Goal: Contribute content: Add original content to the website for others to see

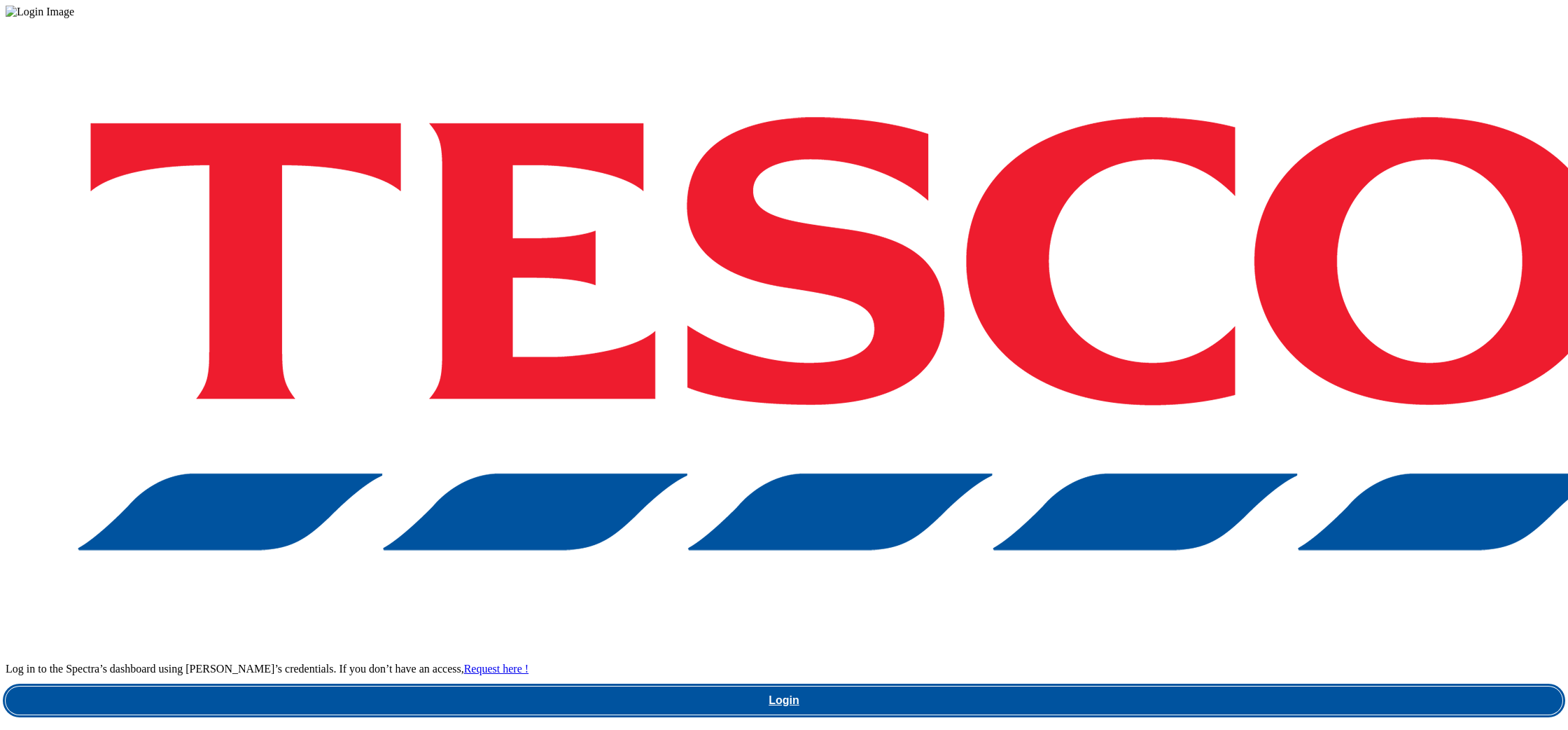
click at [1251, 687] on link "Login" at bounding box center [784, 700] width 1557 height 28
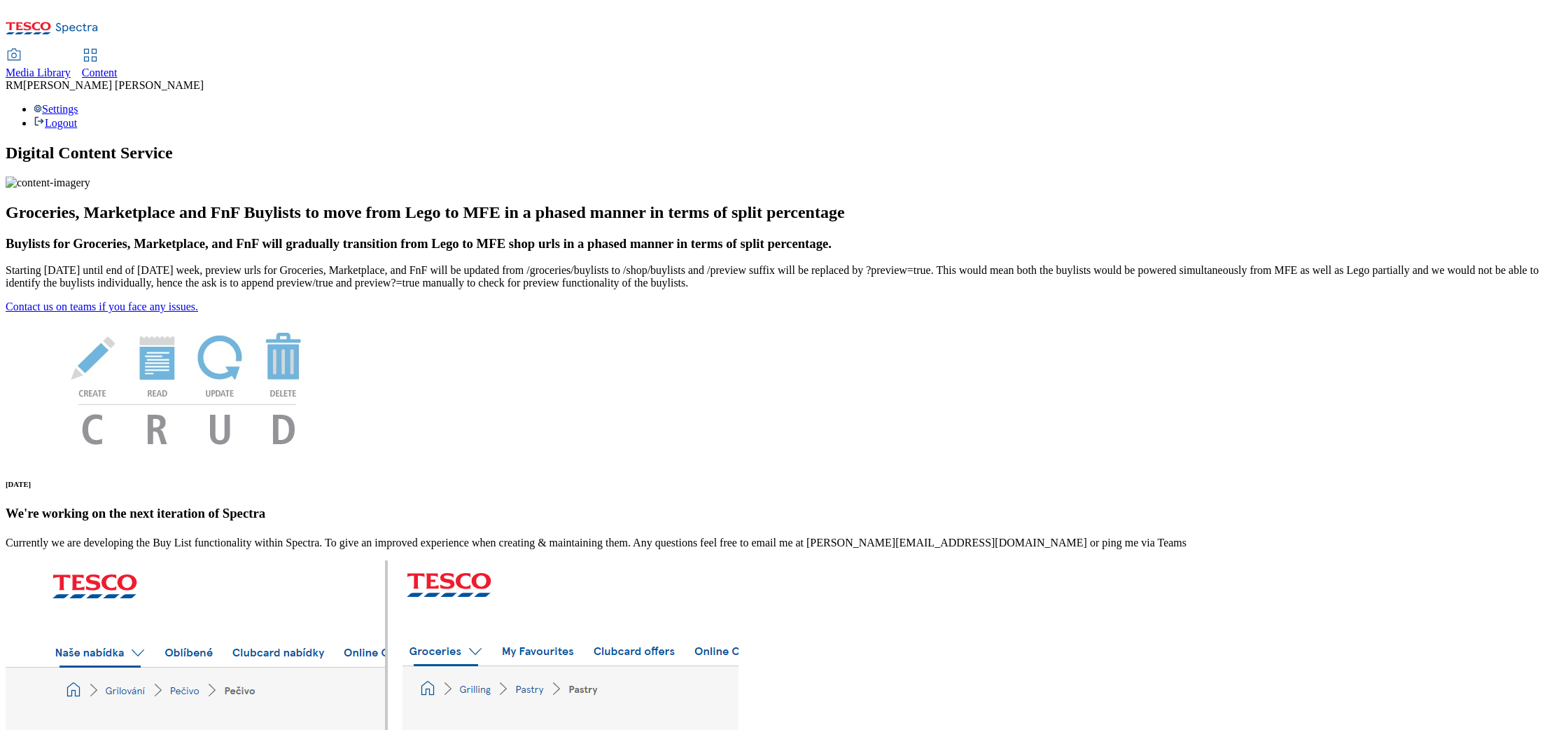
click at [71, 66] on span "Media Library" at bounding box center [38, 72] width 65 height 12
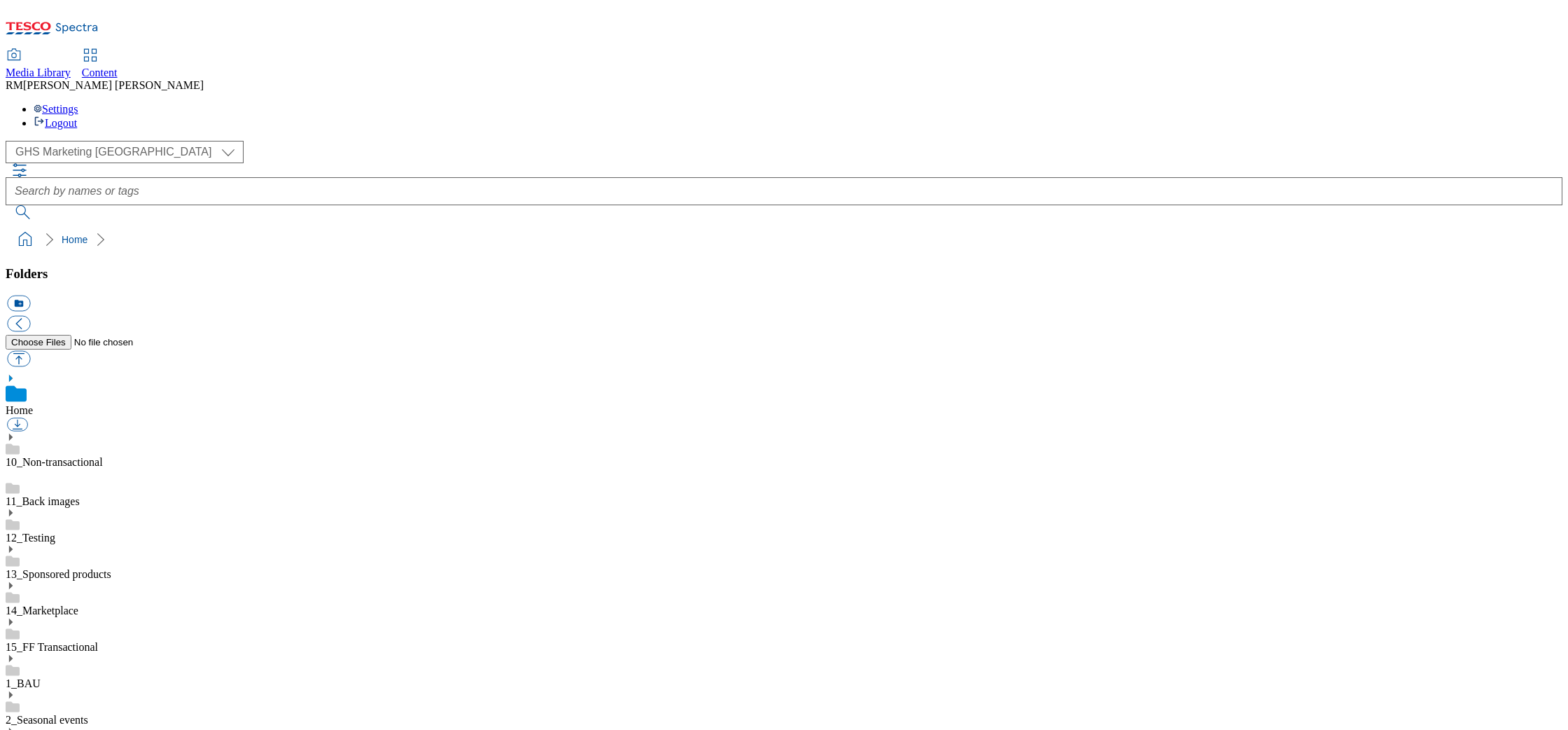
scroll to position [1, 0]
click at [119, 140] on select "GHS Marketing UK iGHS Marketing CE MCA CZ MCA HU MCA SK" at bounding box center [125, 152] width 238 height 22
select select "flare-ighs-ce-mktg"
click at [9, 140] on select "GHS Marketing UK iGHS Marketing CE MCA CZ MCA HU MCA SK" at bounding box center [125, 152] width 238 height 22
click at [16, 657] on icon at bounding box center [10, 661] width 9 height 9
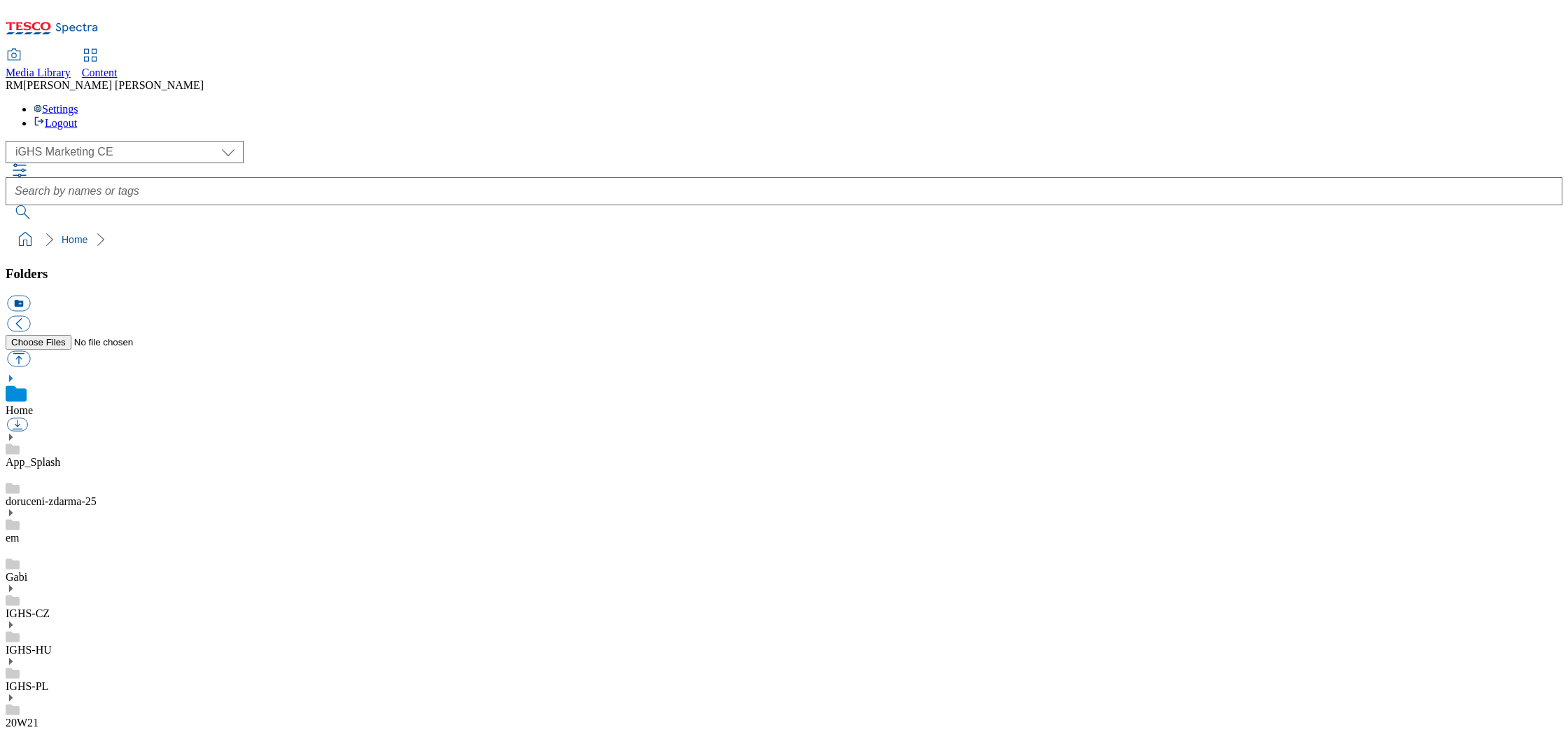
drag, startPoint x: 34, startPoint y: 367, endPoint x: 34, endPoint y: 380, distance: 13.0
click at [16, 657] on icon at bounding box center [10, 661] width 9 height 9
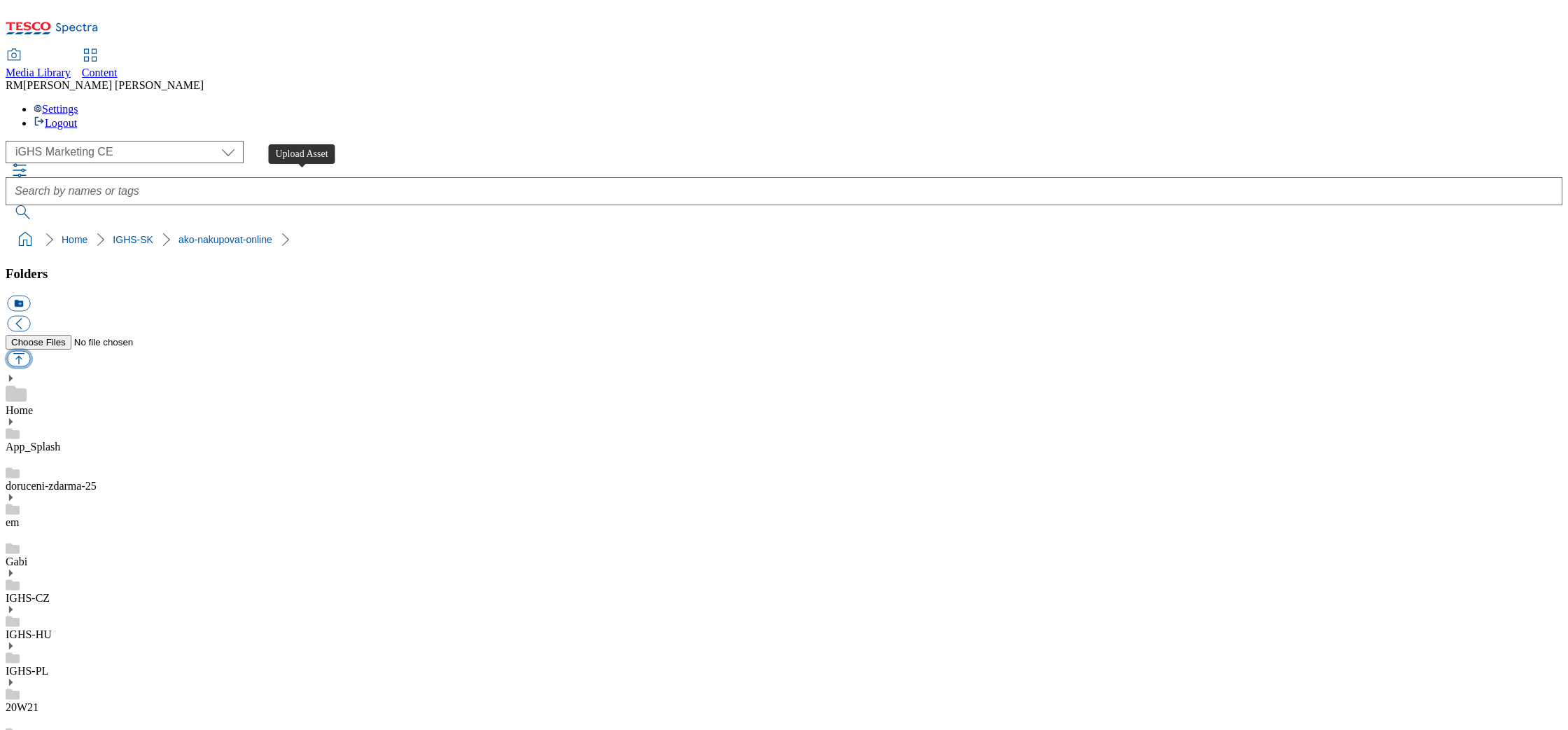
click at [30, 351] on button "button" at bounding box center [18, 359] width 23 height 16
type input "C:\fakepath\NEW_MAP.jpg"
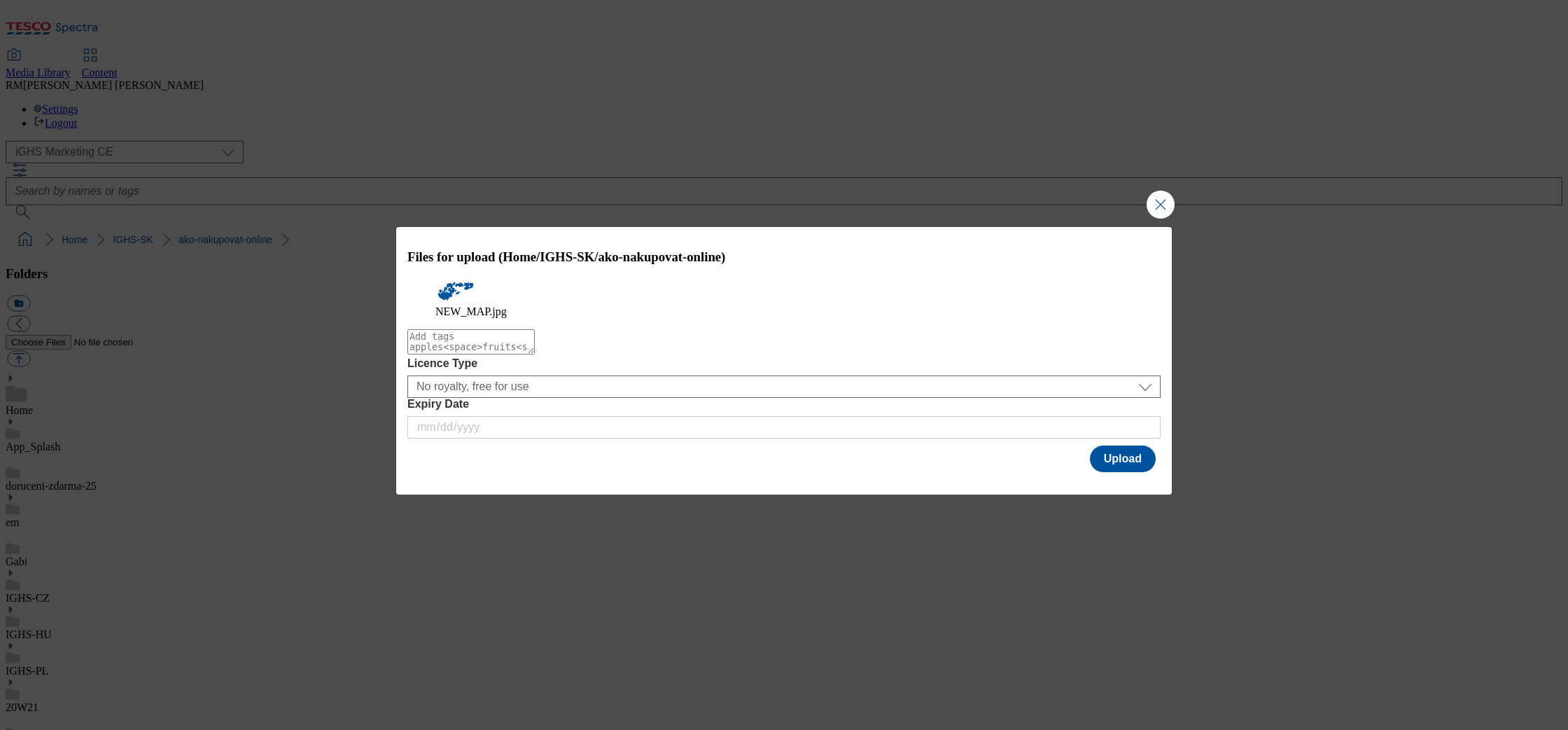
click at [535, 354] on textarea "Modal" at bounding box center [472, 342] width 128 height 25
type textarea "Nao"
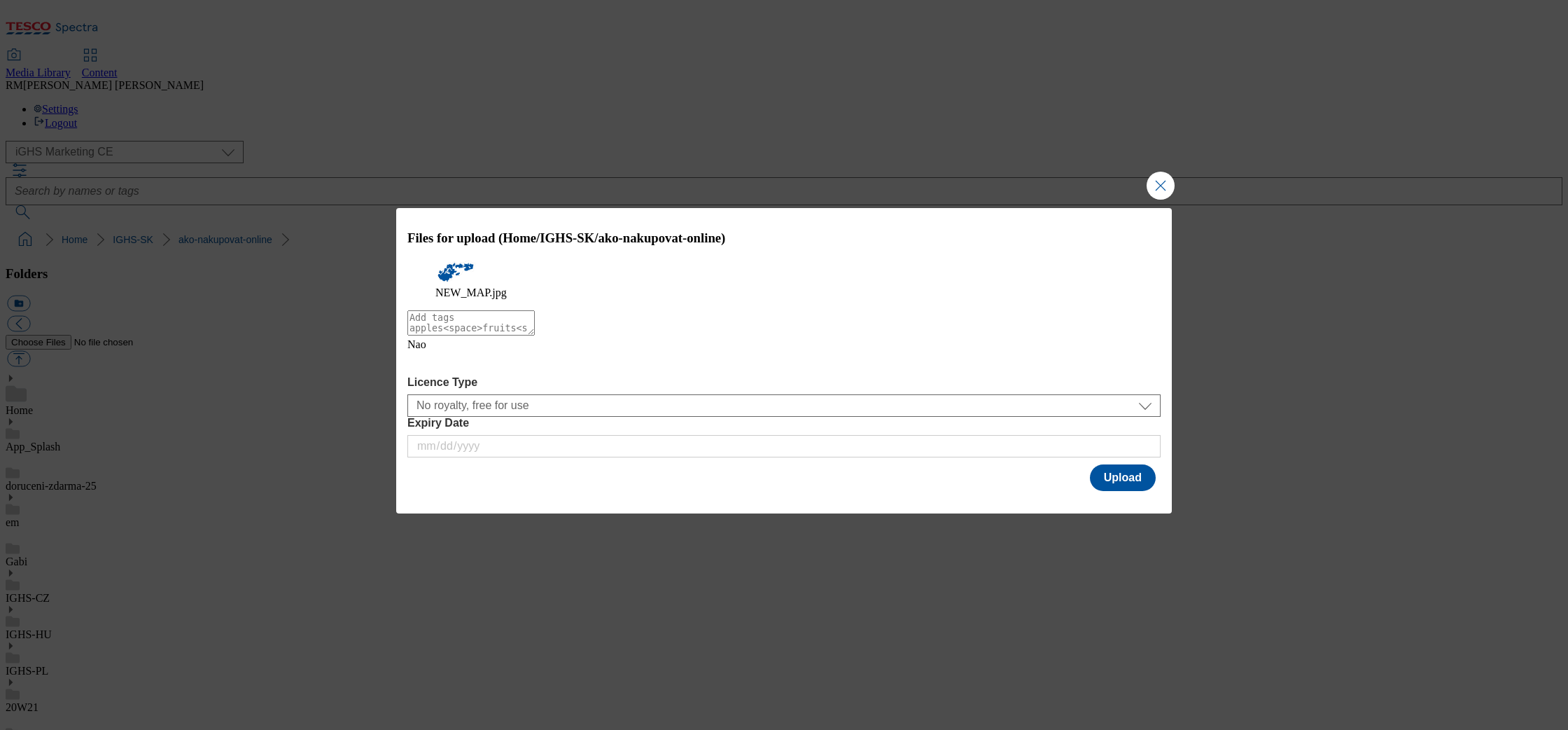
click at [430, 373] on icon "Modal" at bounding box center [419, 362] width 22 height 22
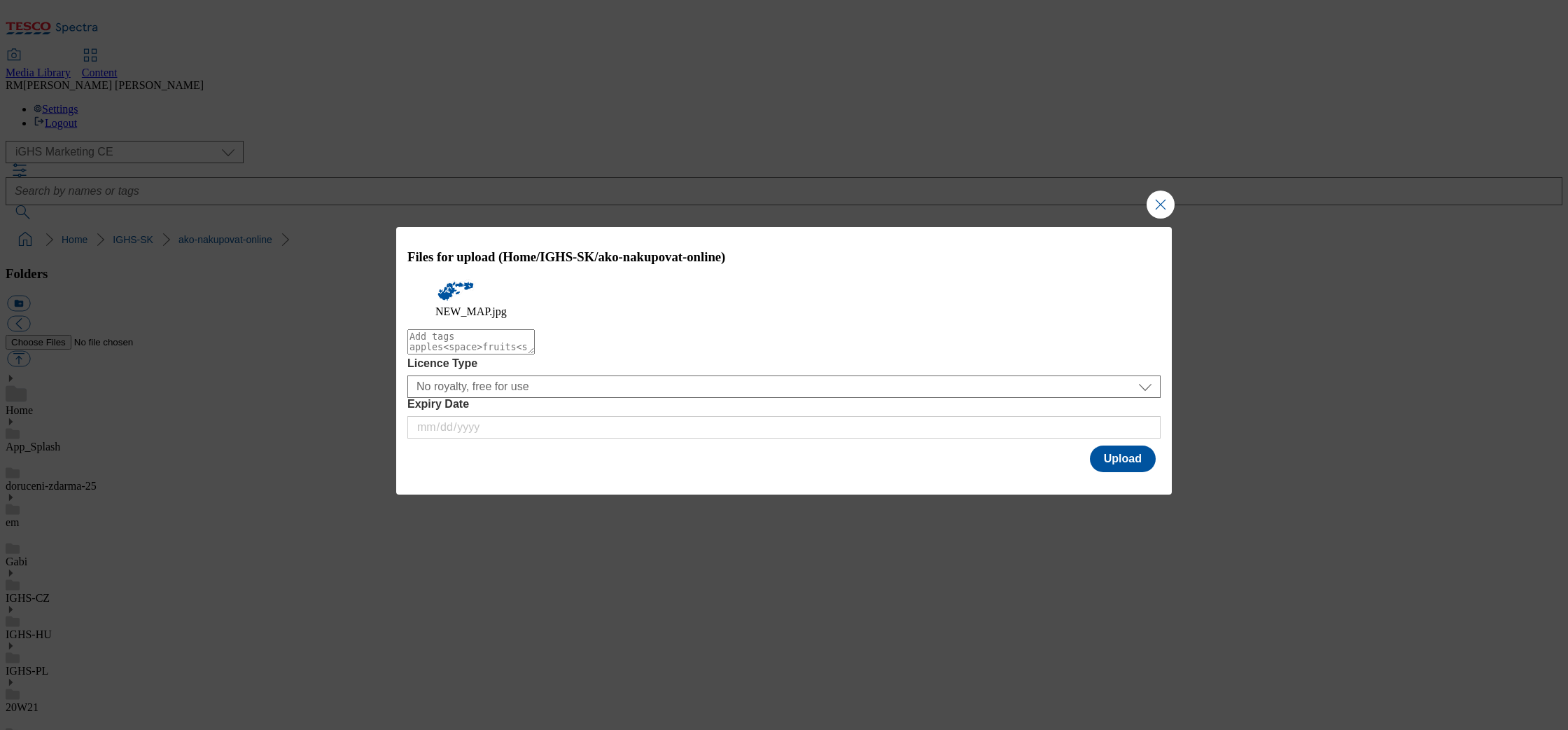
click at [447, 354] on textarea "Modal" at bounding box center [472, 342] width 128 height 25
type textarea "map"
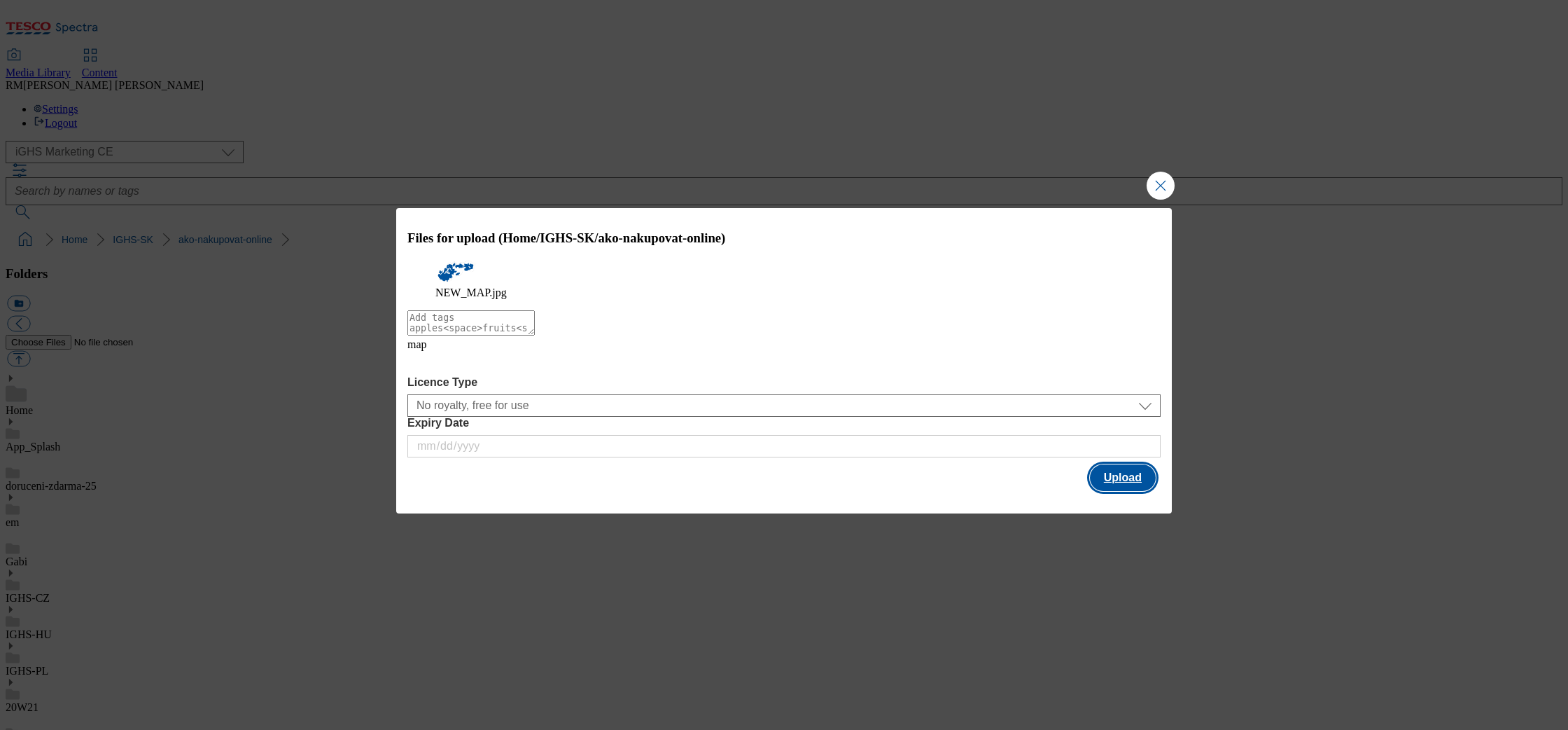
click at [1140, 476] on button "Upload" at bounding box center [1122, 477] width 65 height 27
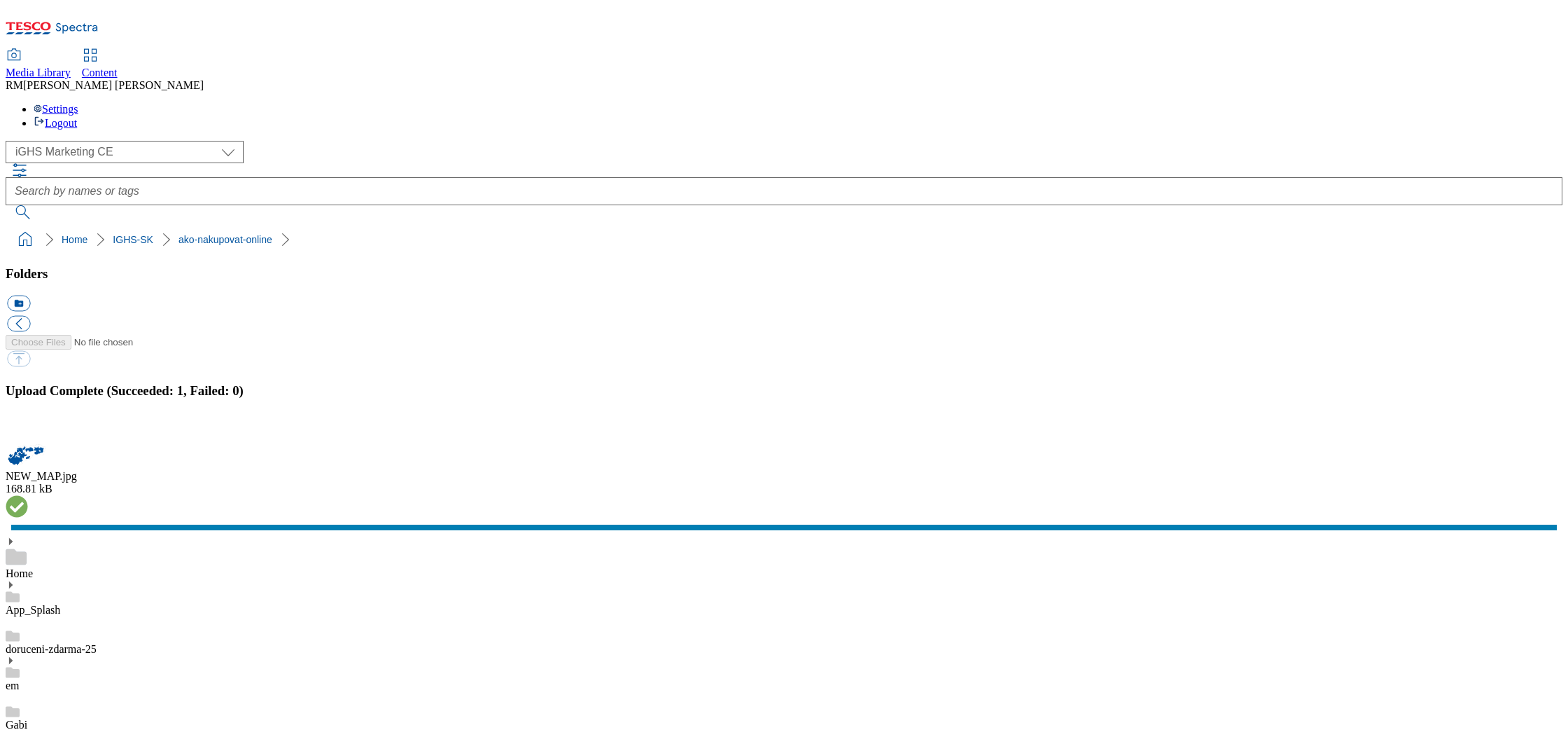
click at [28, 434] on button "button" at bounding box center [17, 434] width 21 height 13
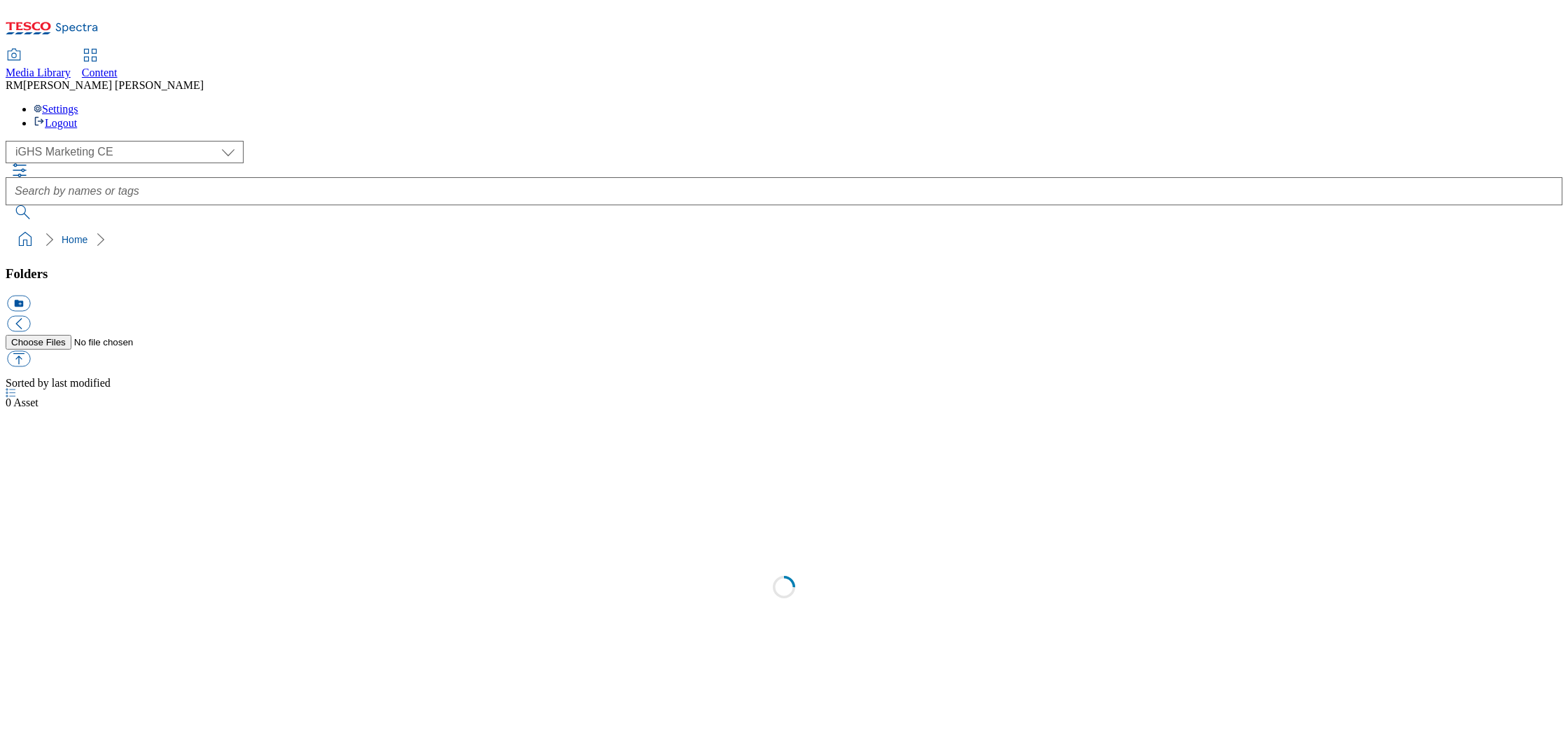
select select "flare-ighs-ce-mktg"
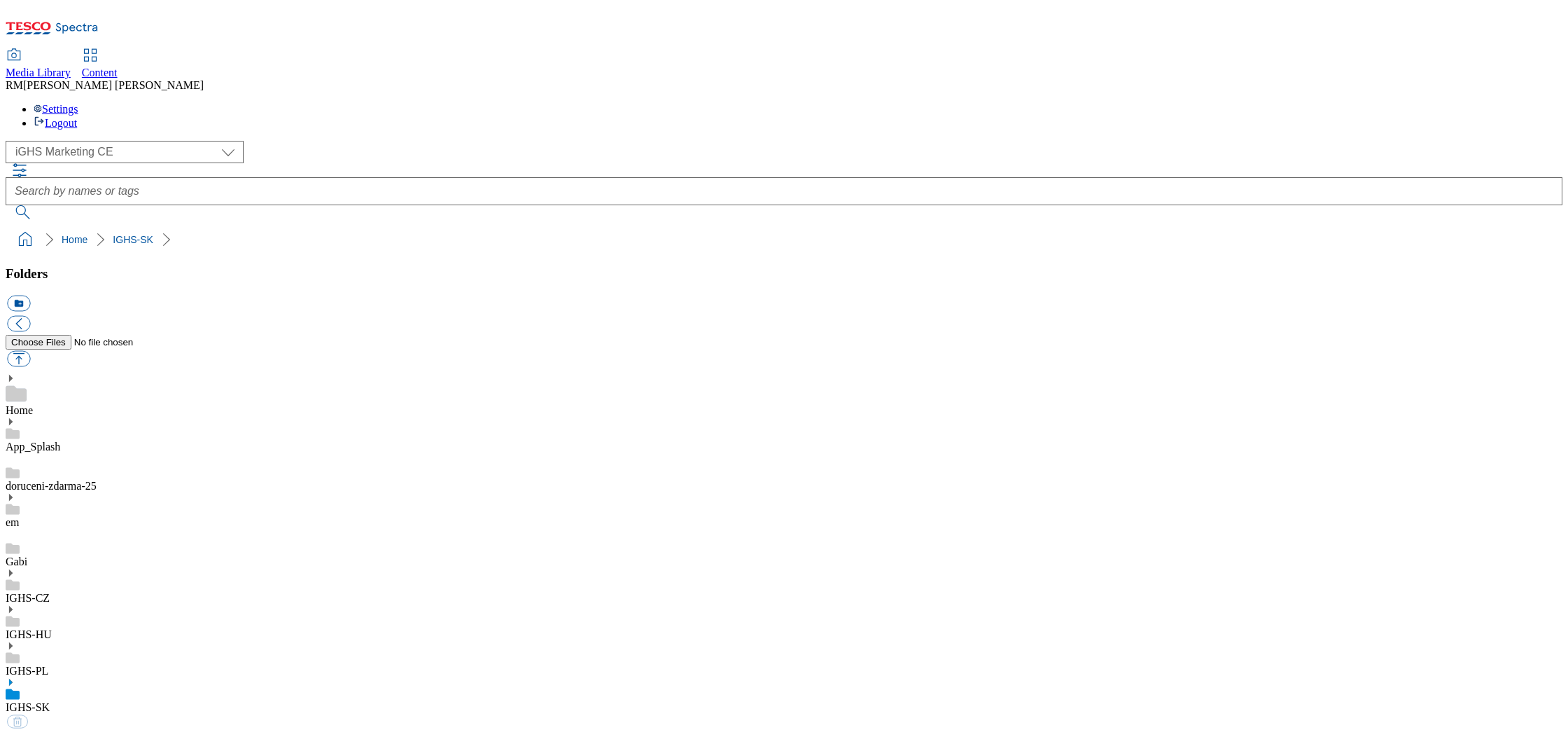
select select "flare-ighs-ce-mktg"
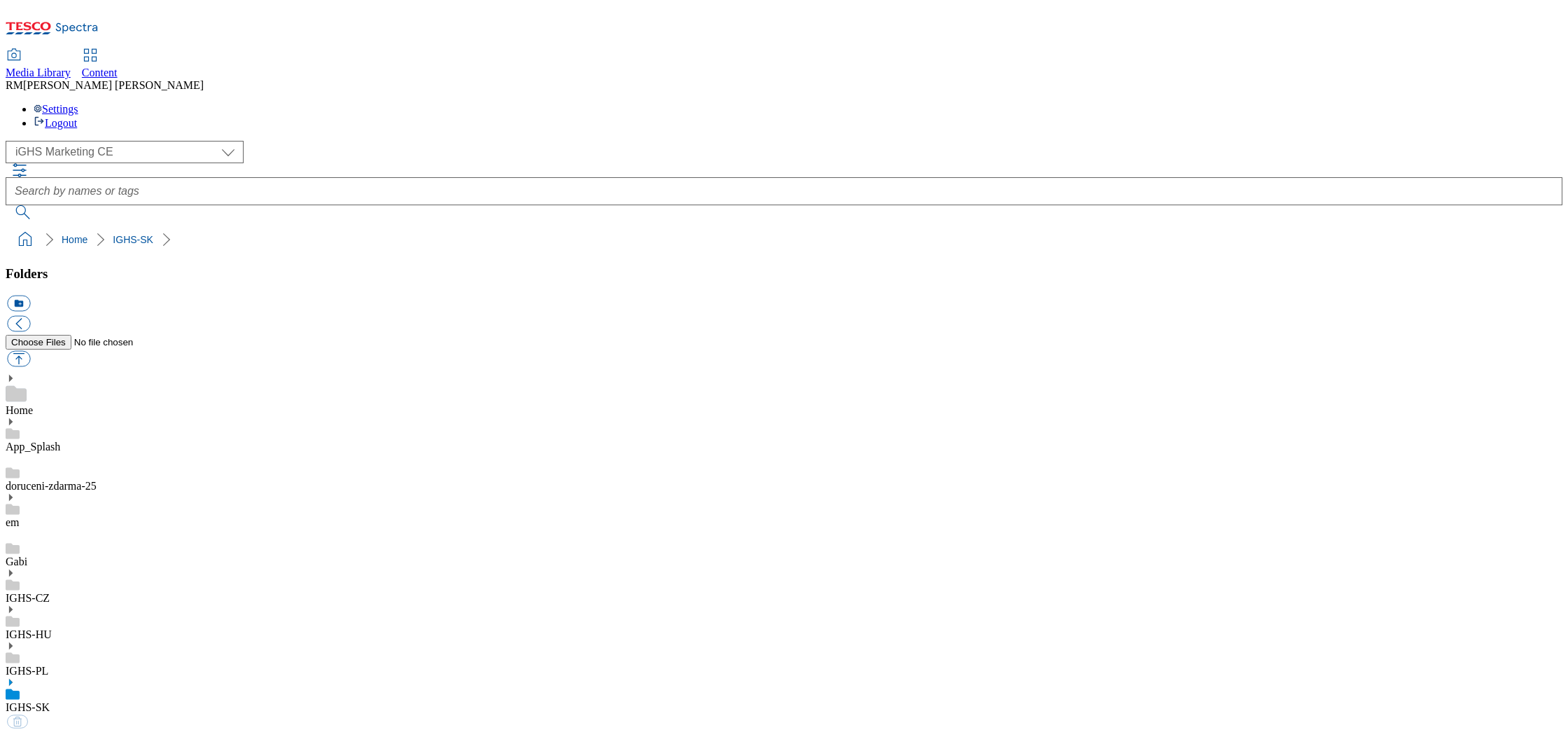
select select "flare-ighs-ce-mktg"
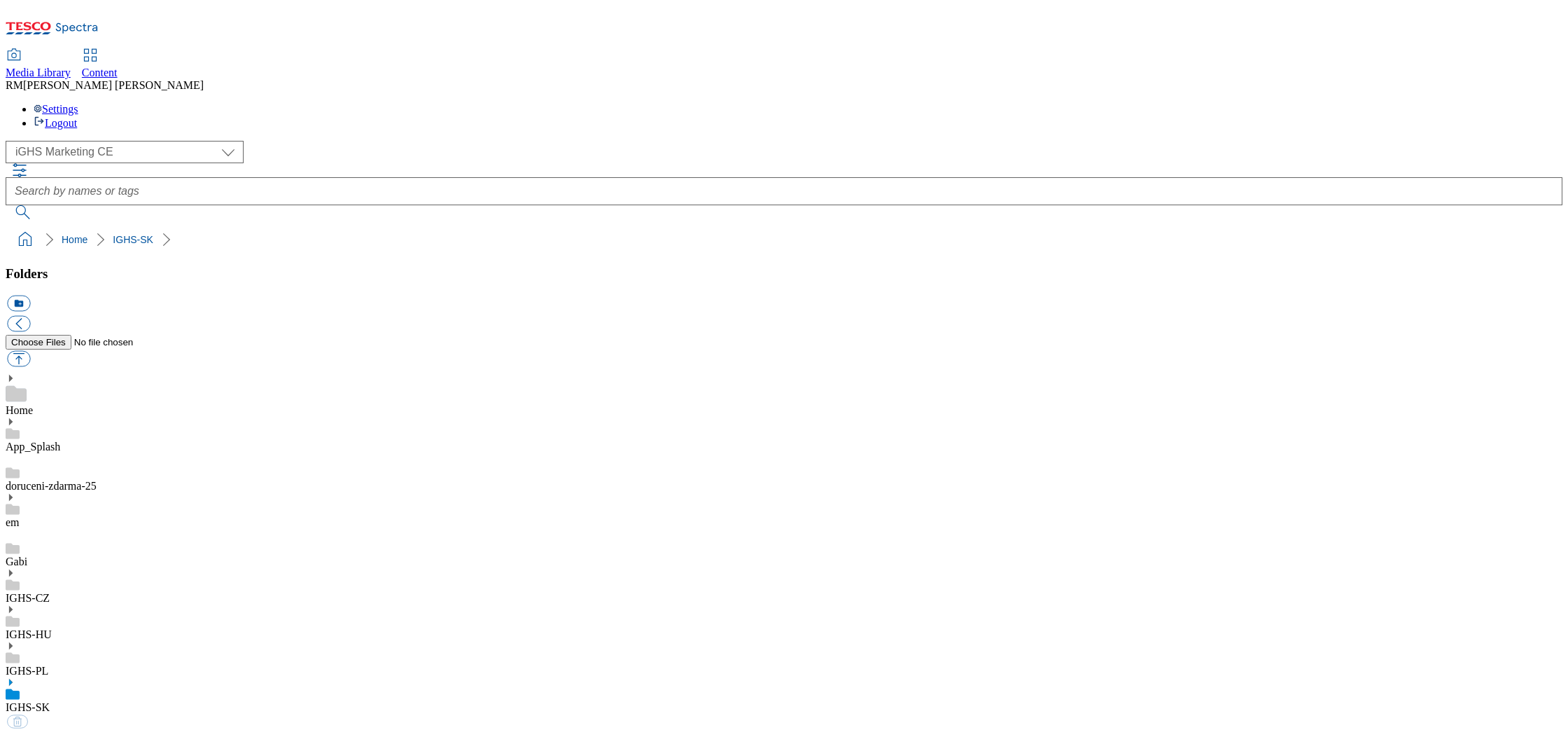
select select "flare-ighs-ce-mktg"
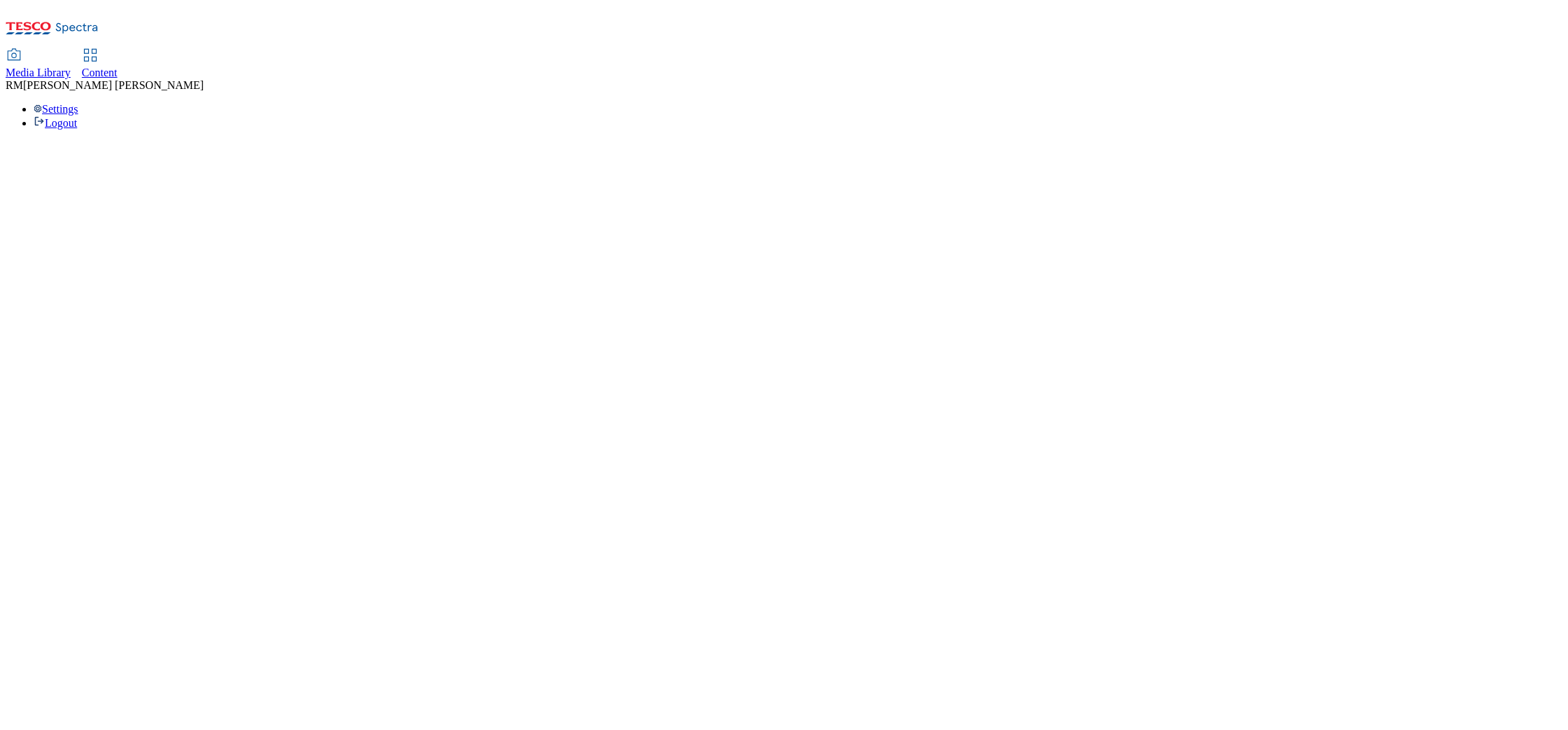
select select "flare-ighs-ce-mktg"
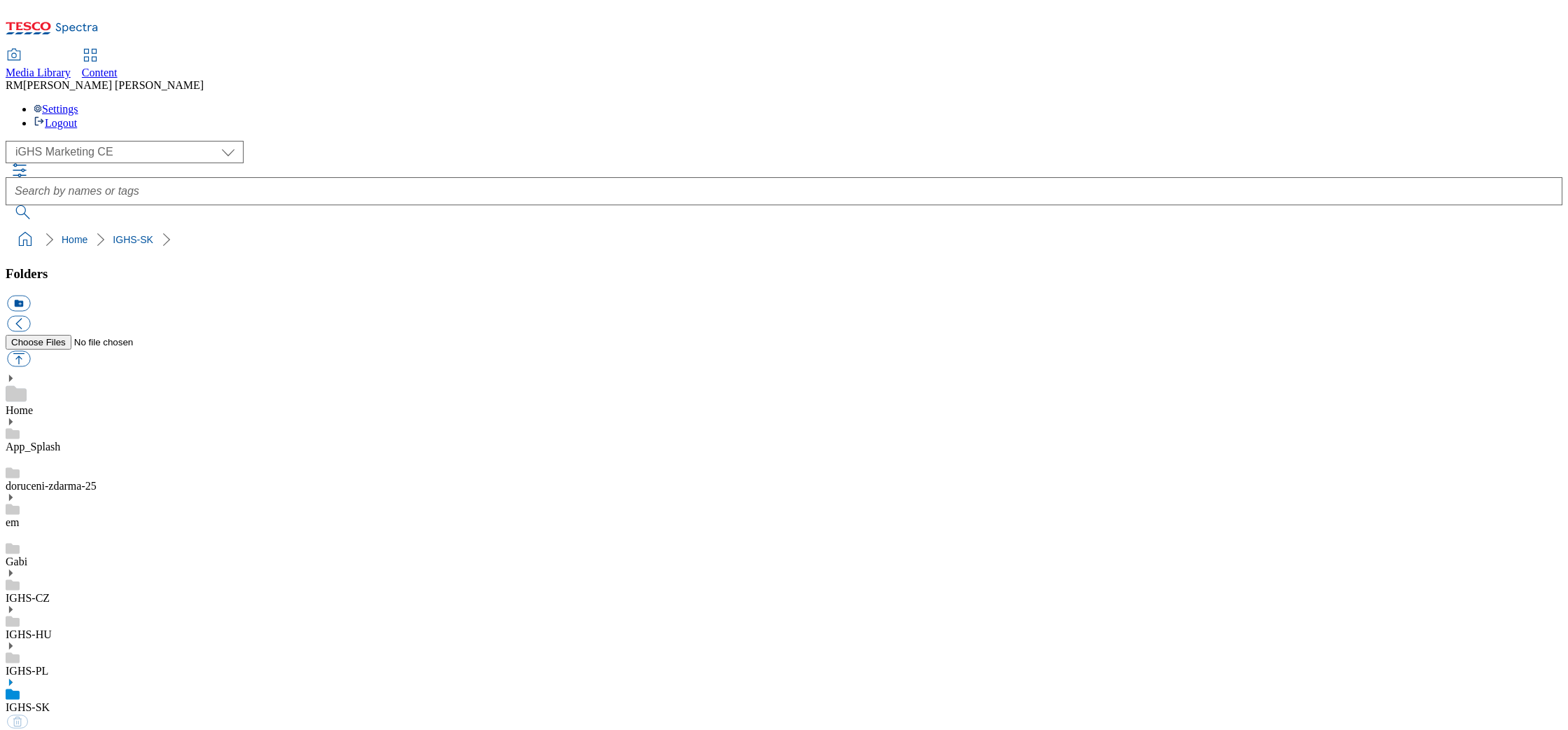
select select "flare-ighs-ce-mktg"
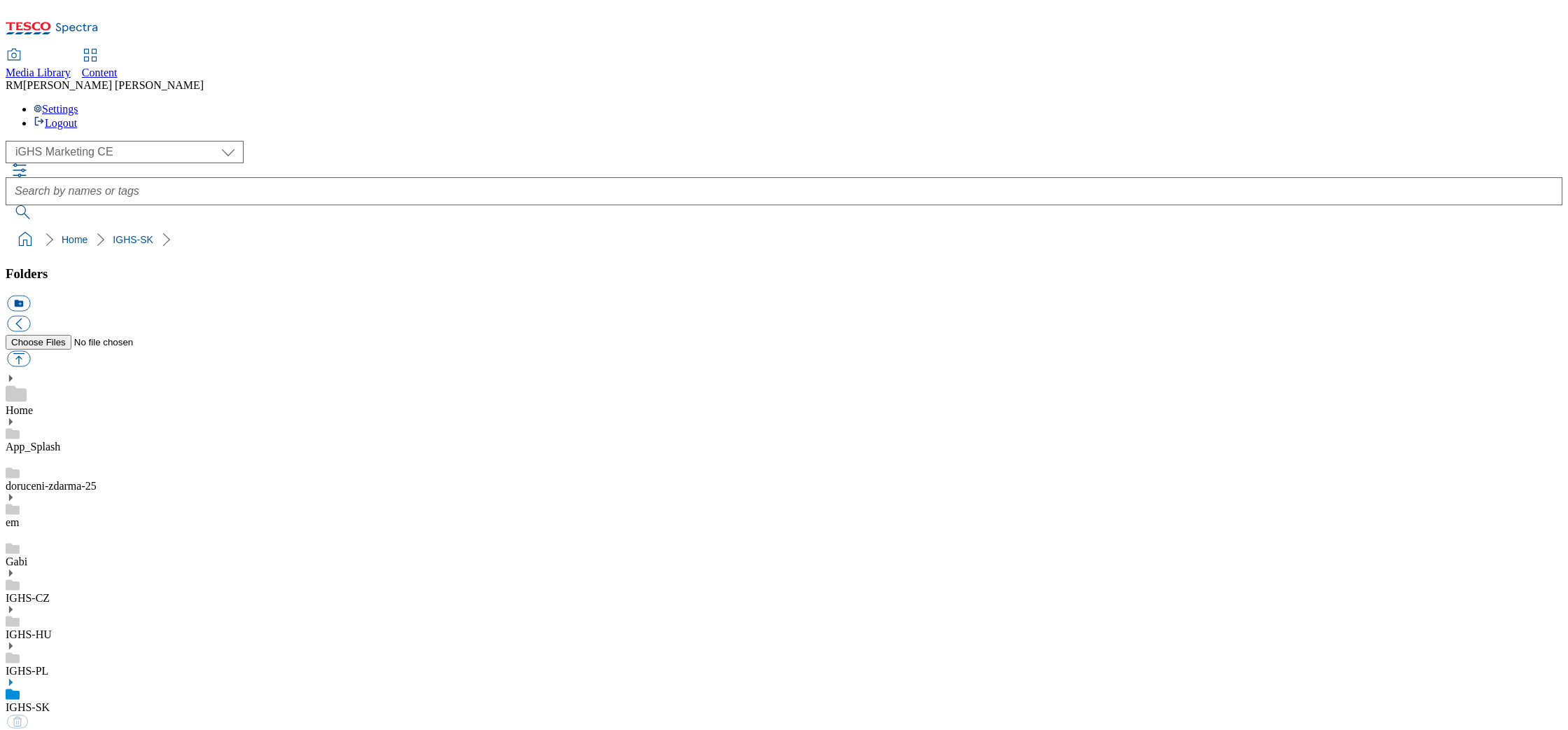
select select "flare-ighs-ce-mktg"
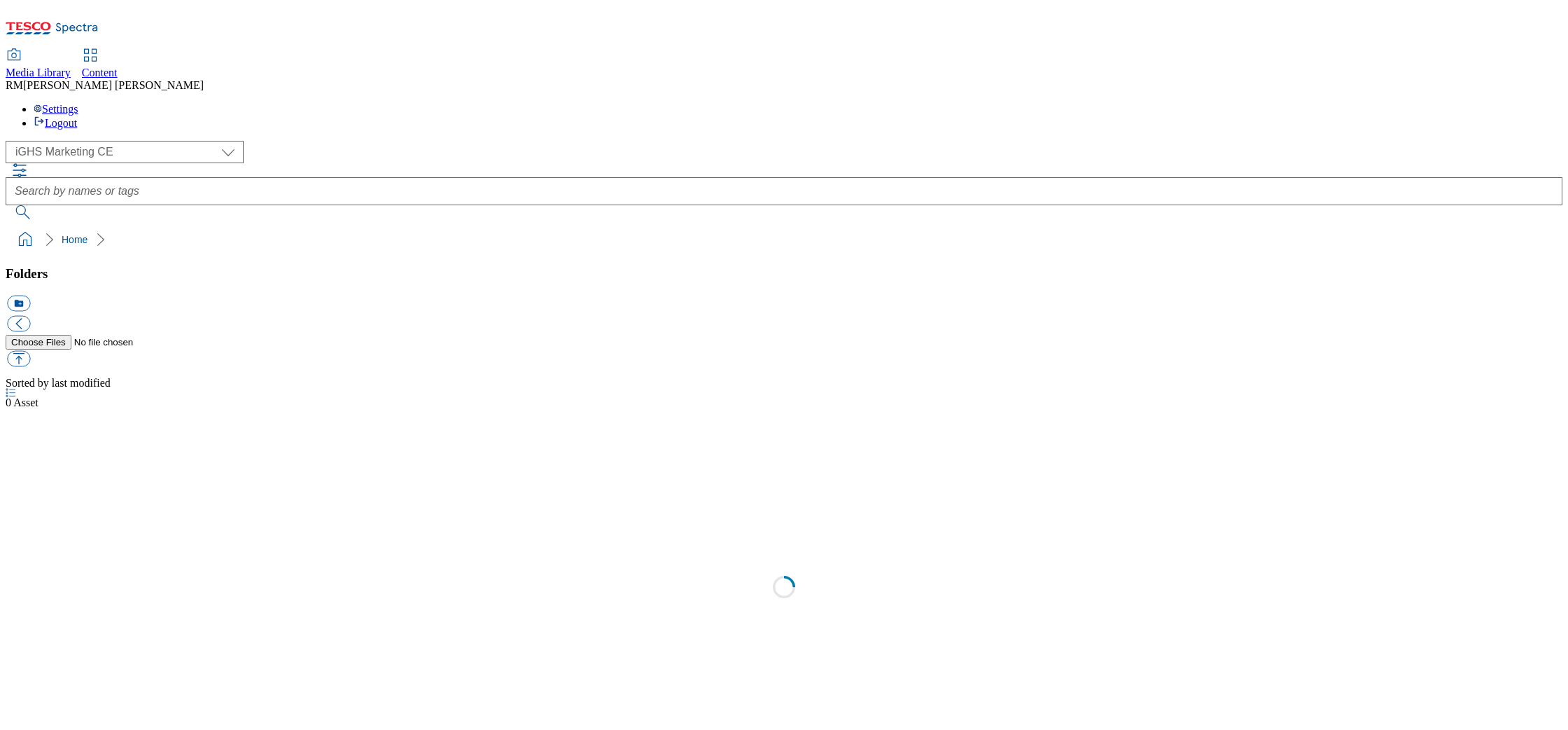
select select "flare-ighs-ce-mktg"
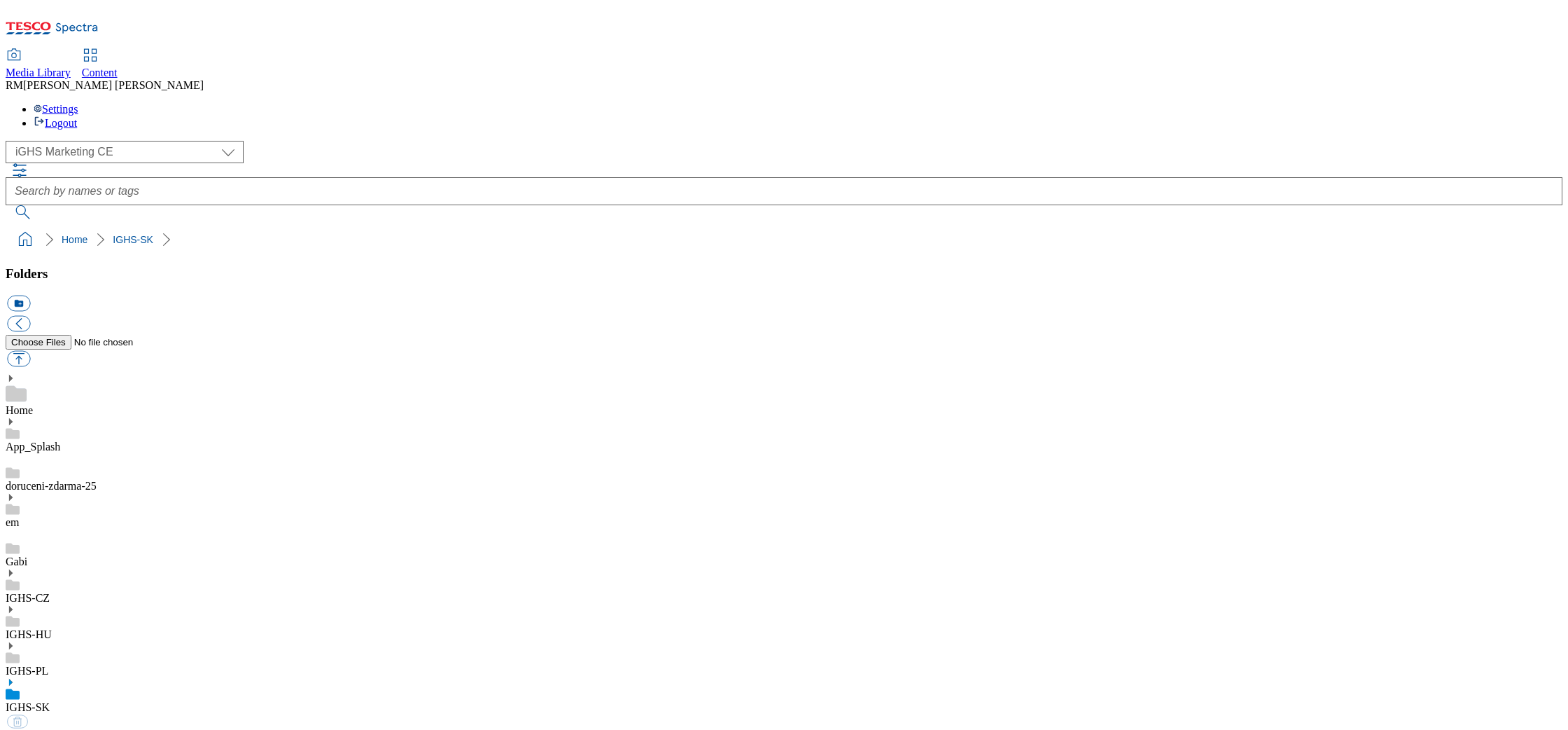
select select "flare-ighs-ce-mktg"
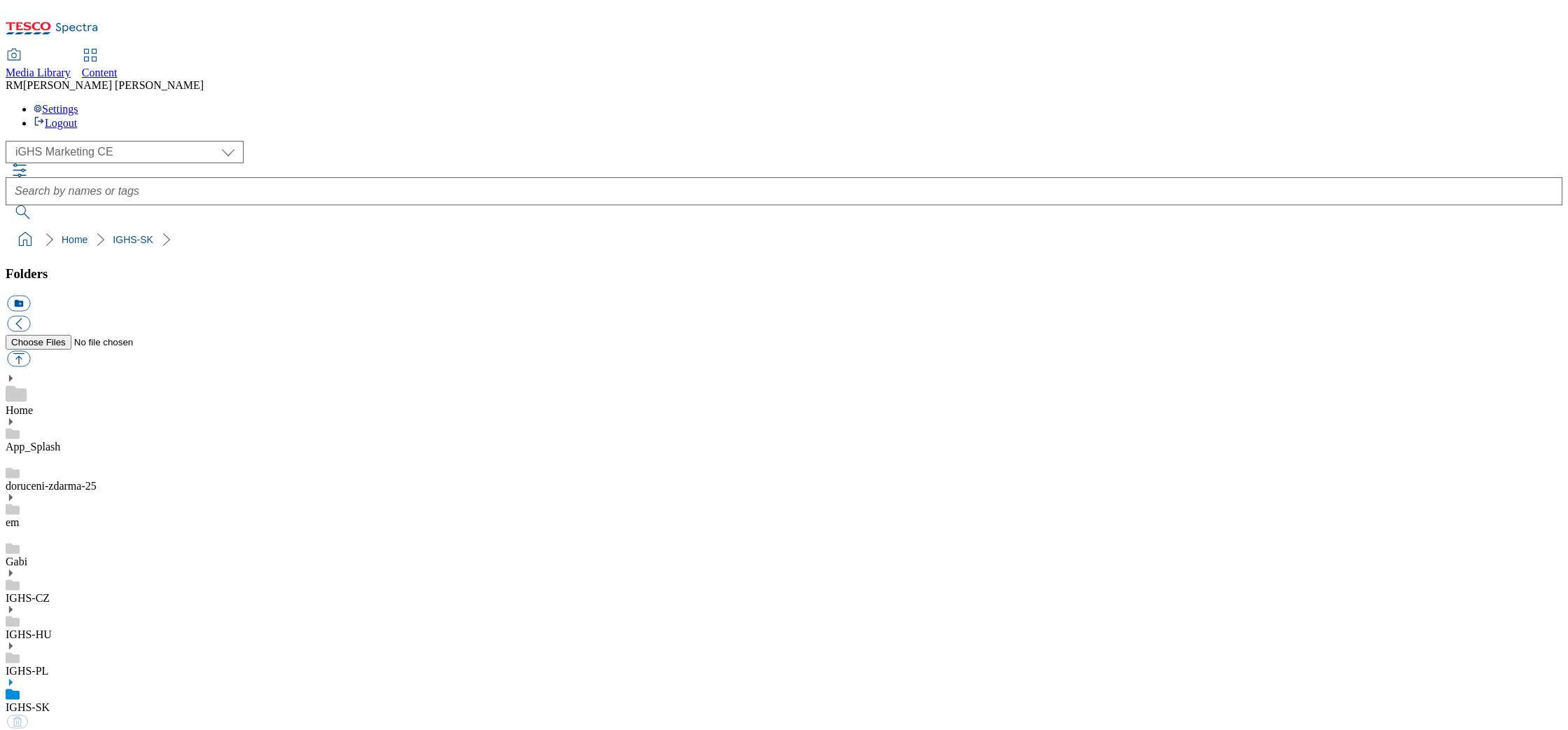
select select "flare-ighs-ce-mktg"
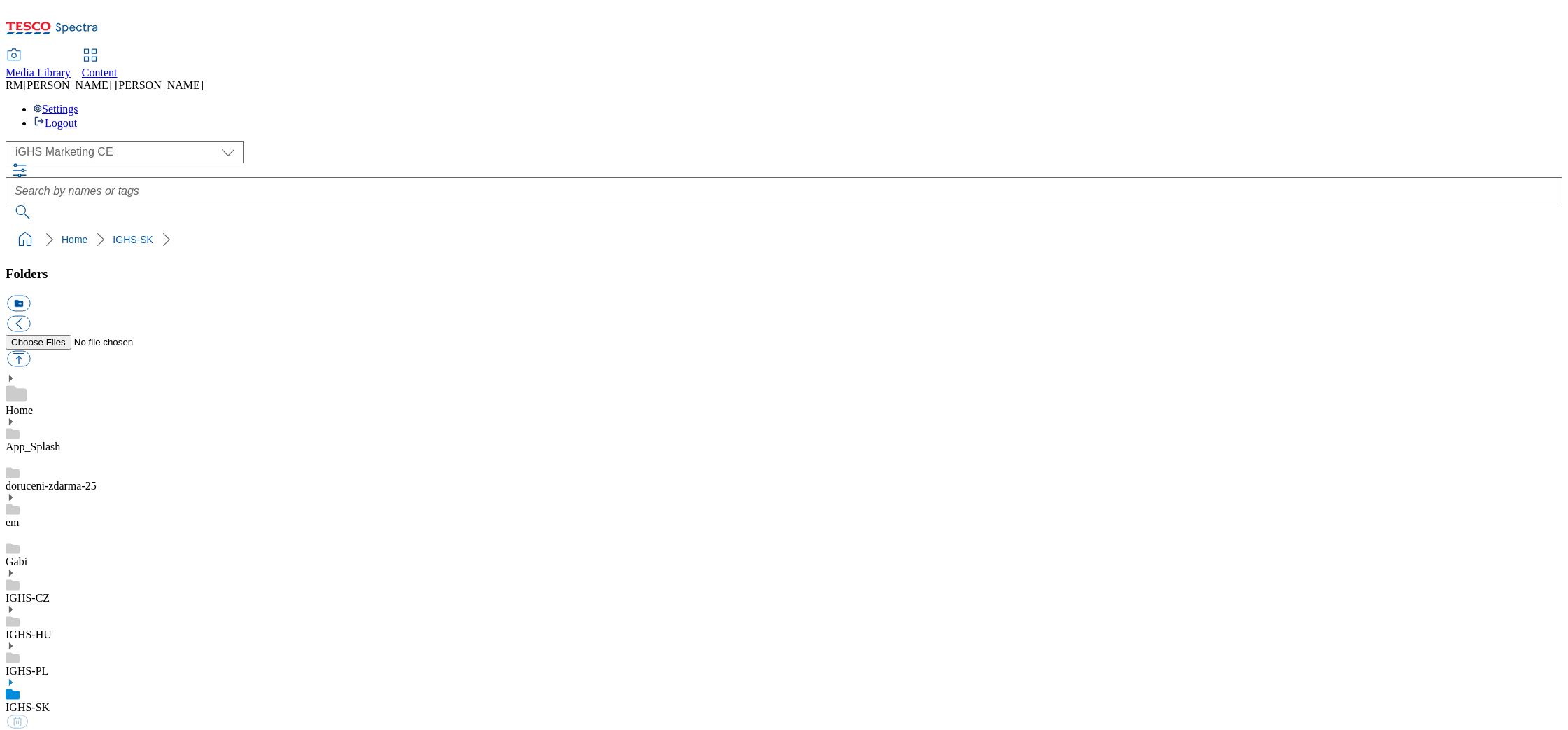
select select "flare-ighs-ce-mktg"
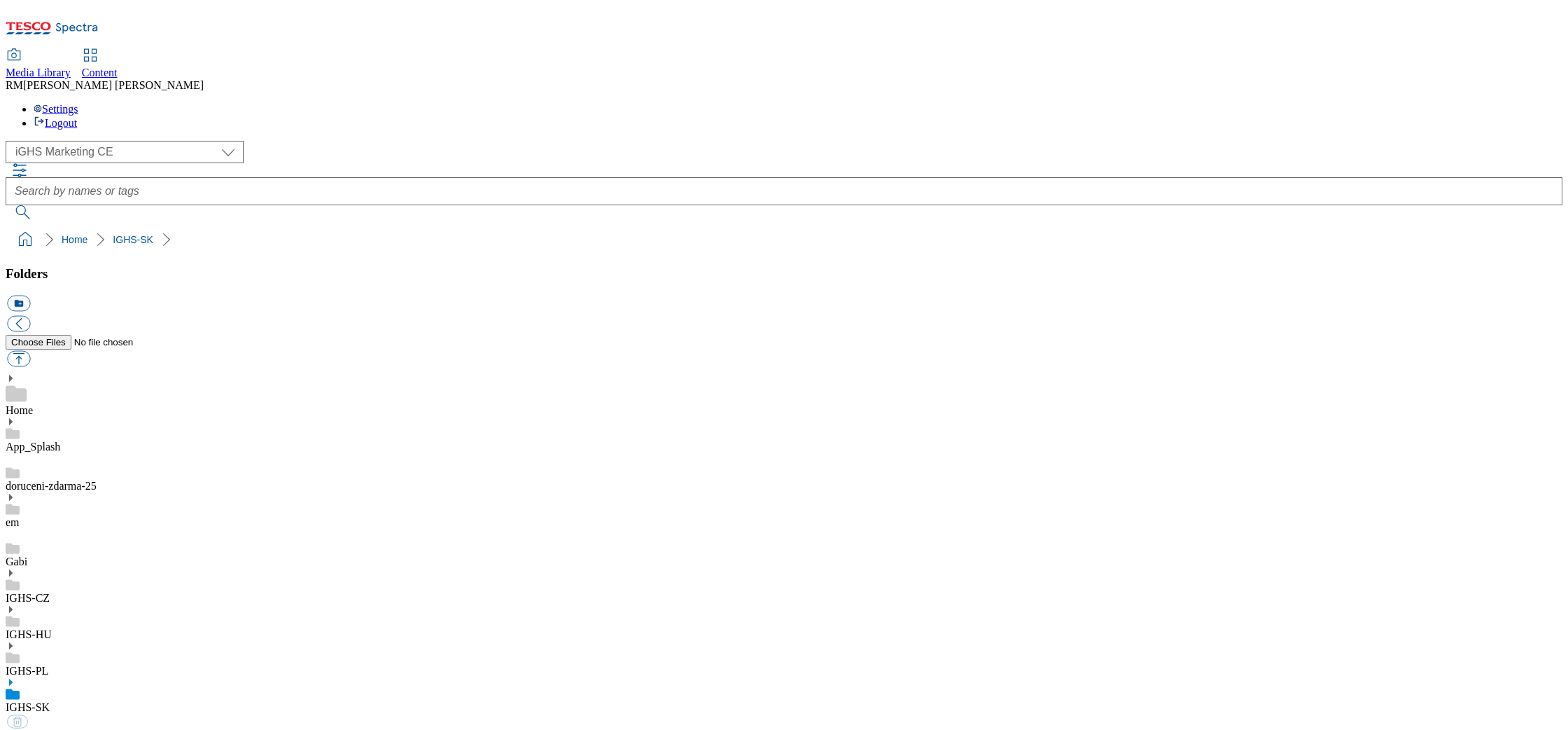
select select "flare-ighs-ce-mktg"
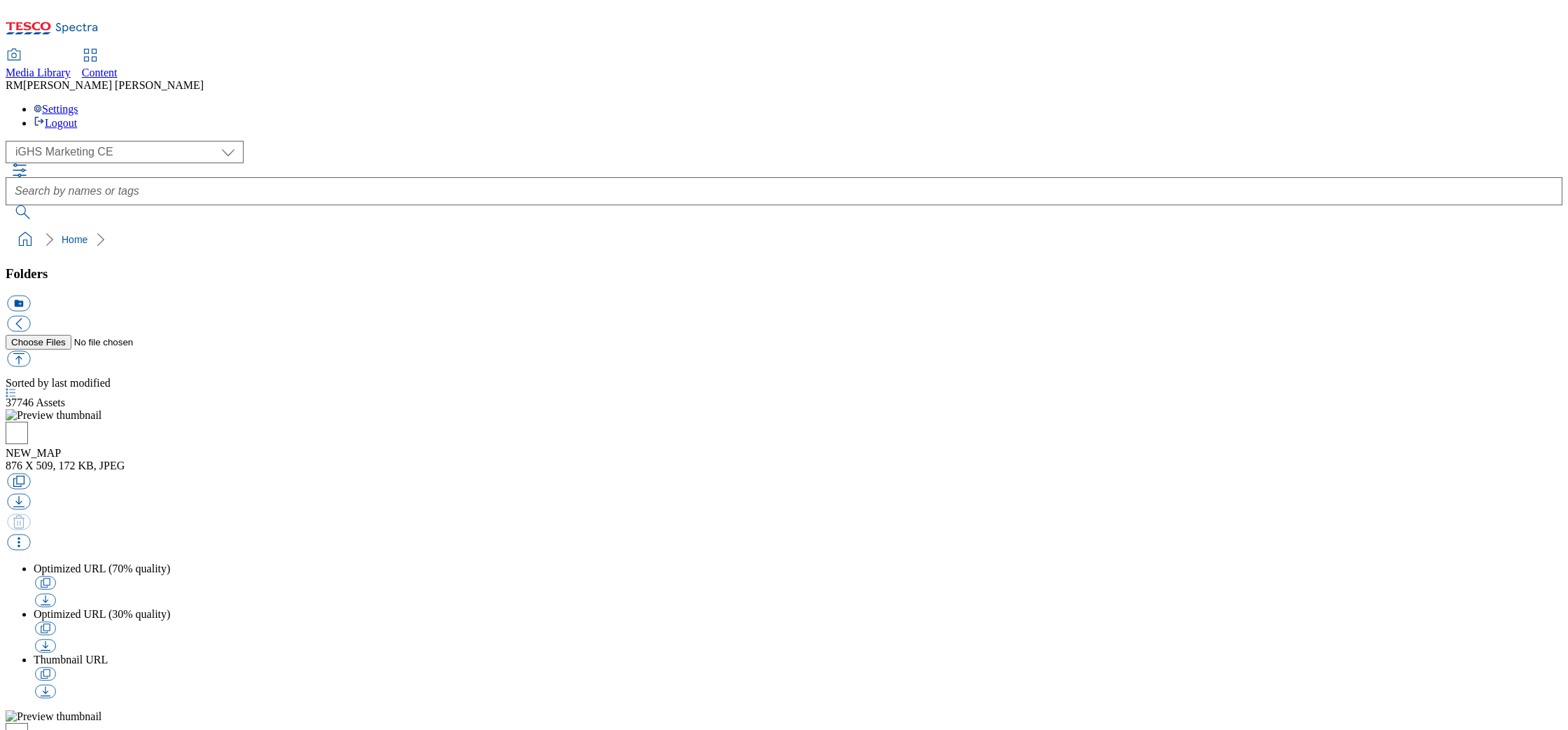
select select "flare-ighs-ce-mktg"
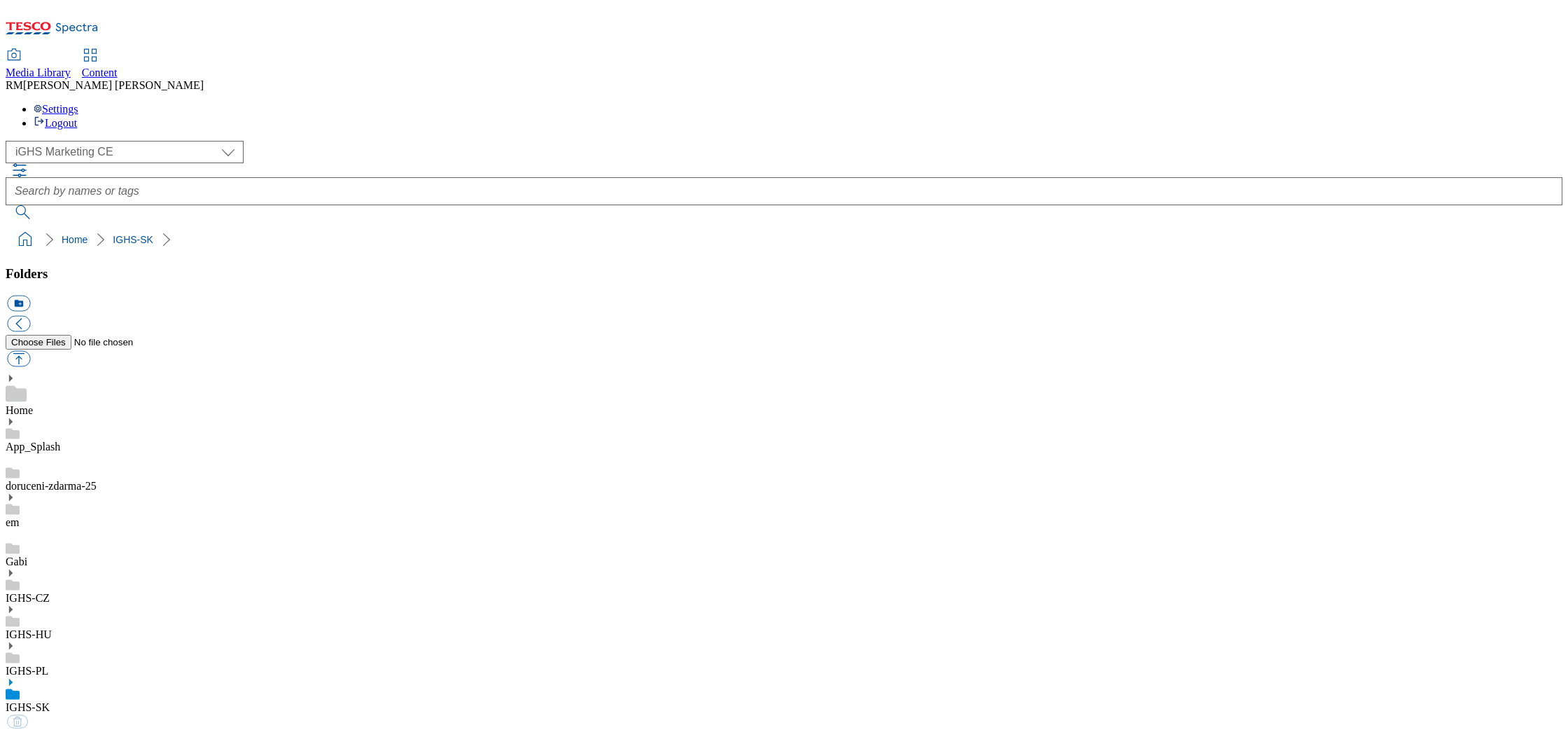
select select "flare-ighs-ce-mktg"
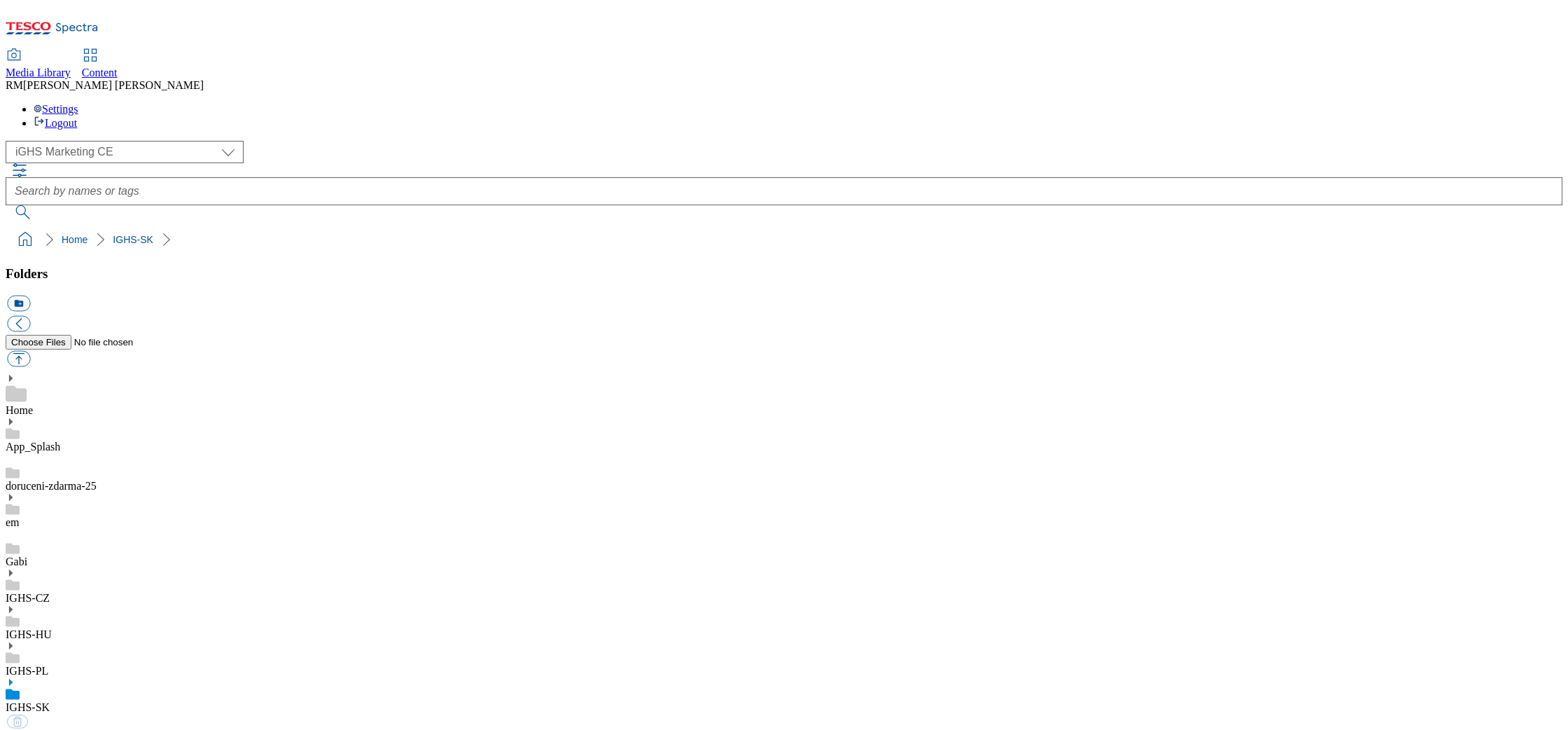
select select "flare-ighs-ce-mktg"
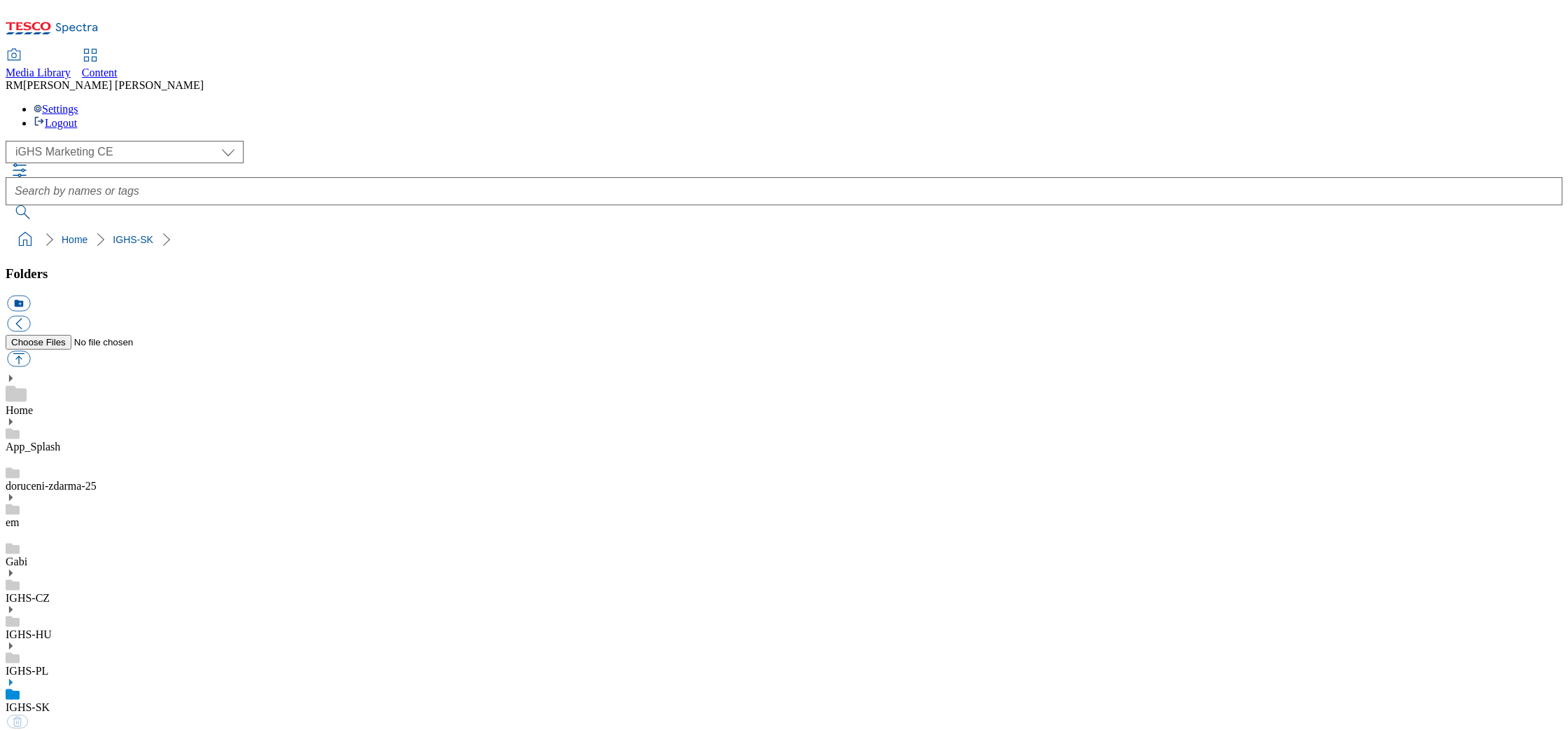
select select "flare-ighs-ce-mktg"
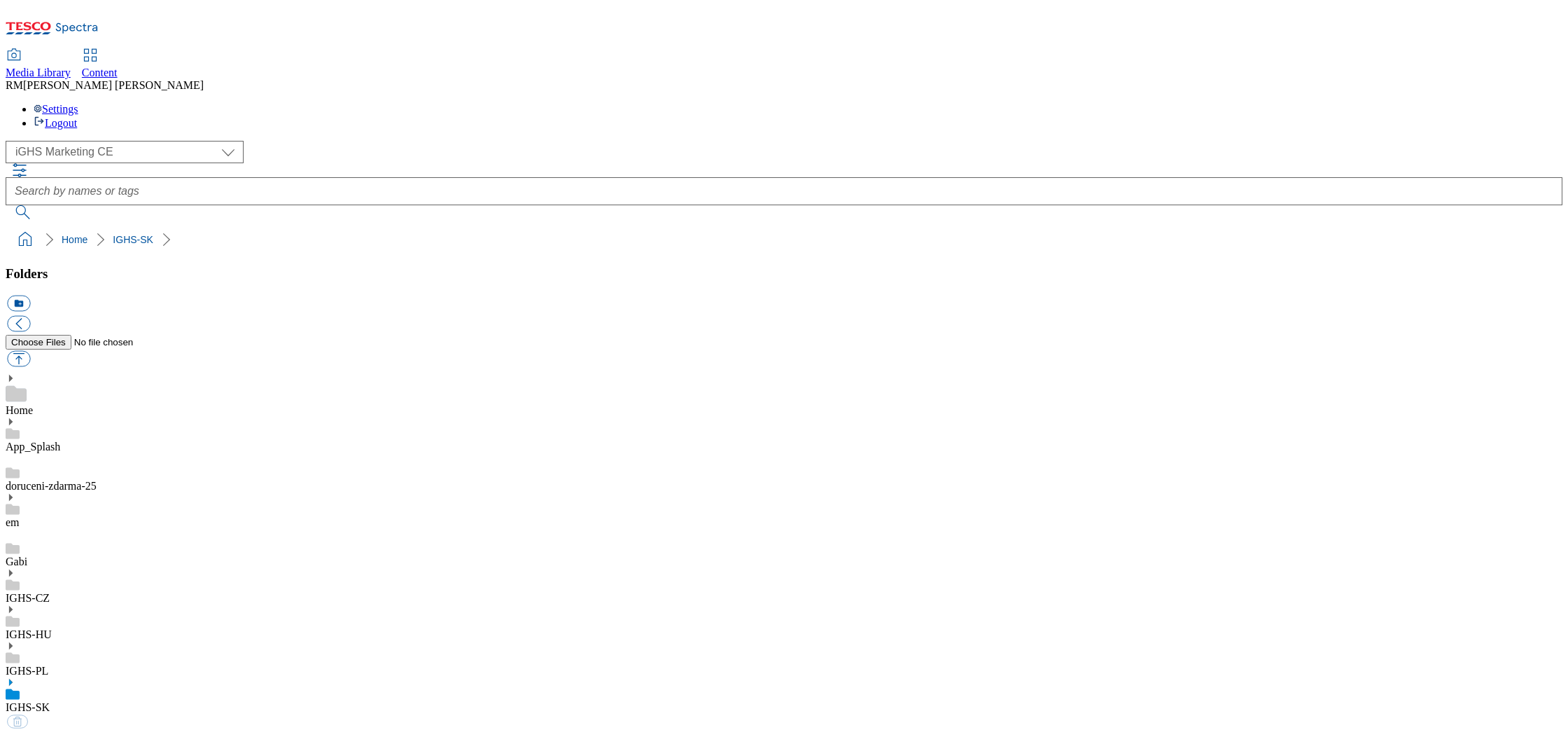
select select "flare-ighs-ce-mktg"
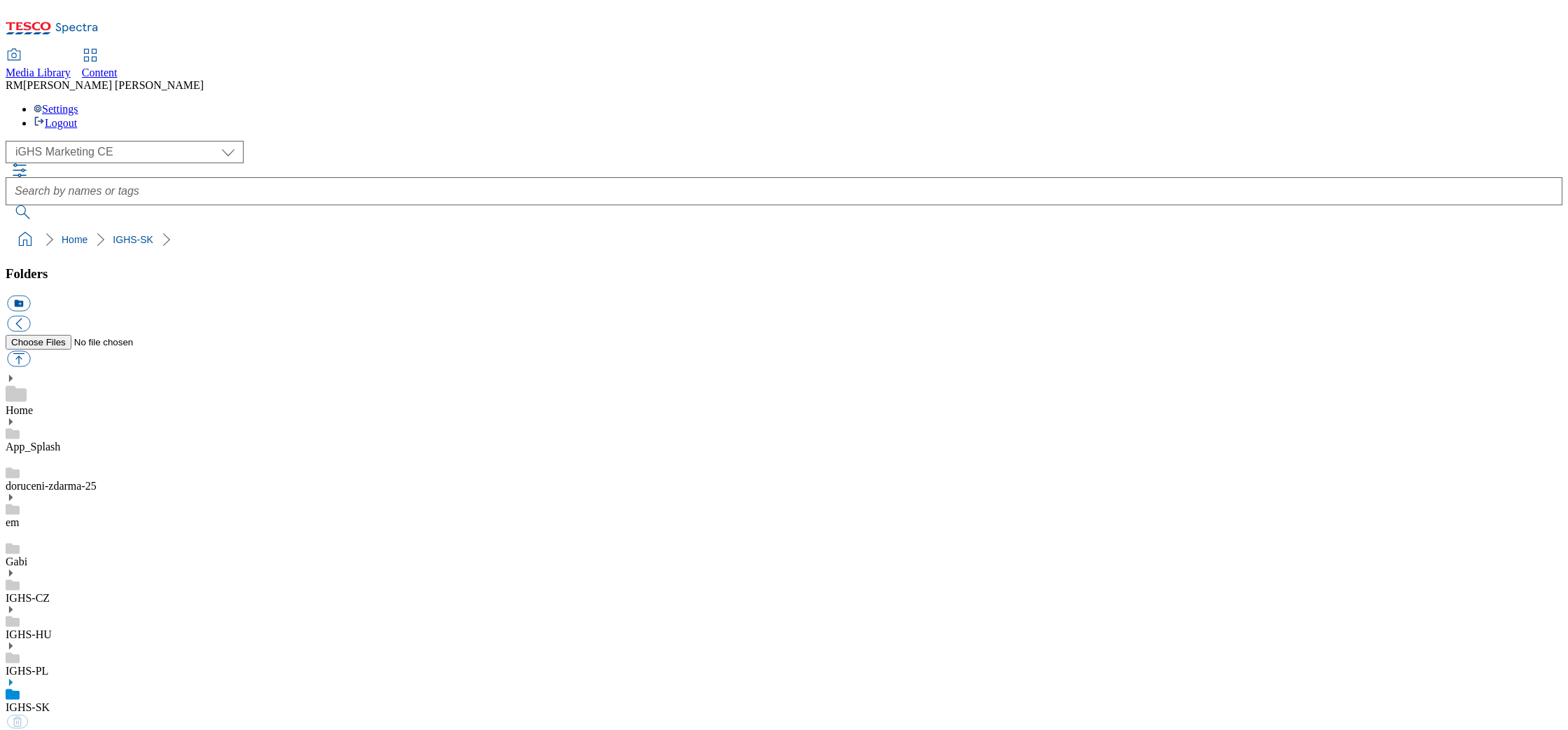
select select "flare-ighs-ce-mktg"
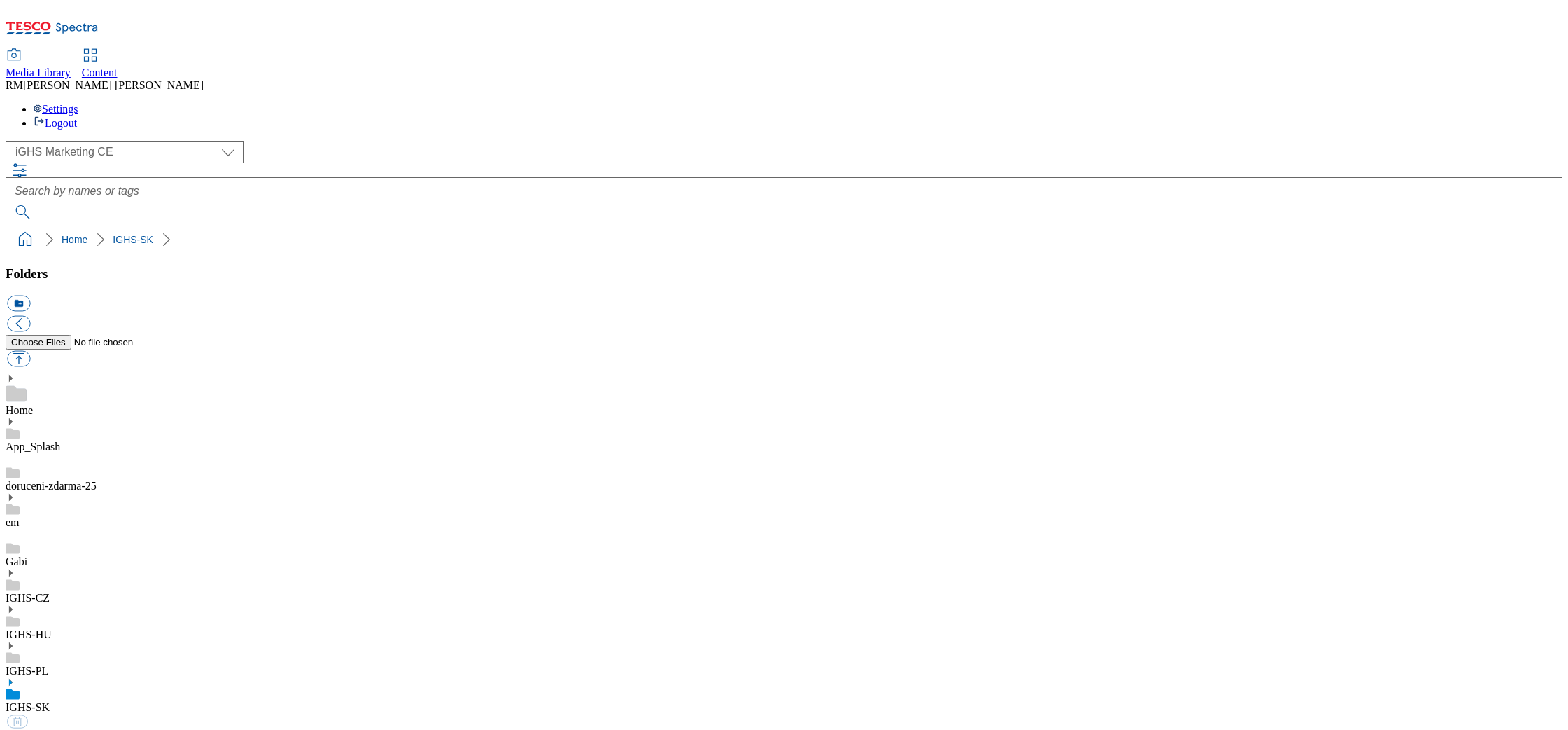
select select "flare-ighs-ce-mktg"
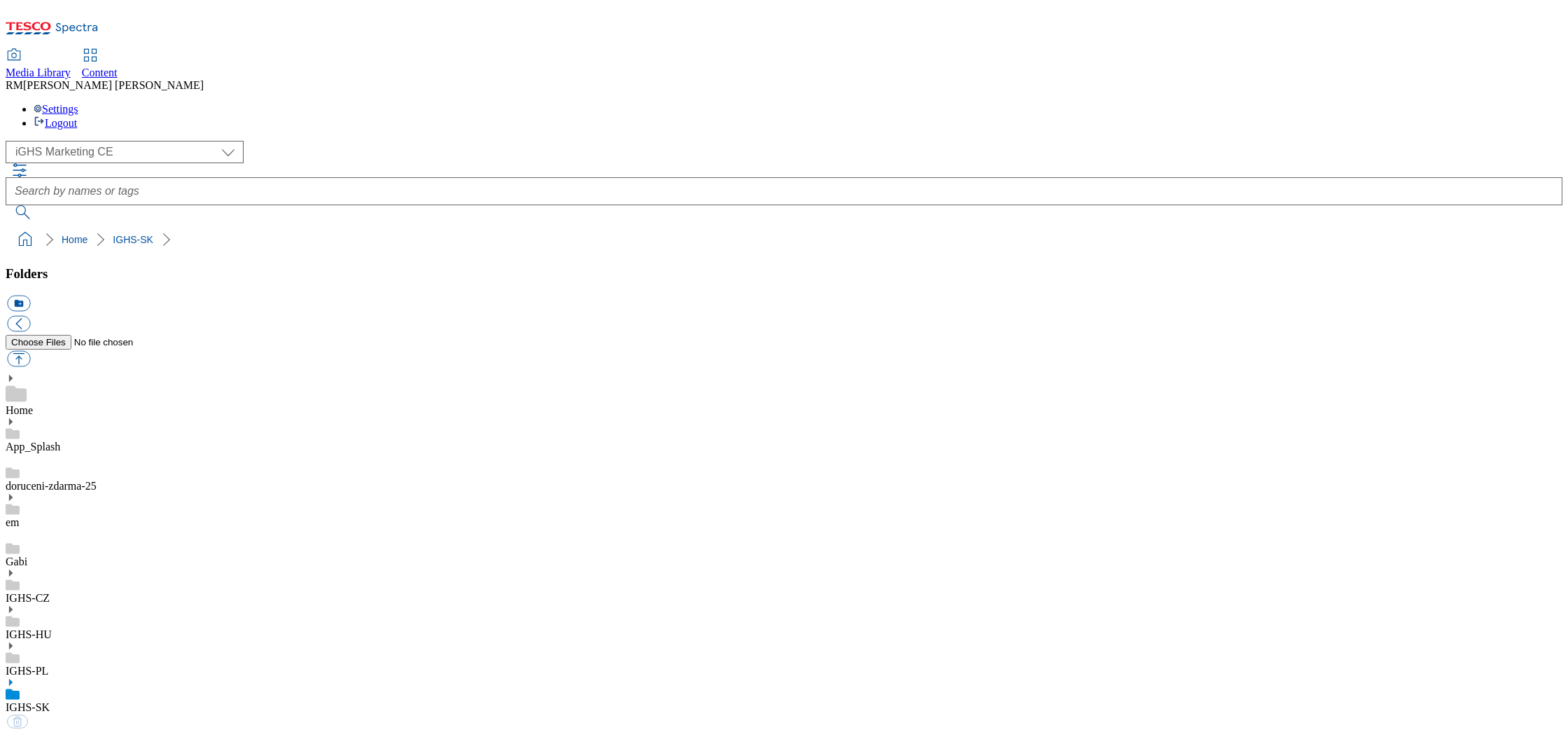
select select "flare-ighs-ce-mktg"
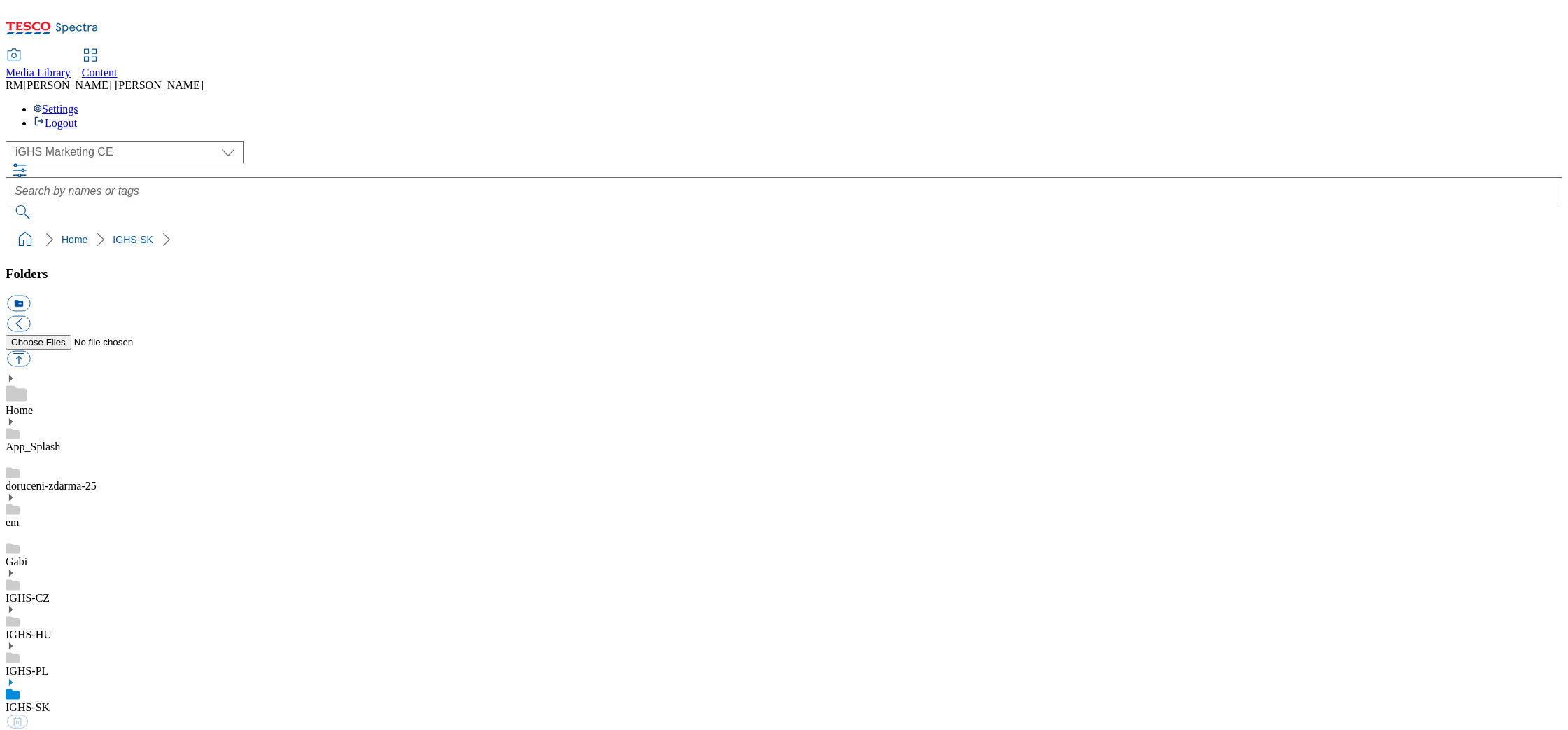
select select "flare-ighs-ce-mktg"
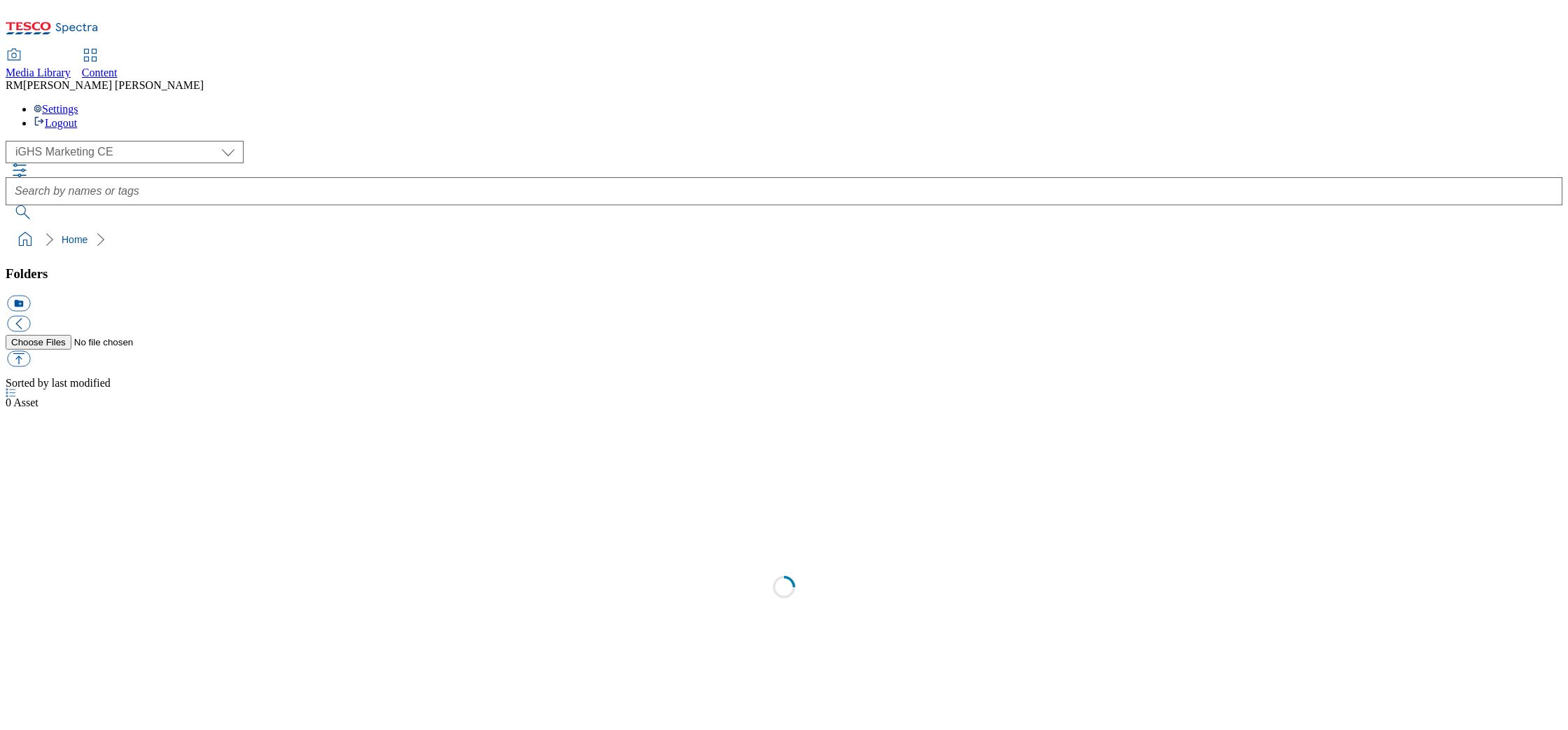
select select "flare-ighs-ce-mktg"
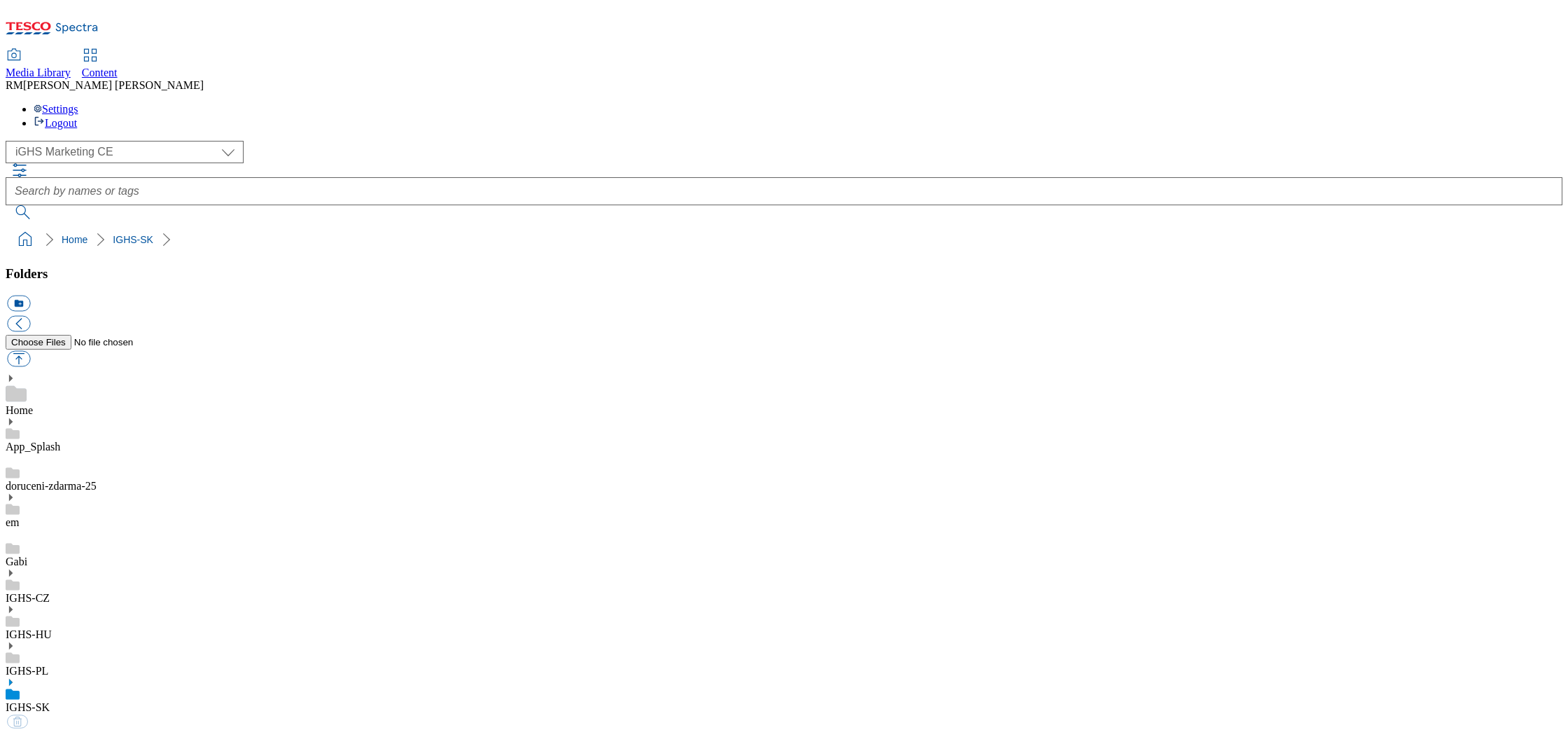
select select "flare-ighs-ce-mktg"
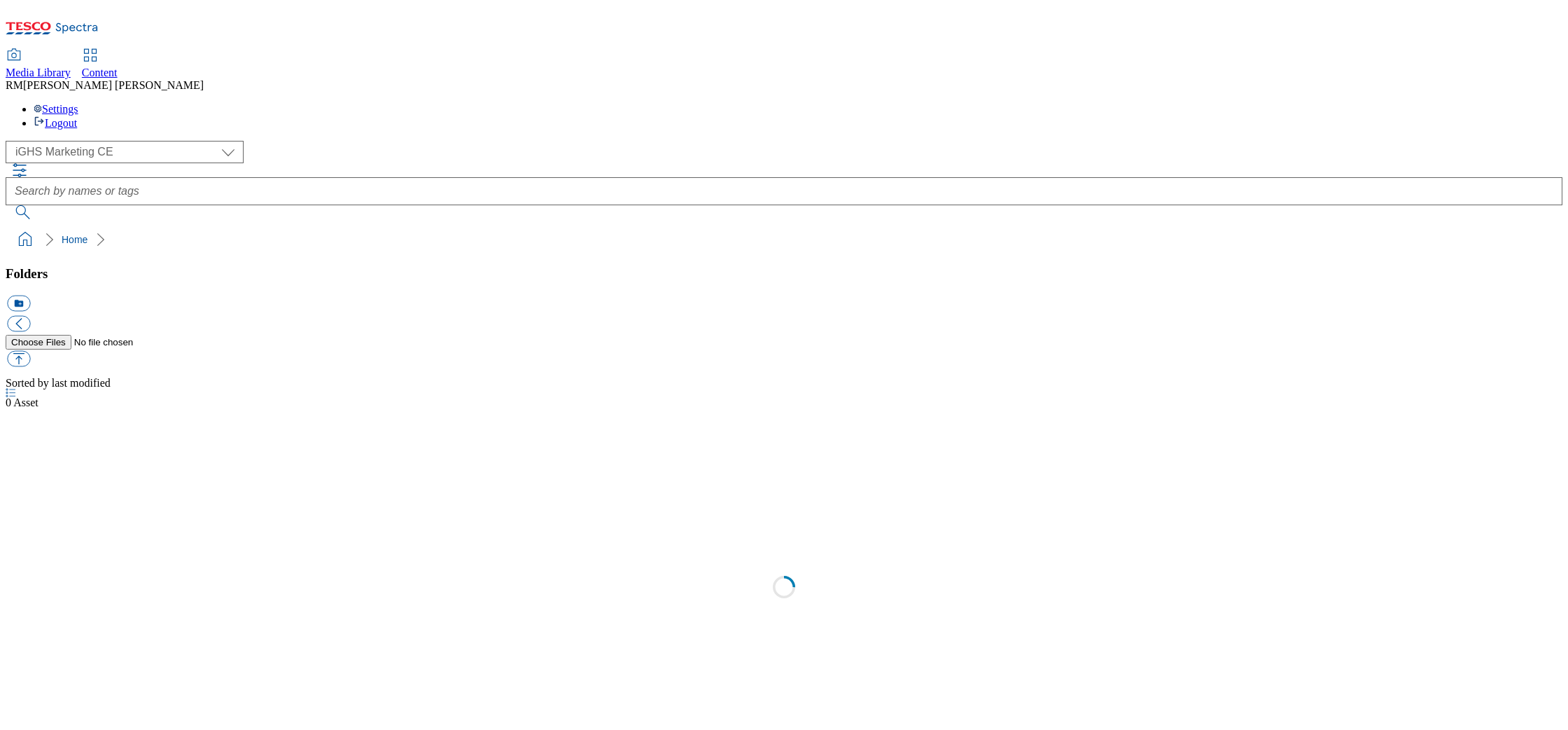
select select "flare-ighs-ce-mktg"
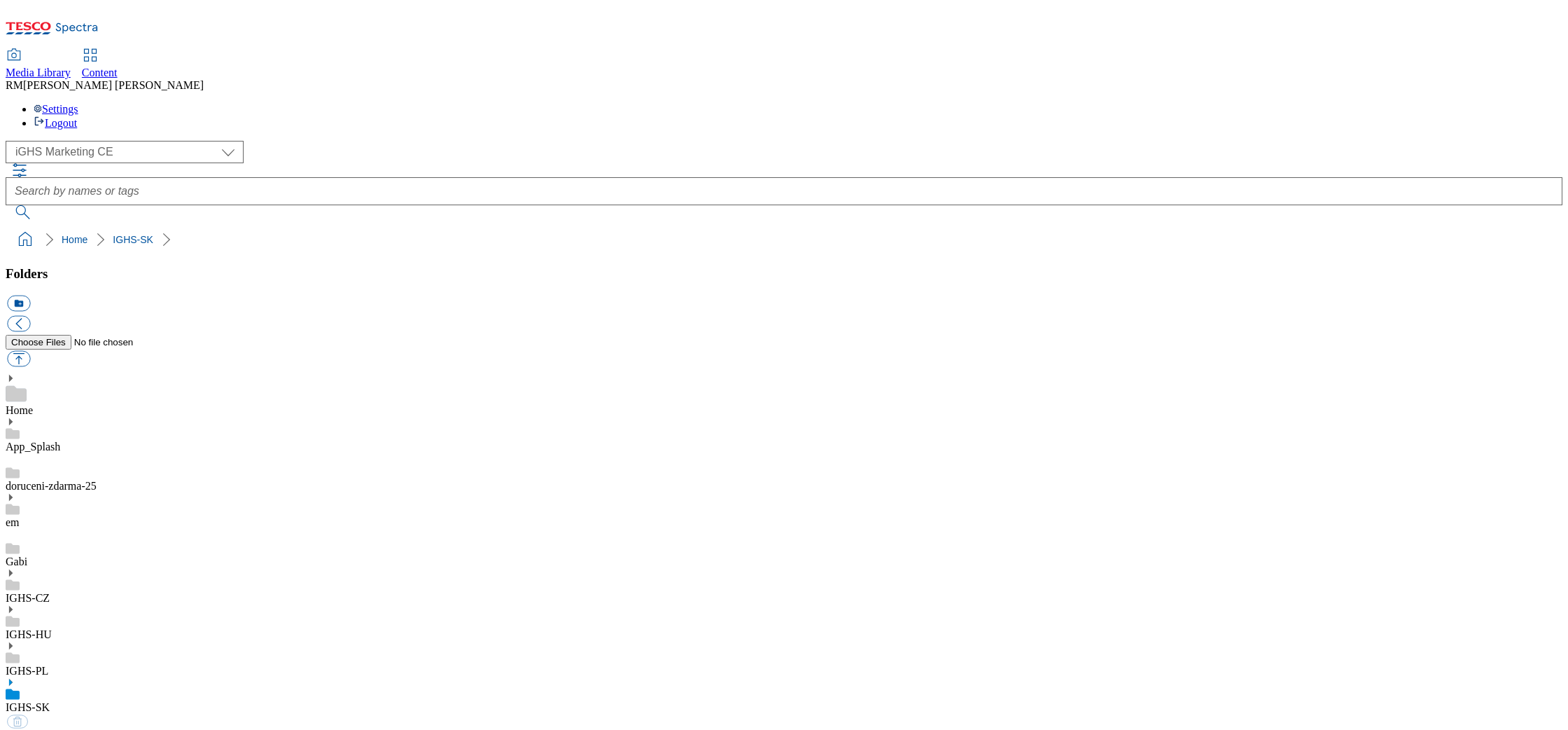
select select "flare-ighs-ce-mktg"
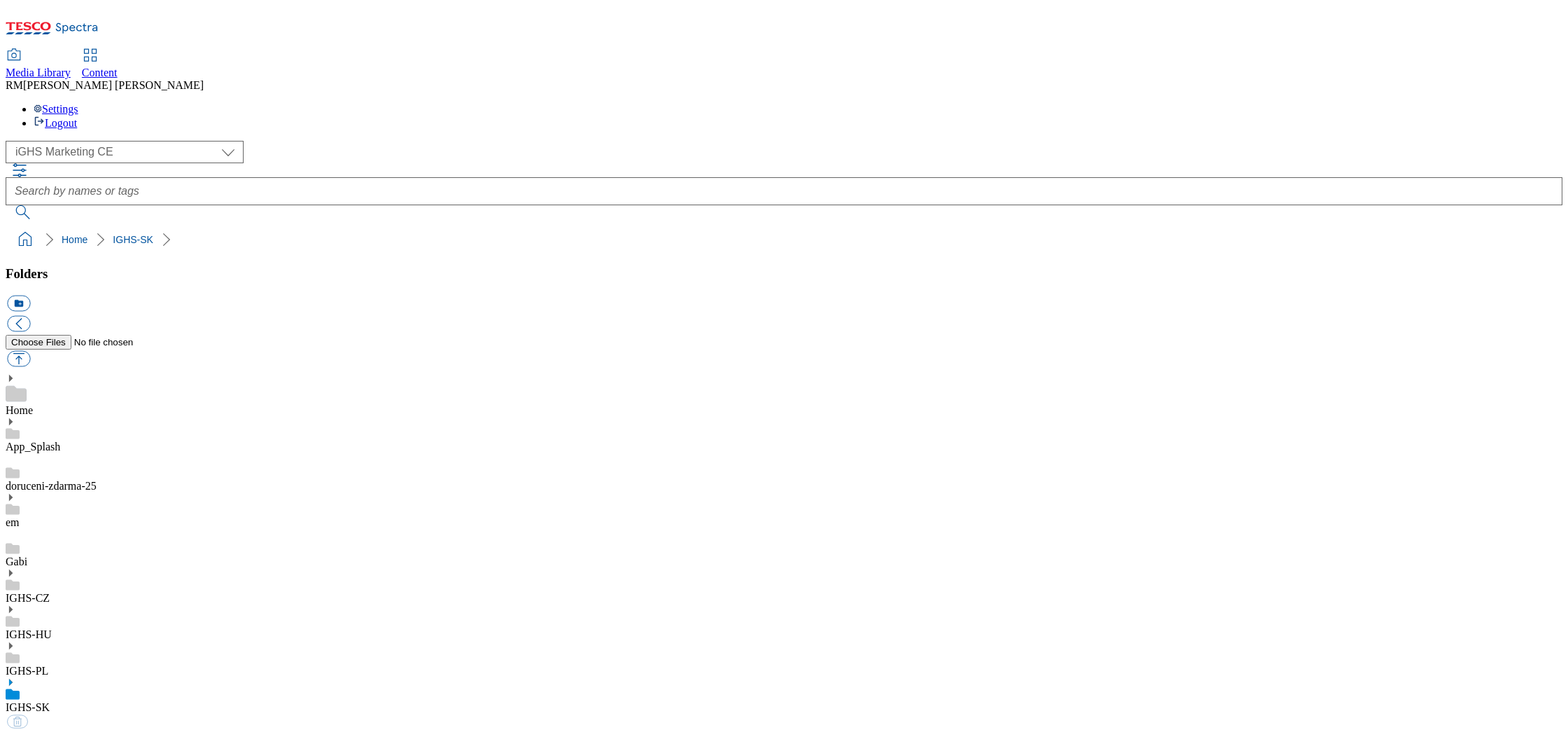
select select "flare-ighs-ce-mktg"
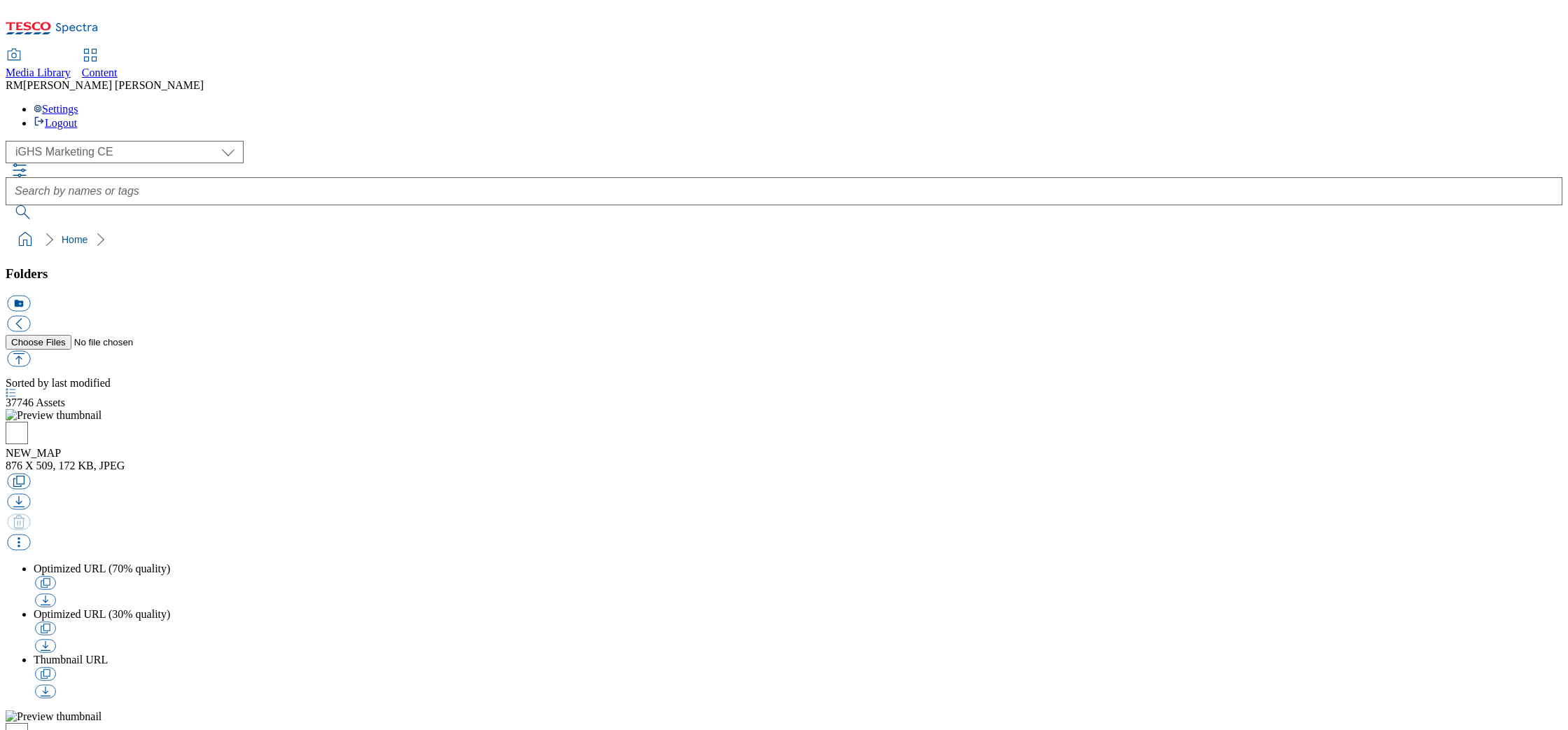
select select "flare-ighs-ce-mktg"
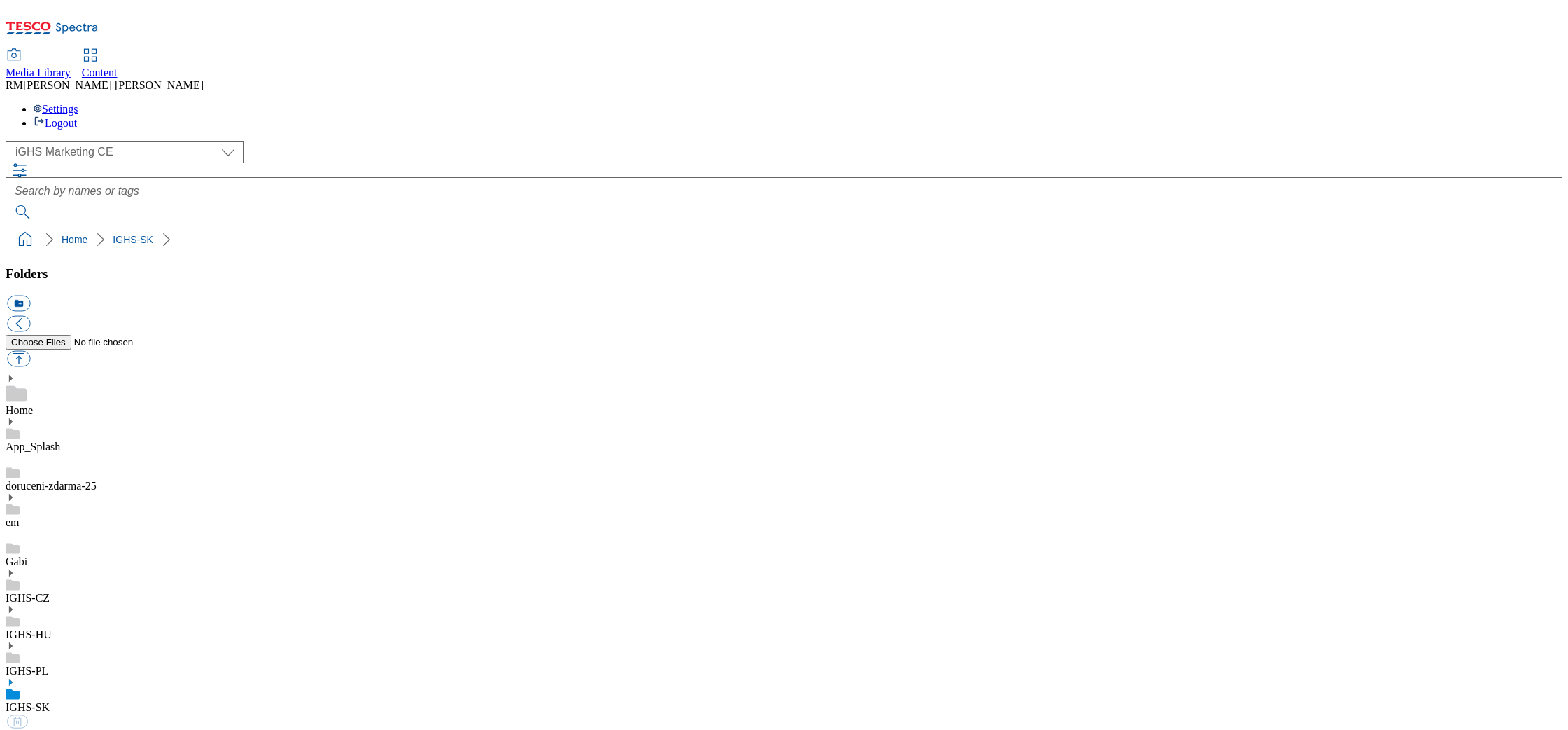
select select "flare-ighs-ce-mktg"
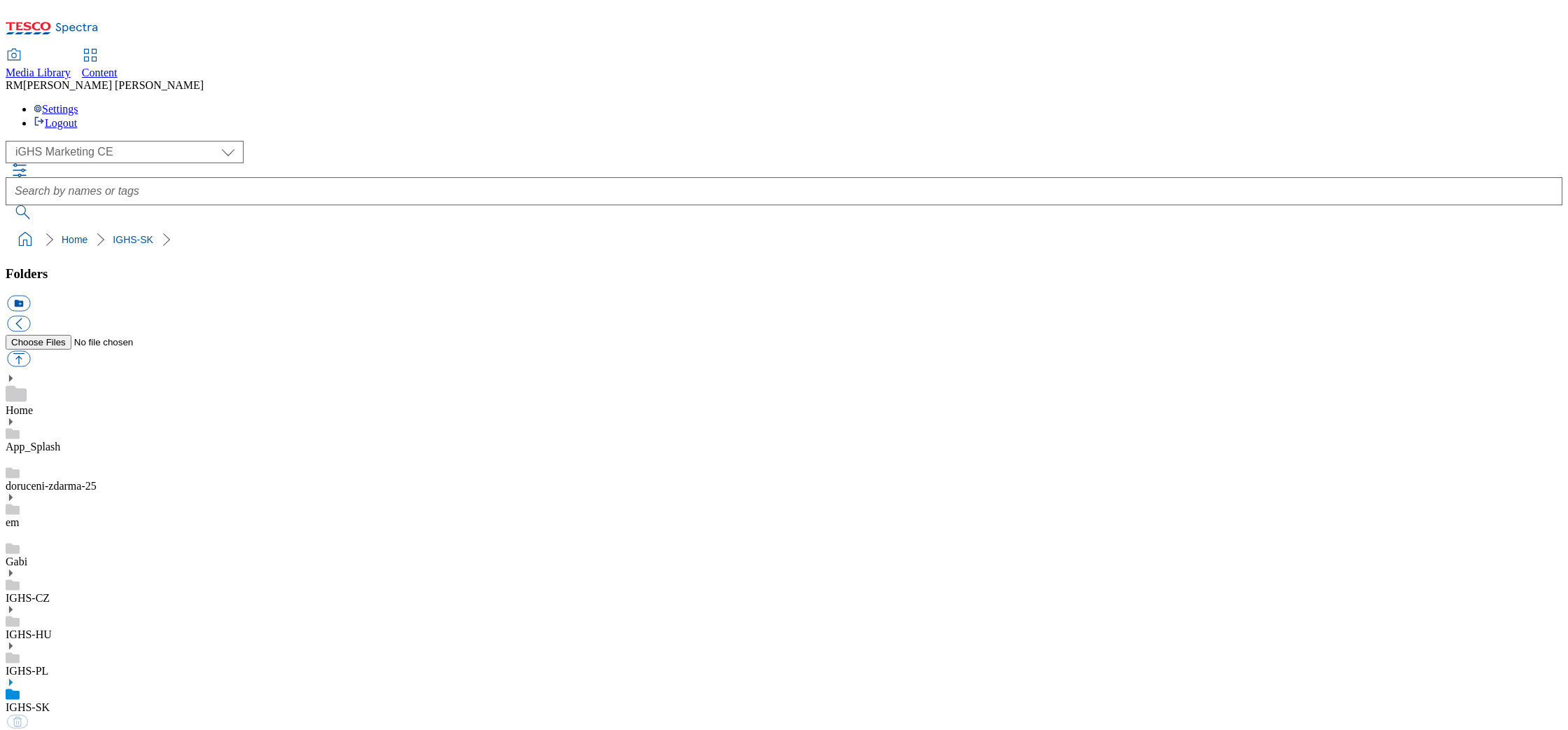
select select "flare-ighs-ce-mktg"
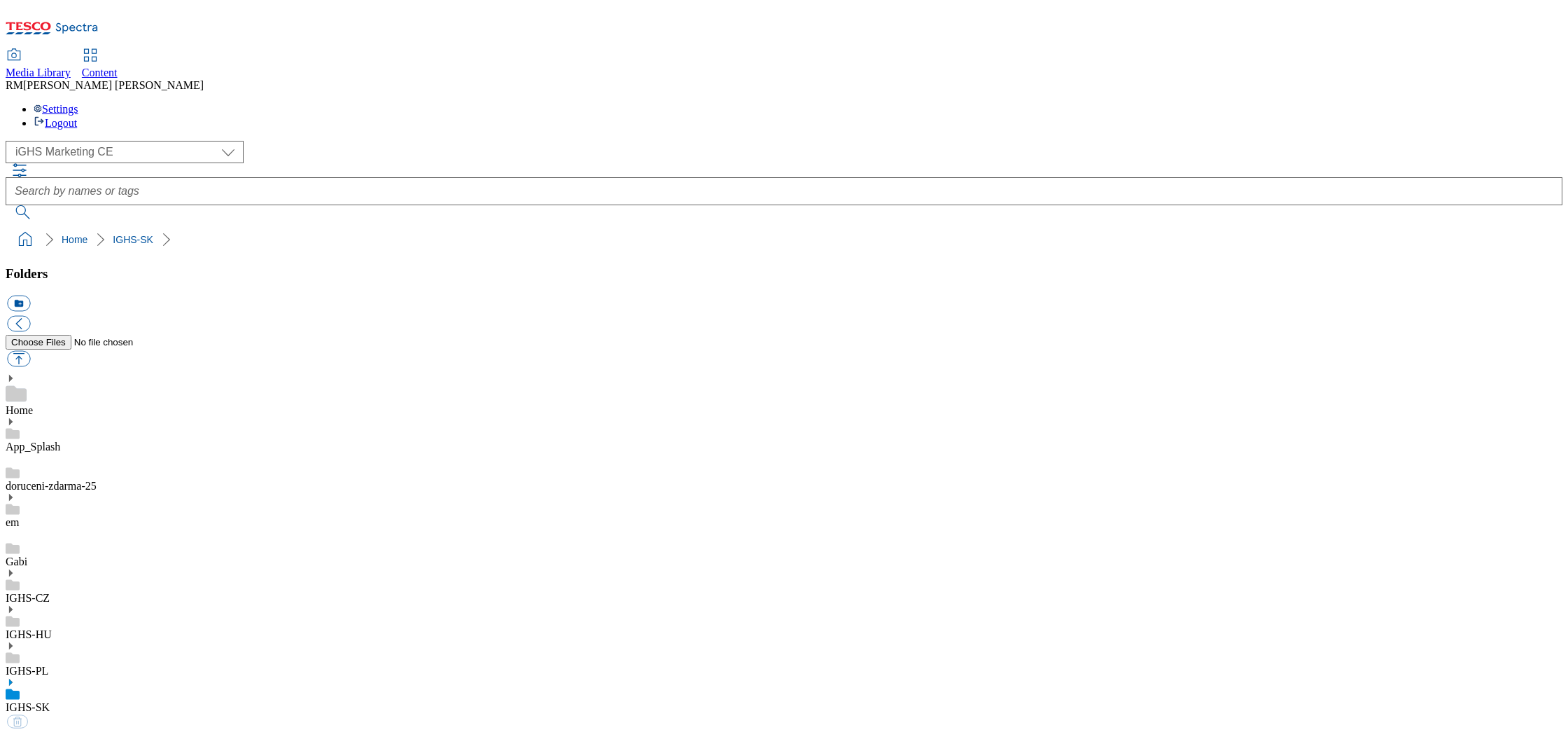
select select "flare-ighs-ce-mktg"
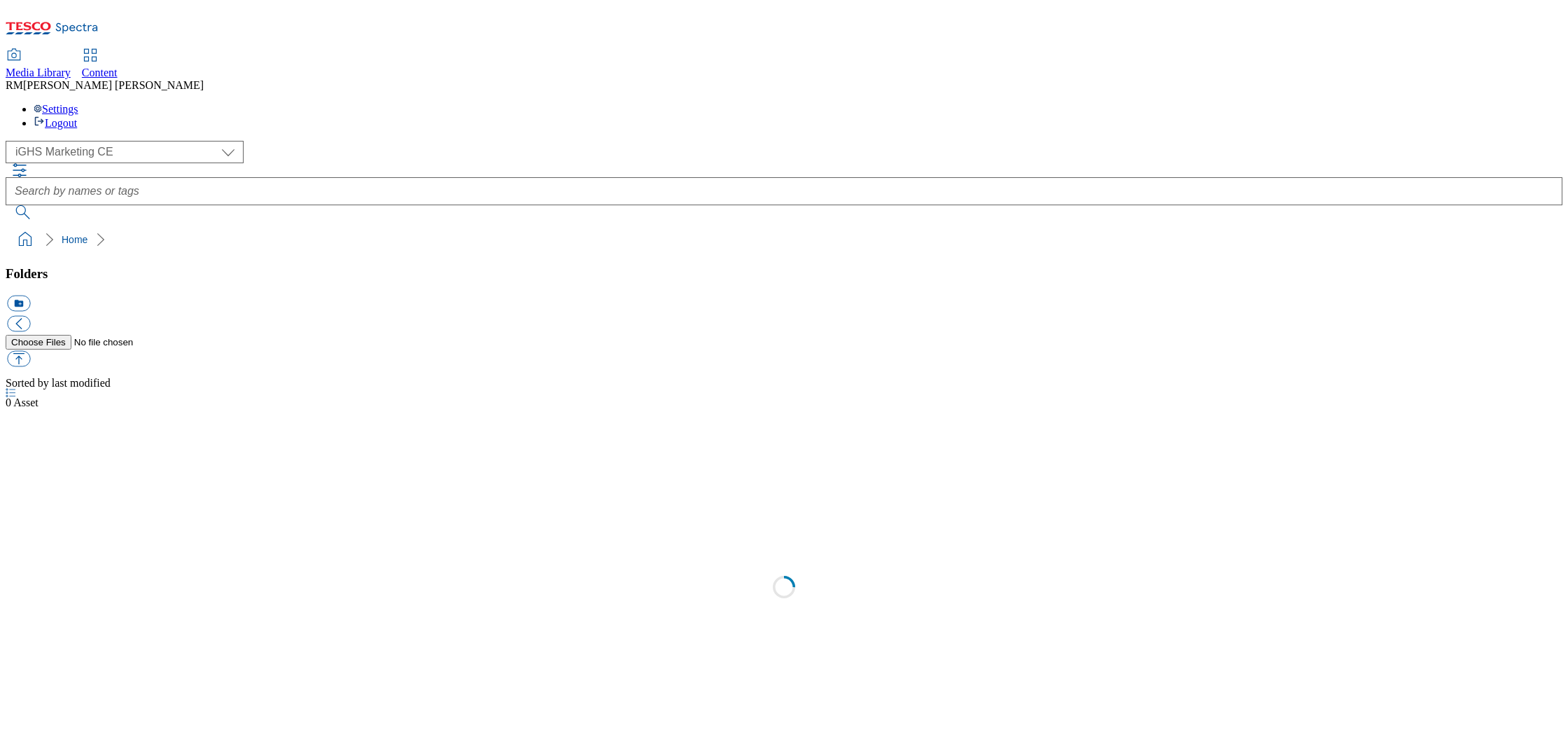
select select "flare-ighs-ce-mktg"
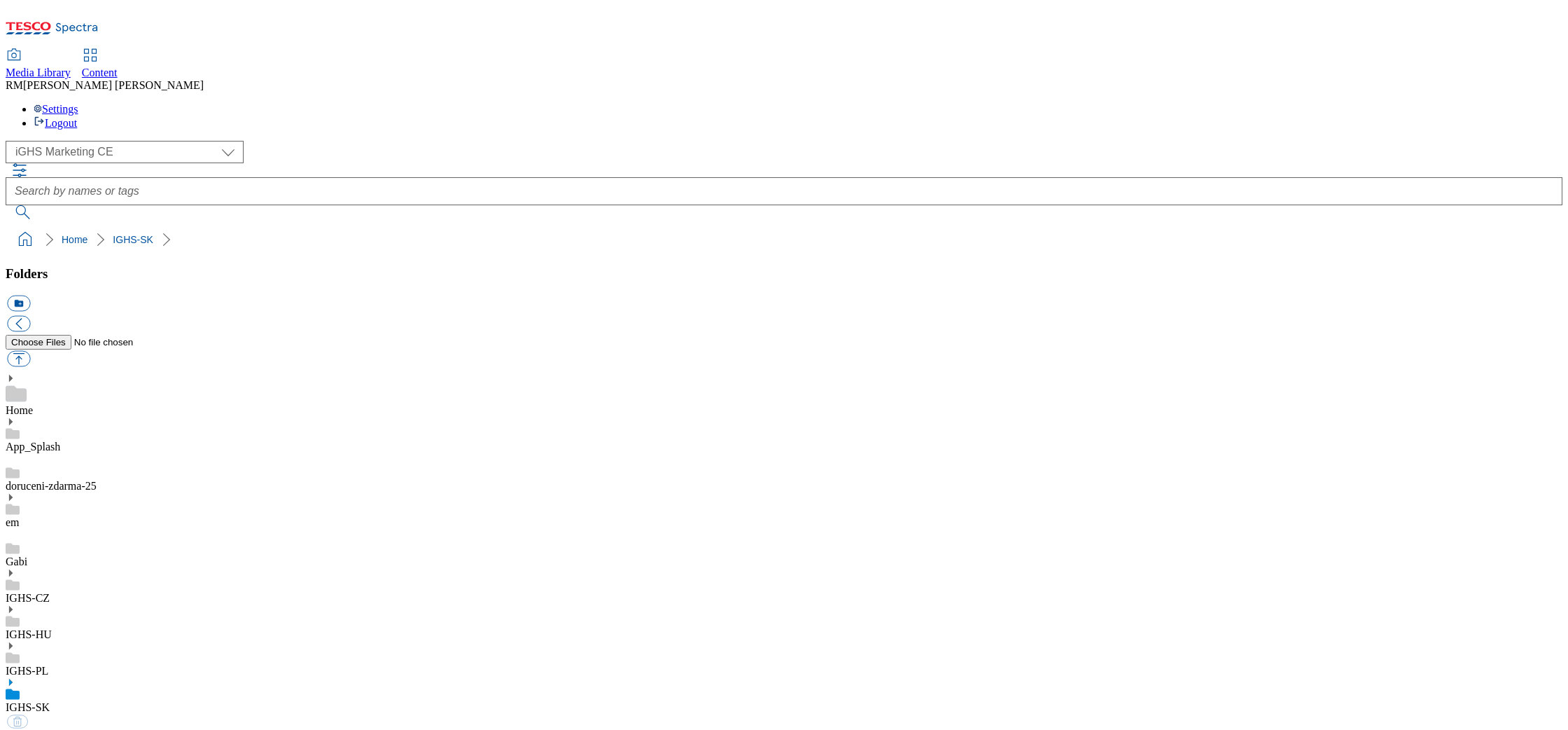
select select "flare-ighs-ce-mktg"
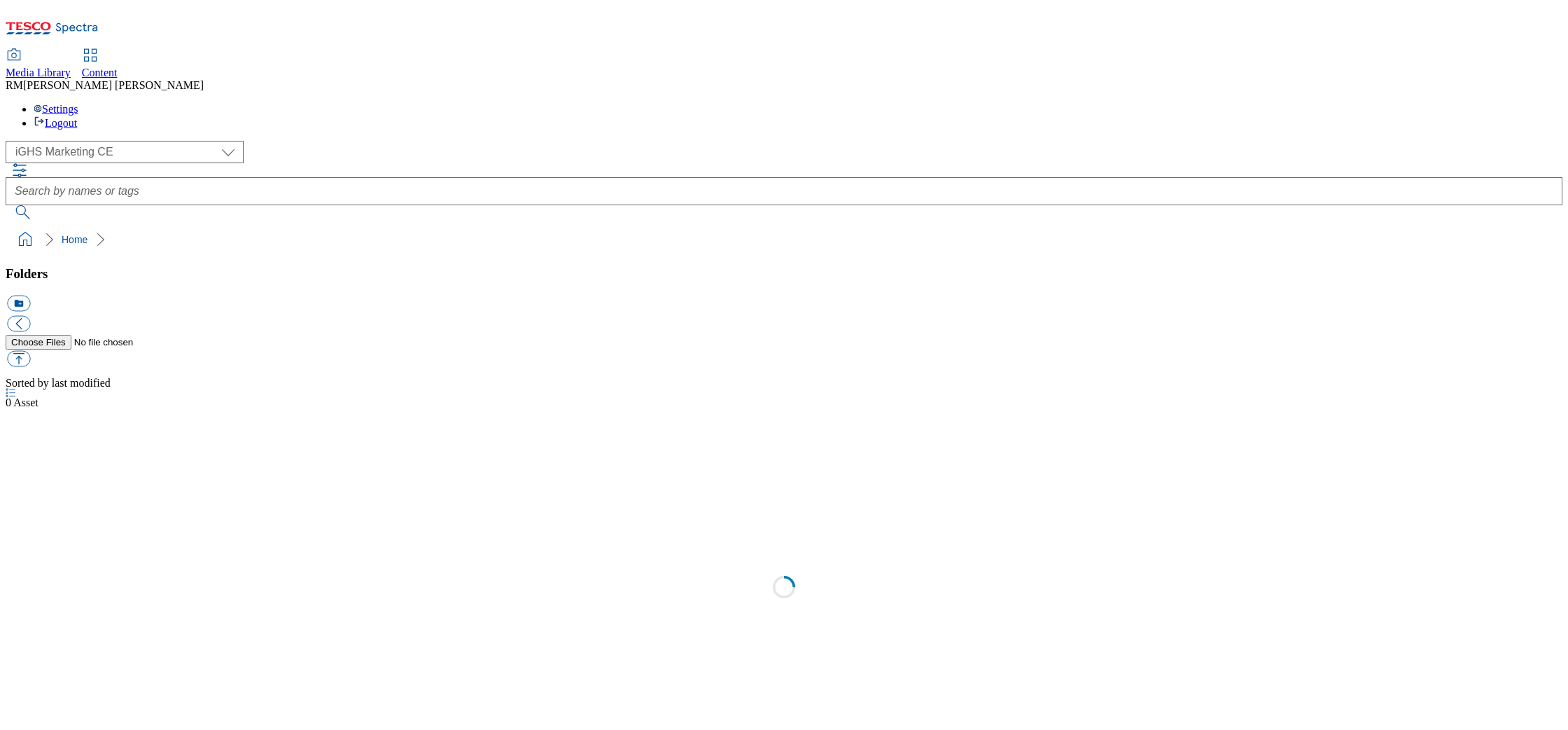
select select "flare-ighs-ce-mktg"
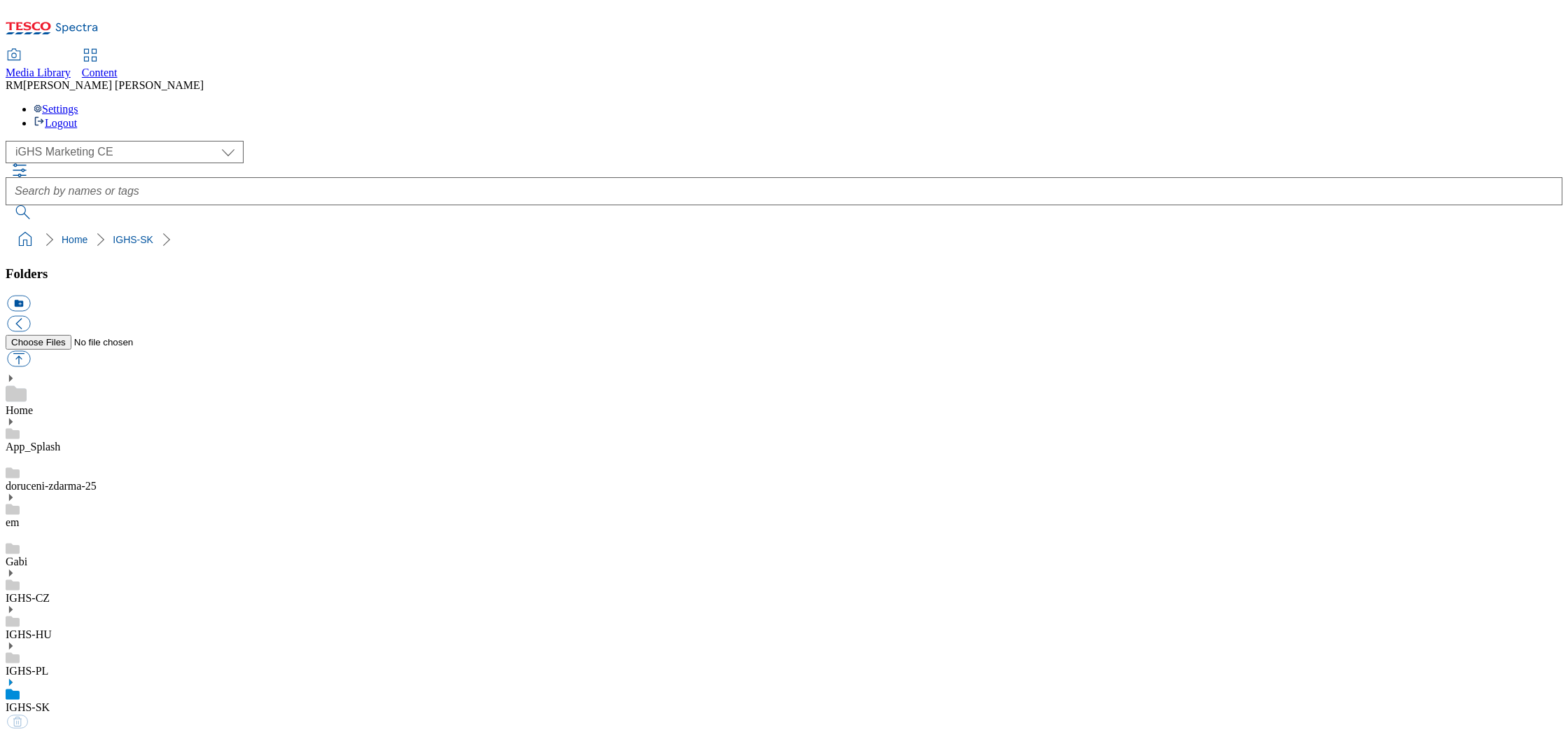
select select "flare-ighs-ce-mktg"
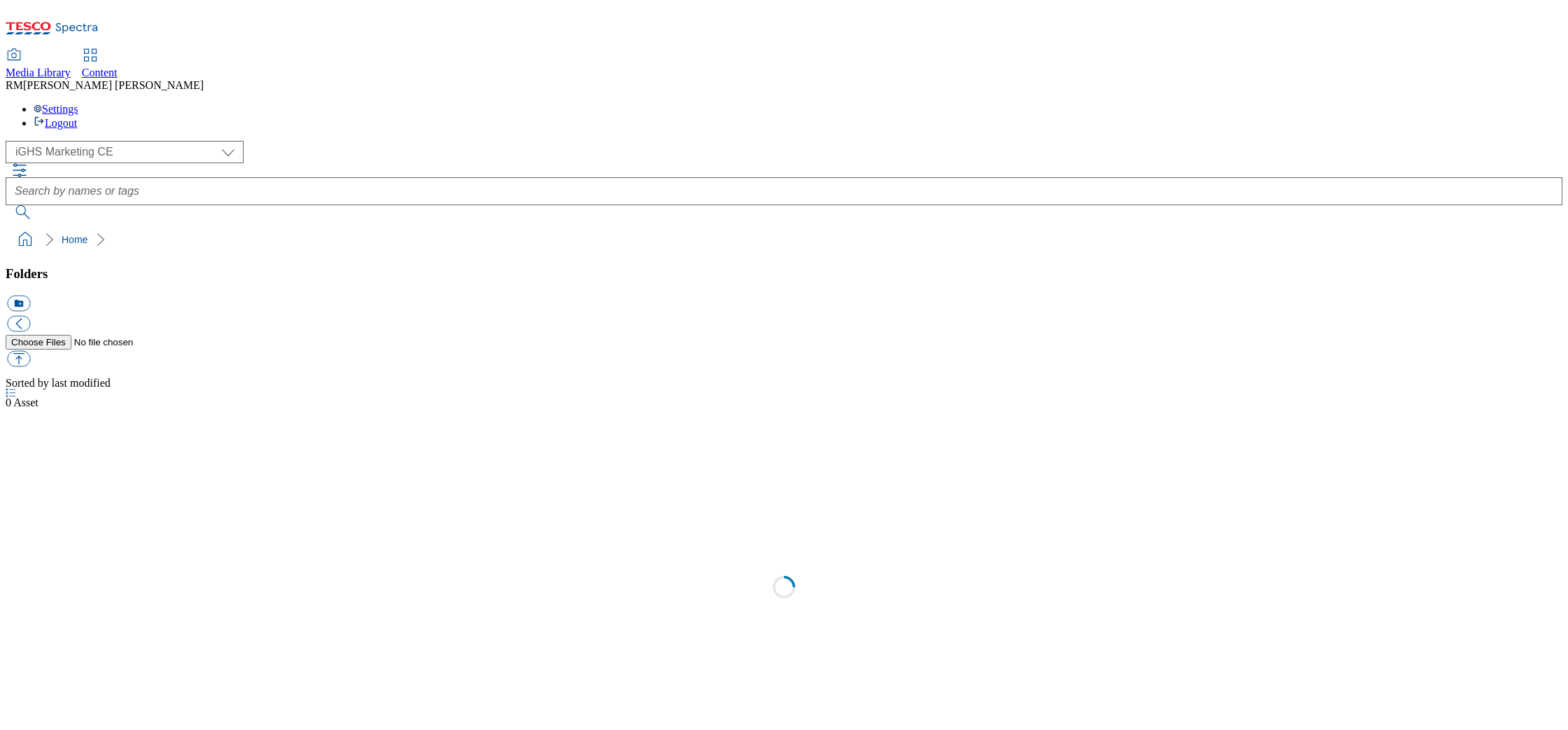
select select "flare-ighs-ce-mktg"
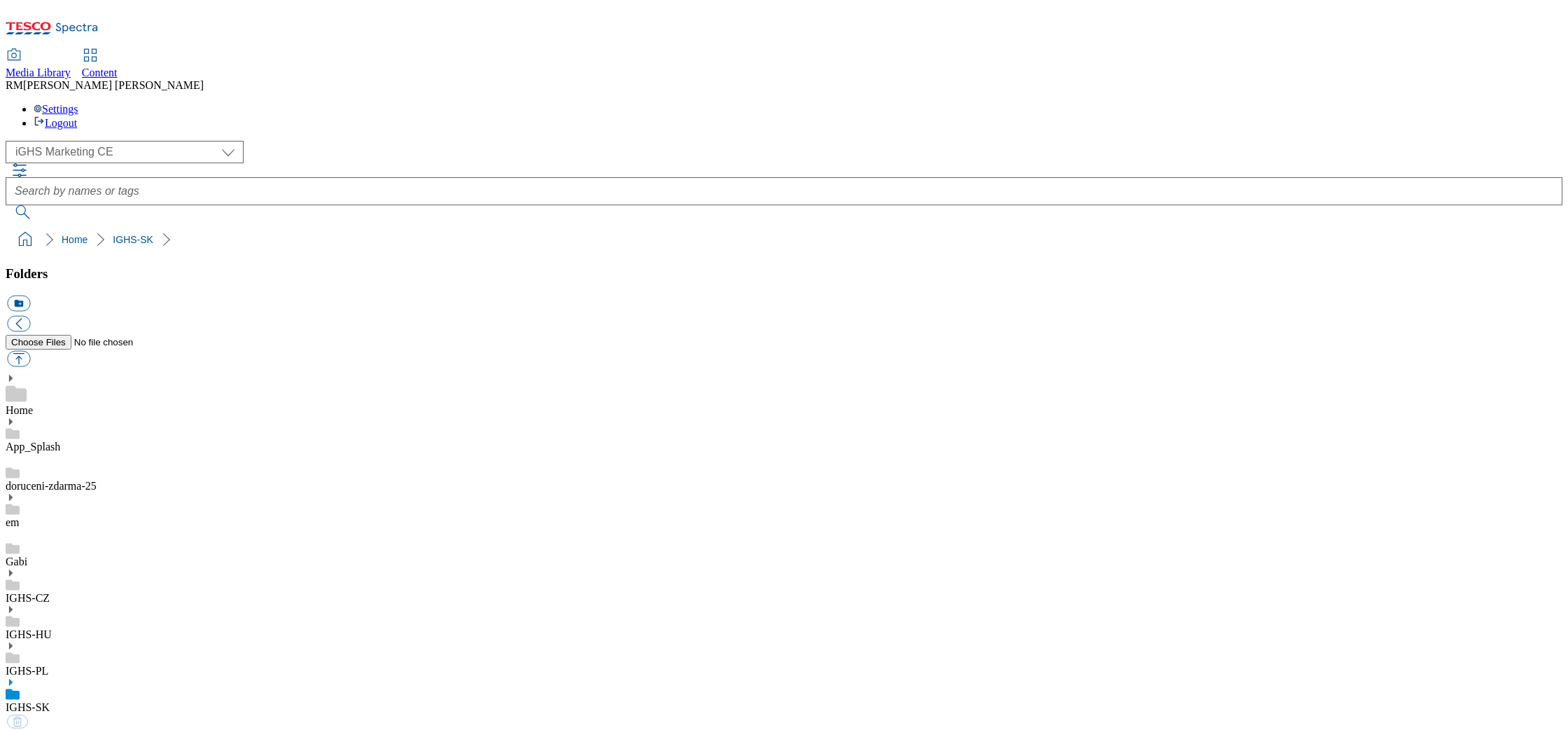
select select "flare-ighs-ce-mktg"
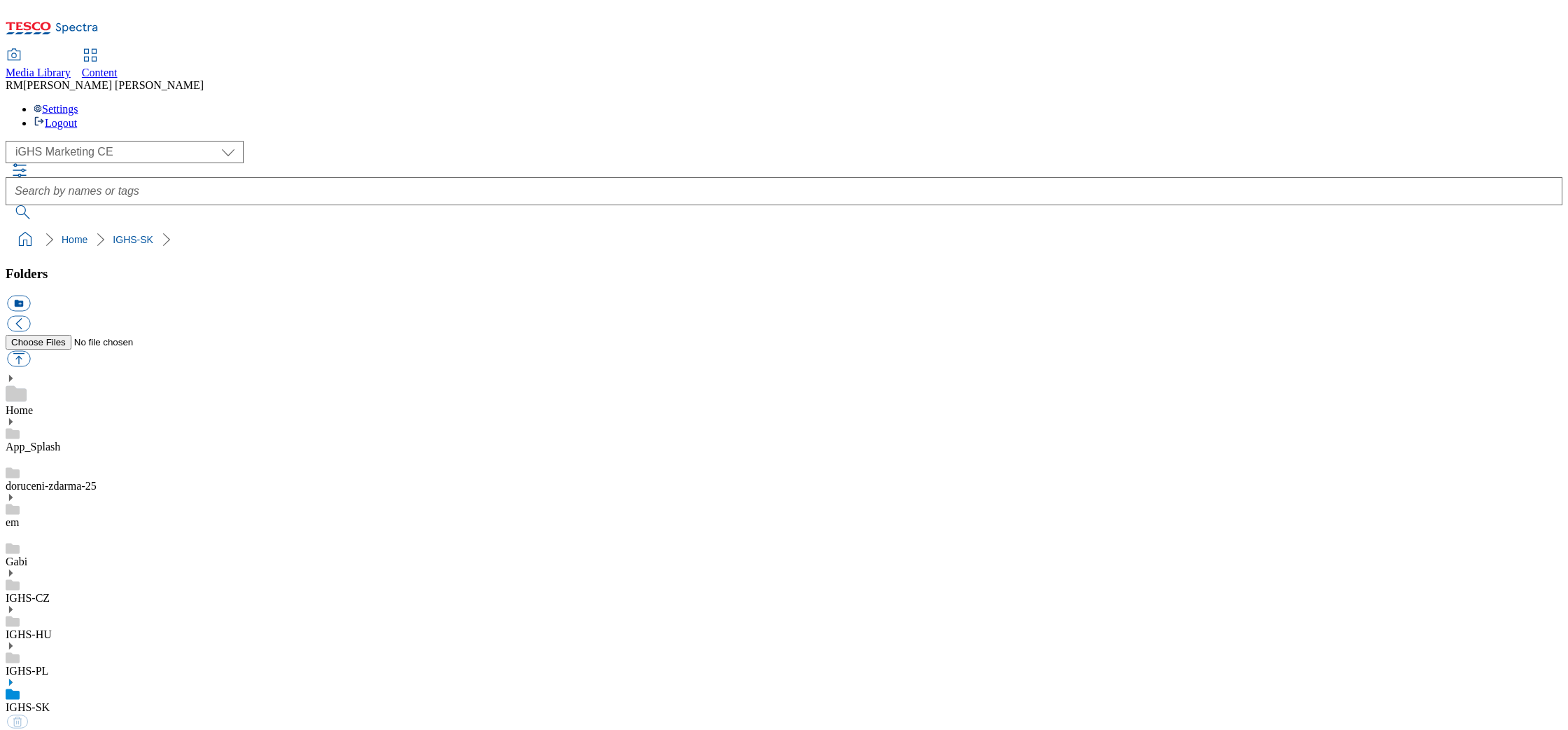
select select "flare-ighs-ce-mktg"
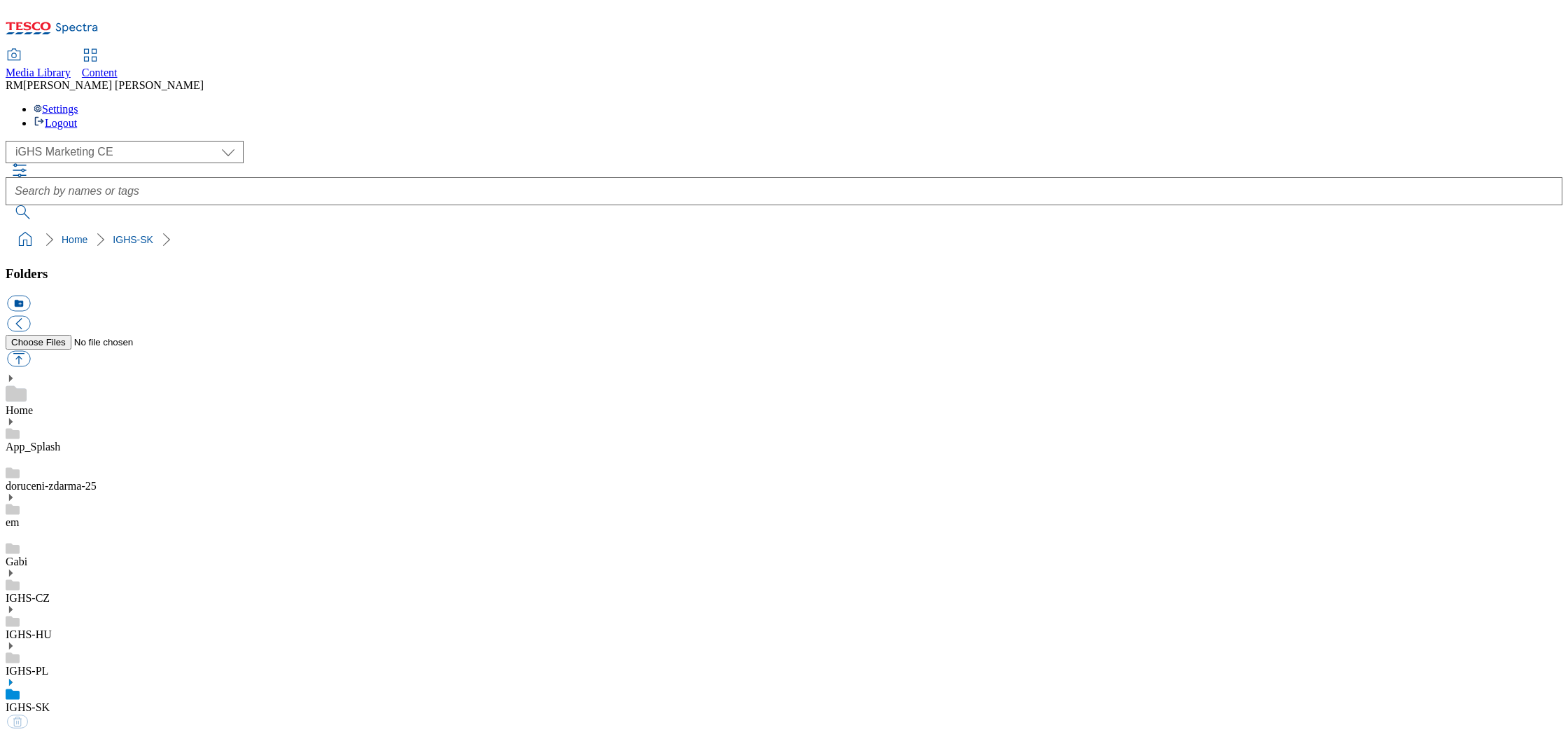
select select "flare-ighs-ce-mktg"
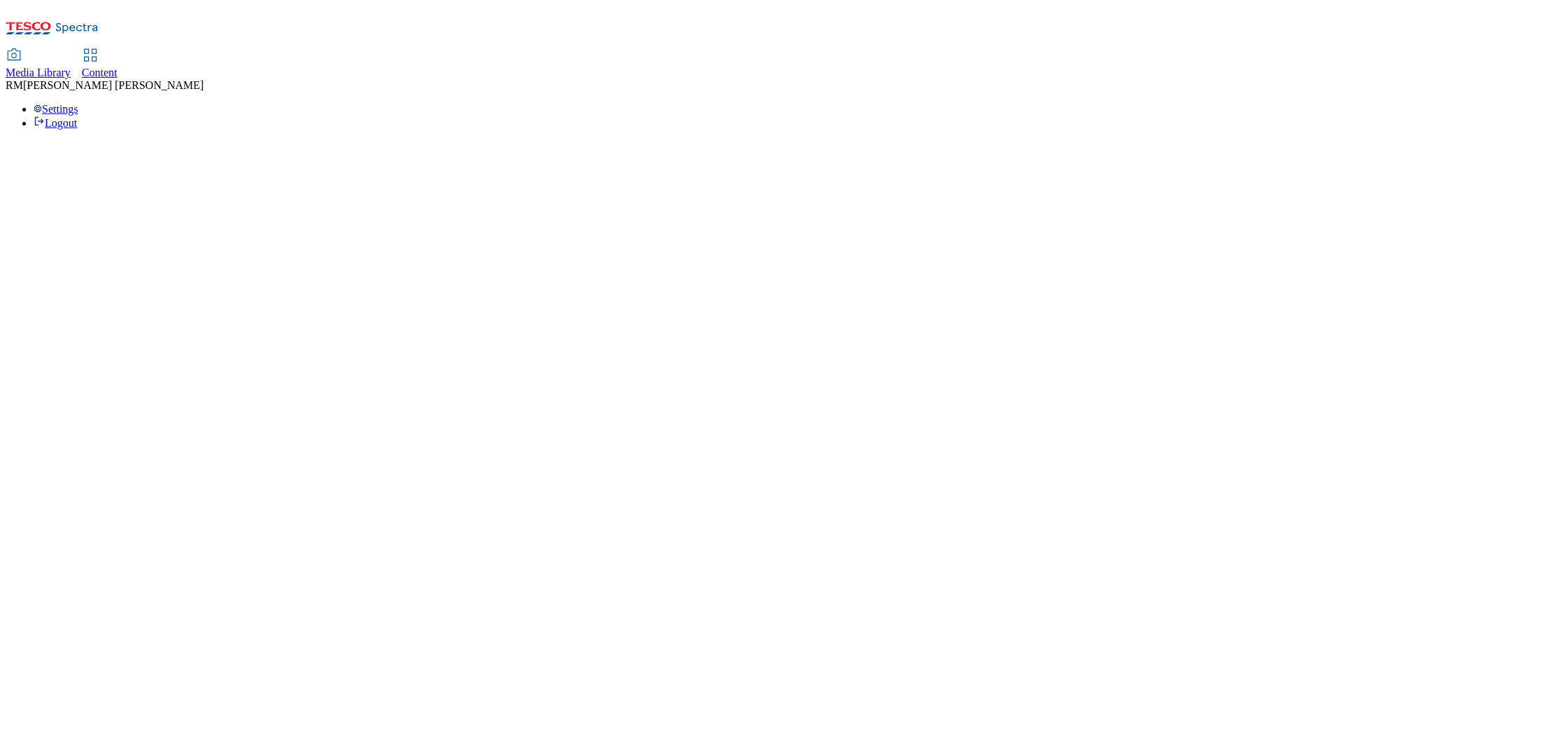
select select "flare-ighs-ce-mktg"
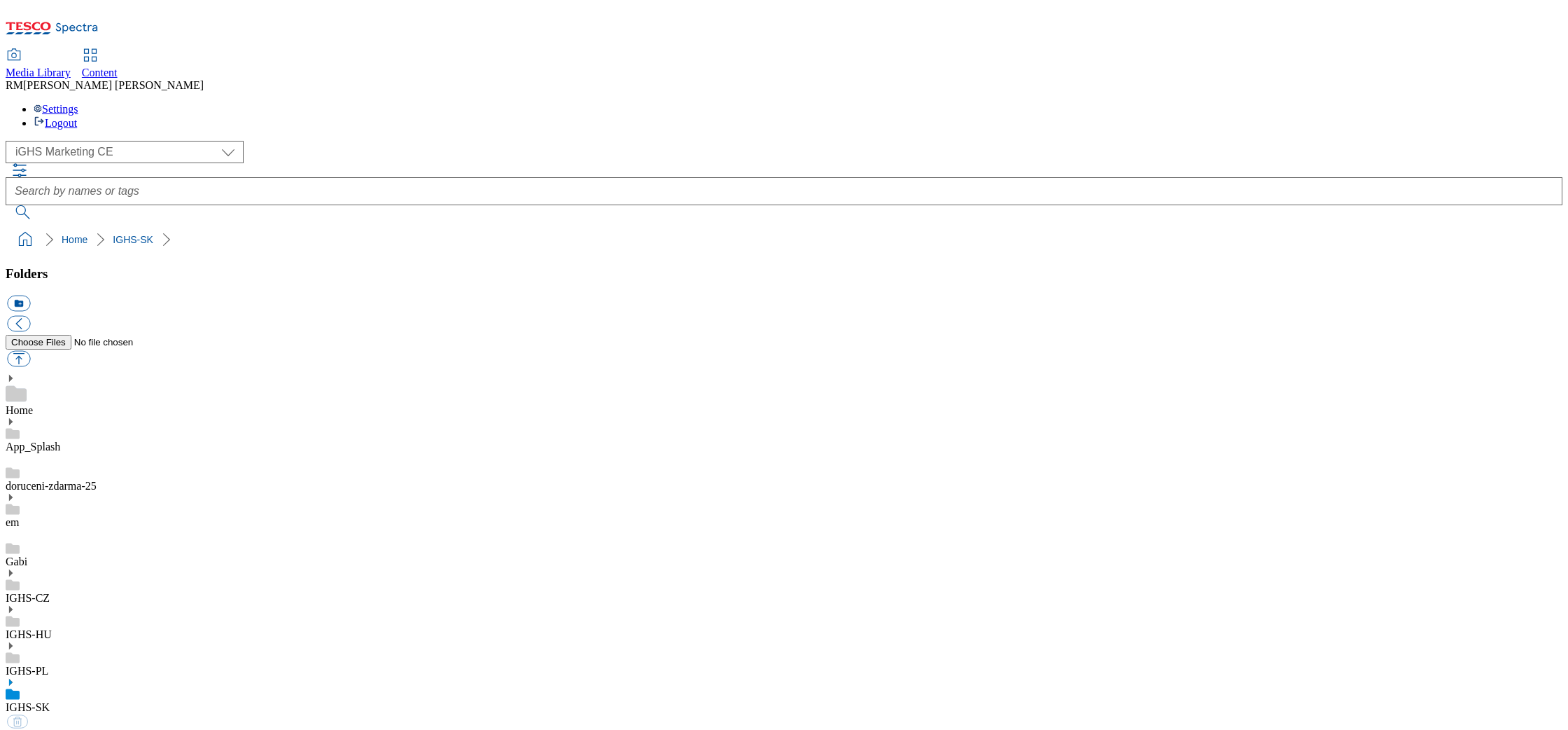
select select "flare-ighs-ce-mktg"
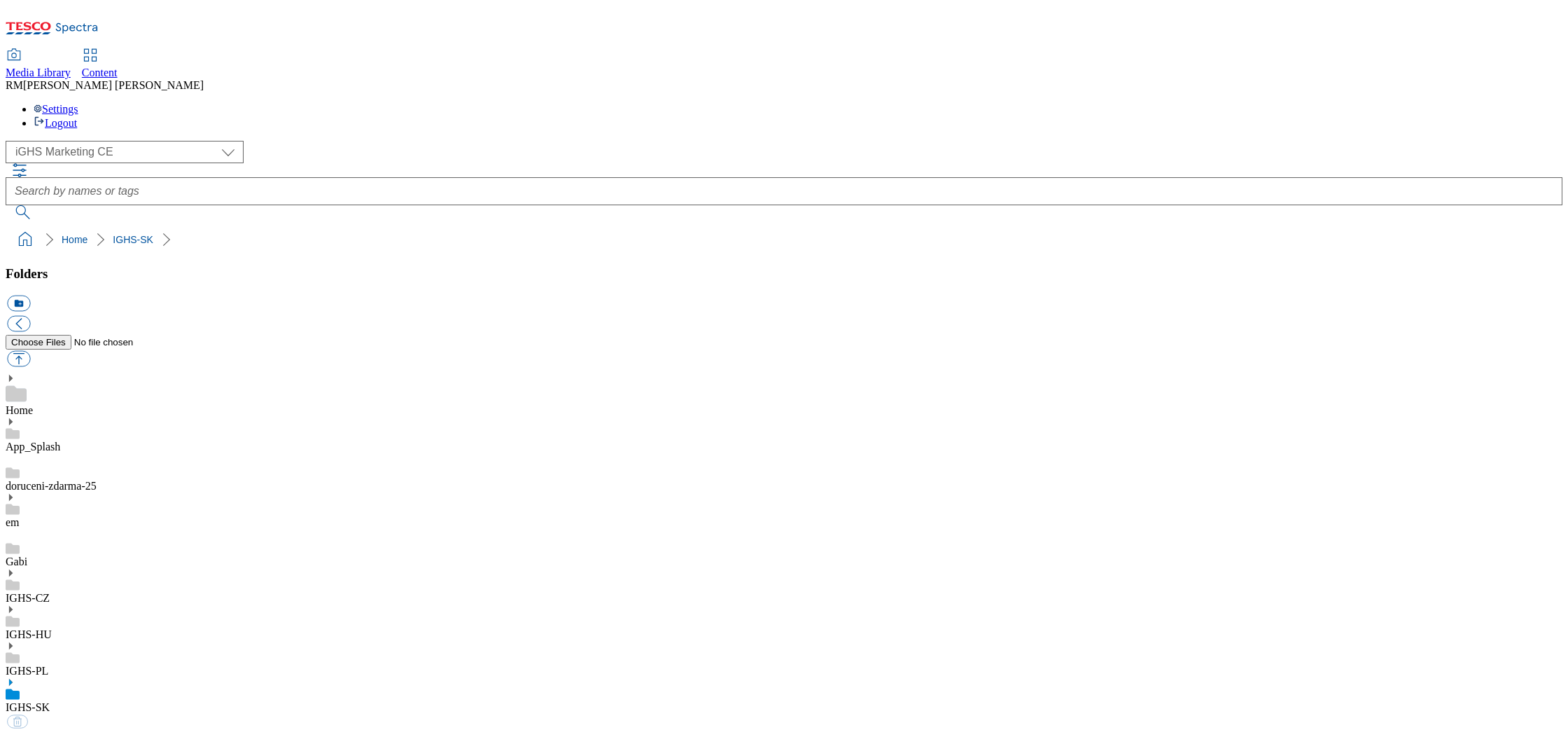
select select "flare-ighs-ce-mktg"
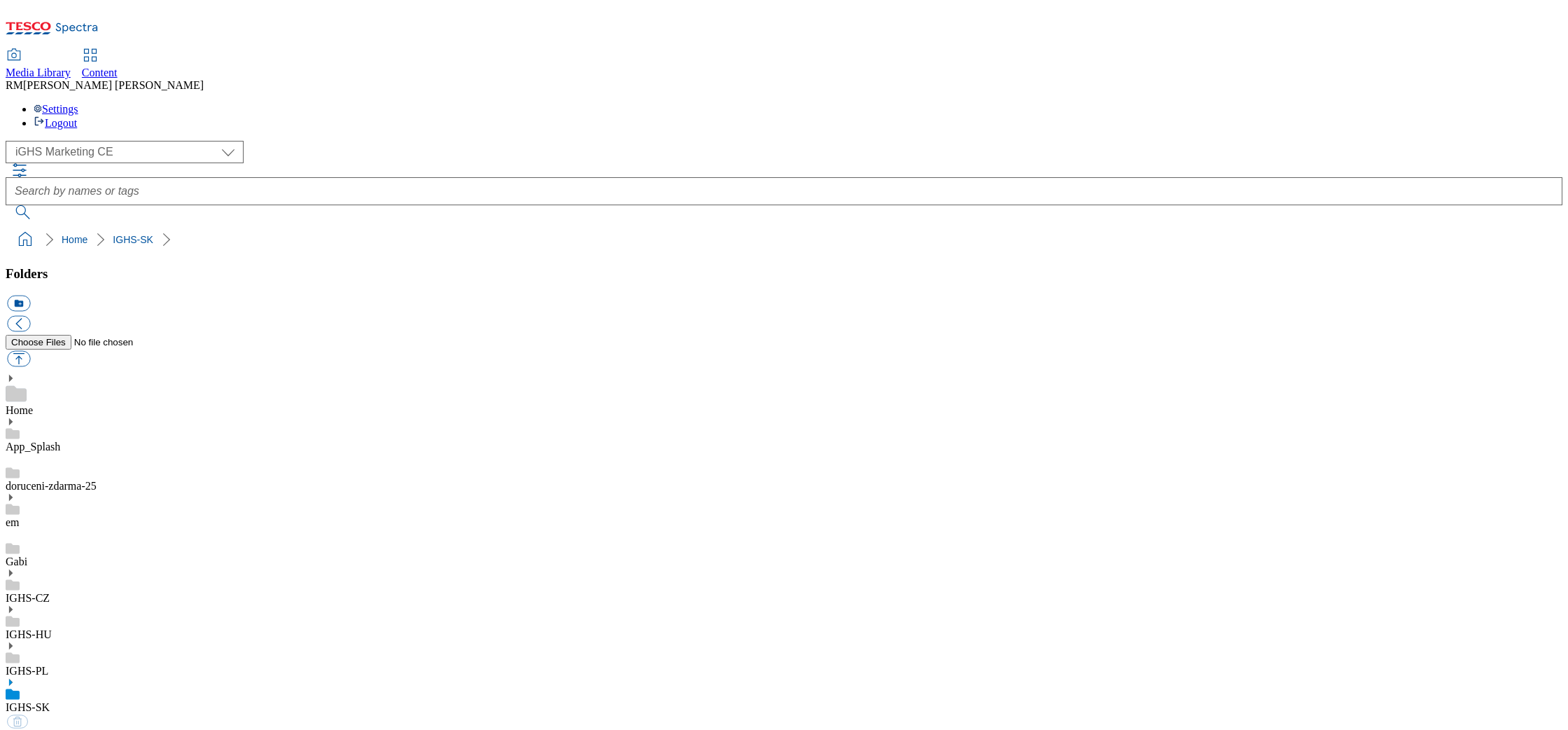
select select "flare-ighs-ce-mktg"
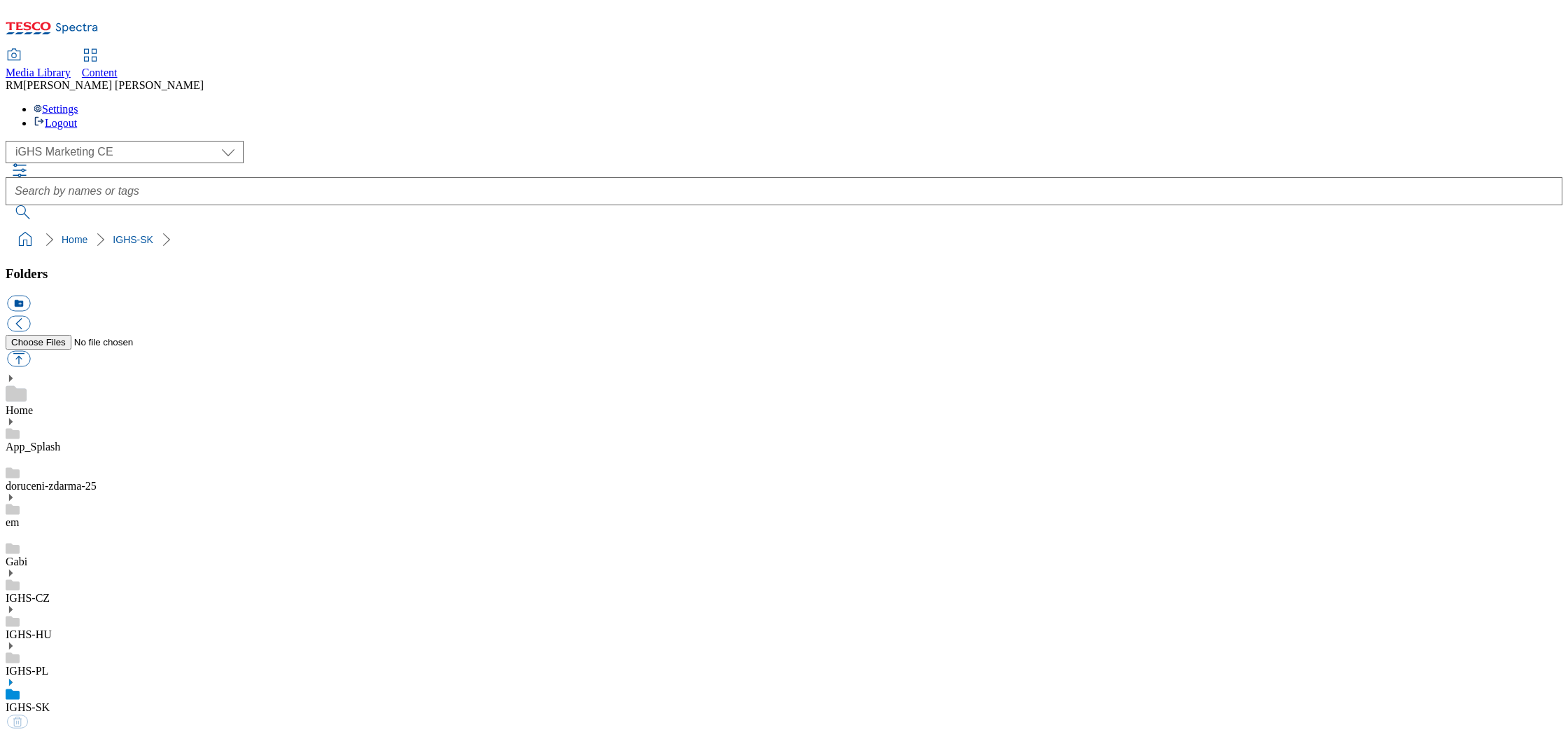
select select "flare-ighs-ce-mktg"
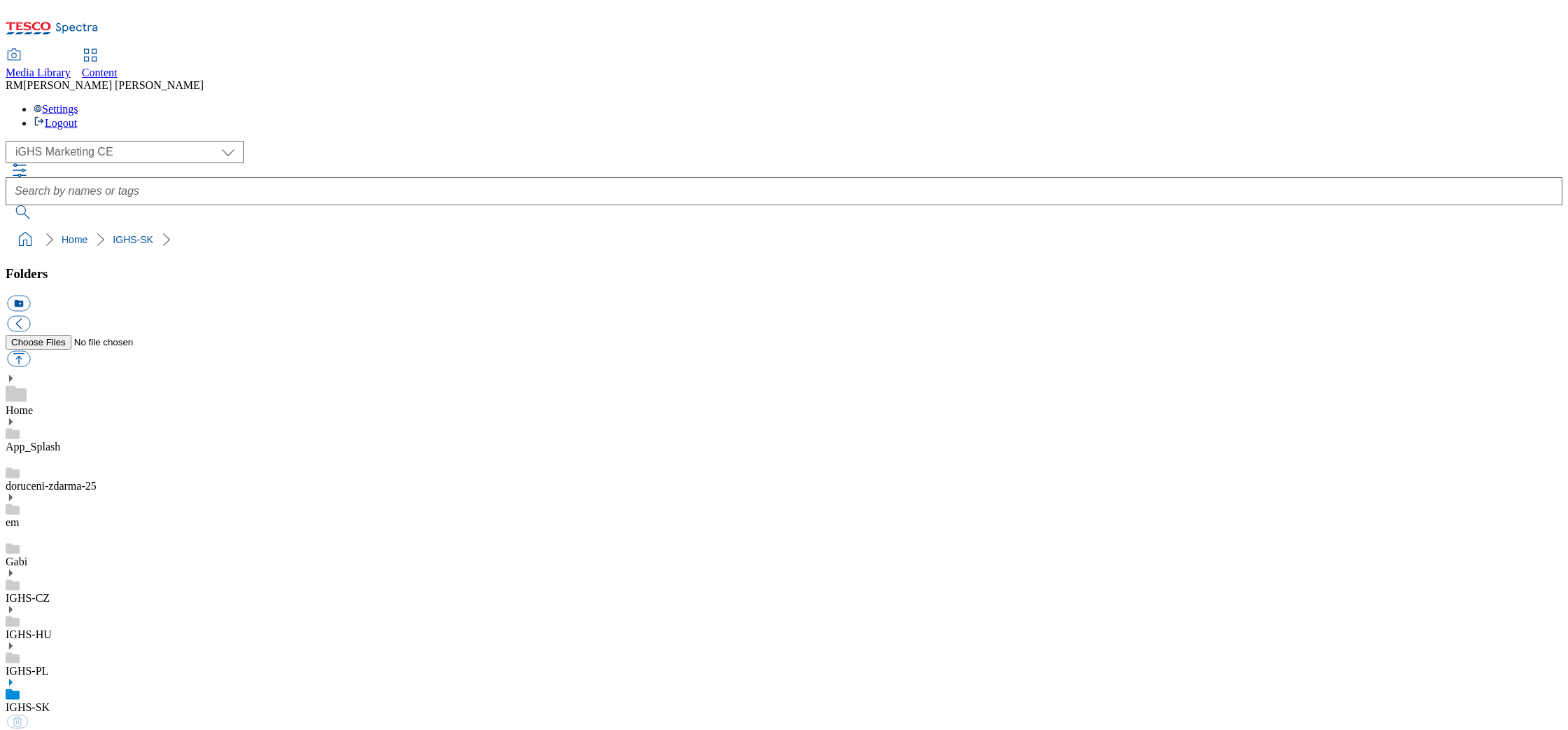
select select "flare-ighs-ce-mktg"
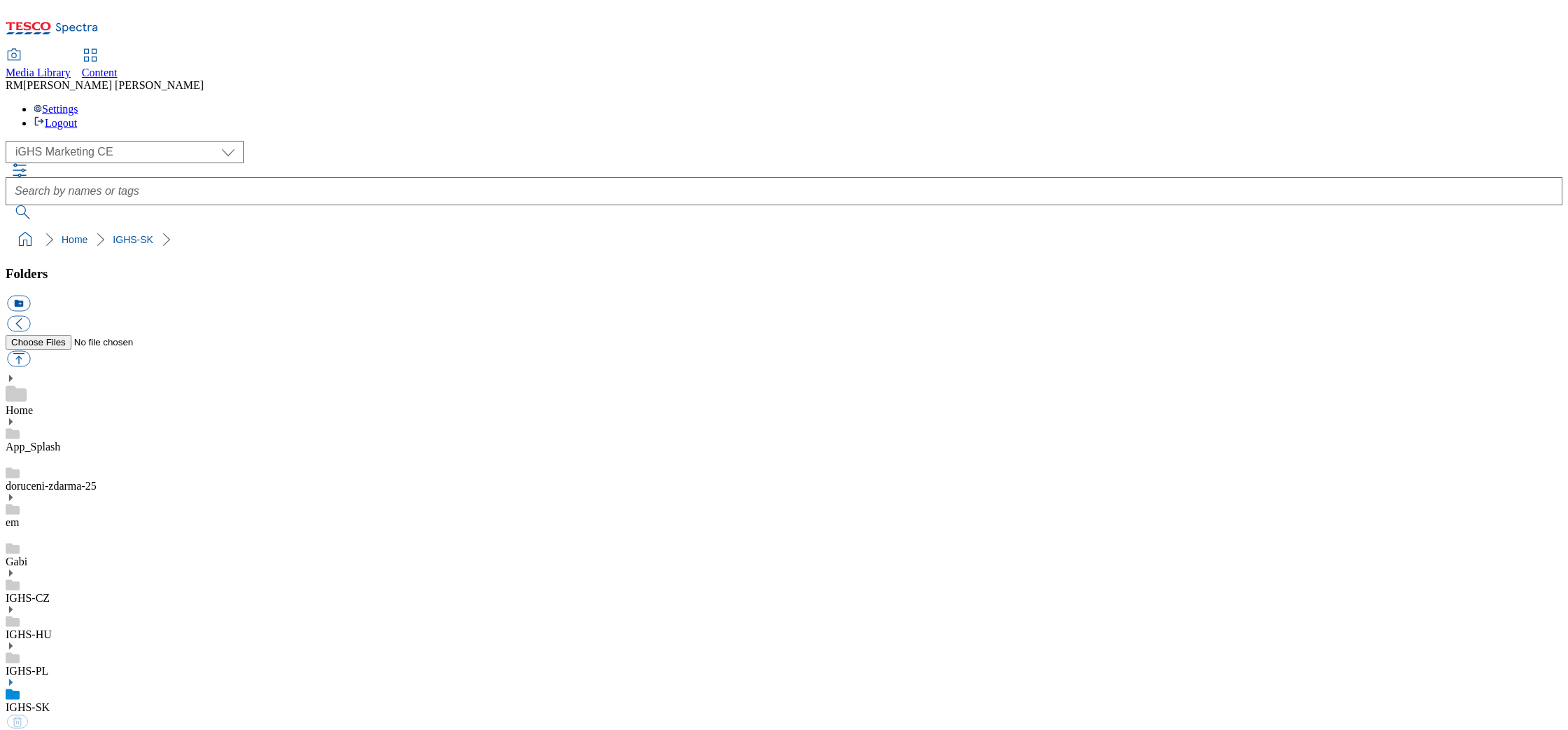
select select "flare-ighs-ce-mktg"
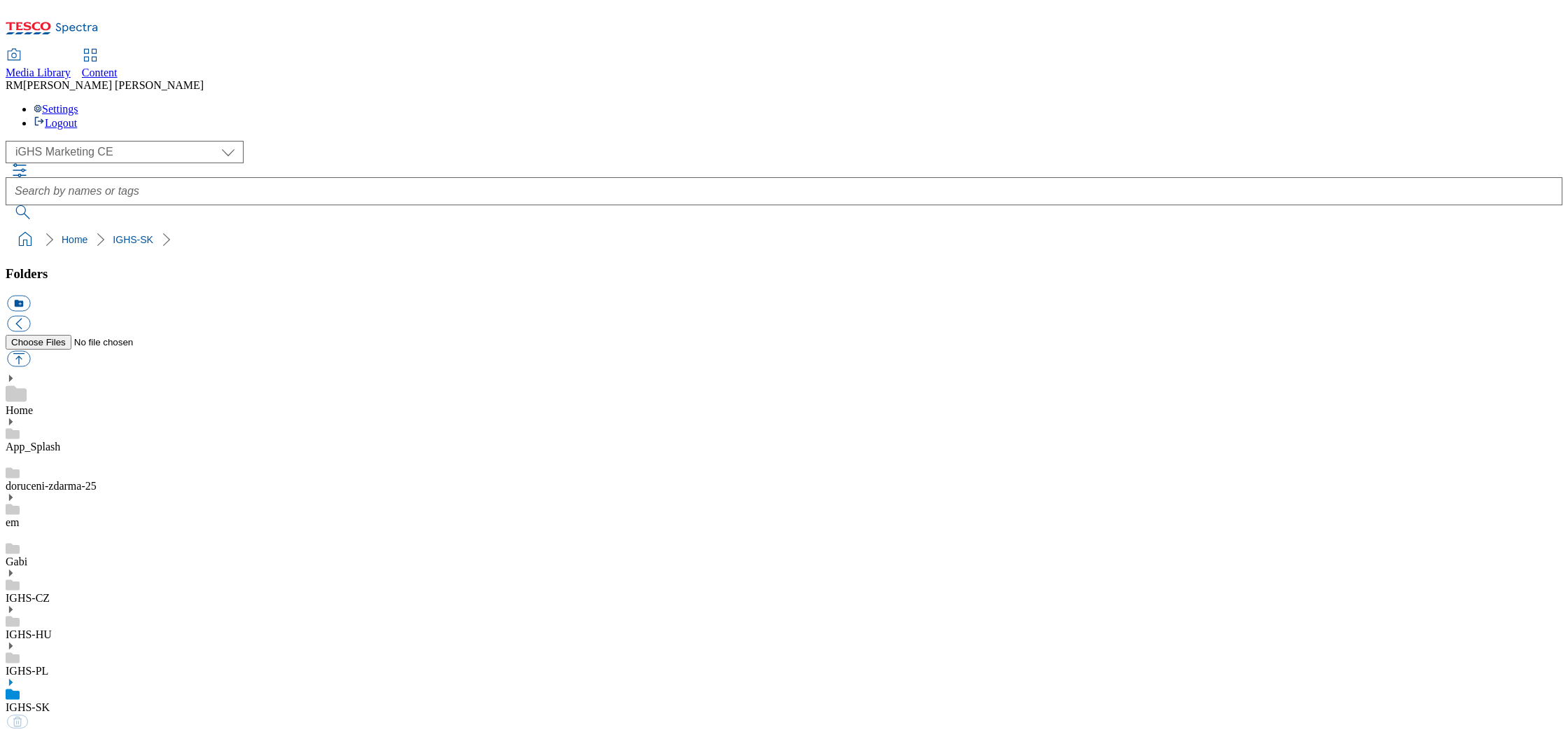
select select "flare-ighs-ce-mktg"
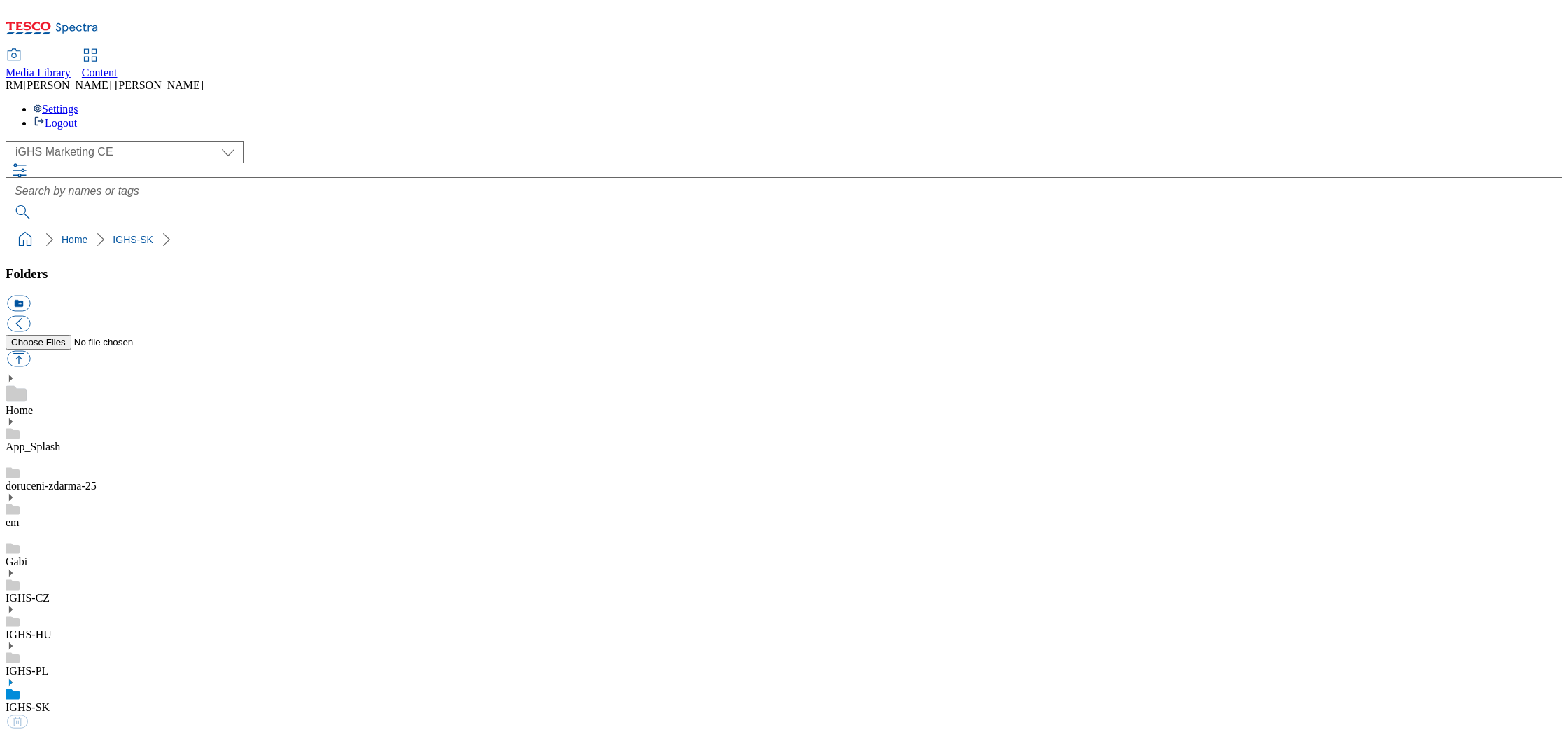
select select "flare-ighs-ce-mktg"
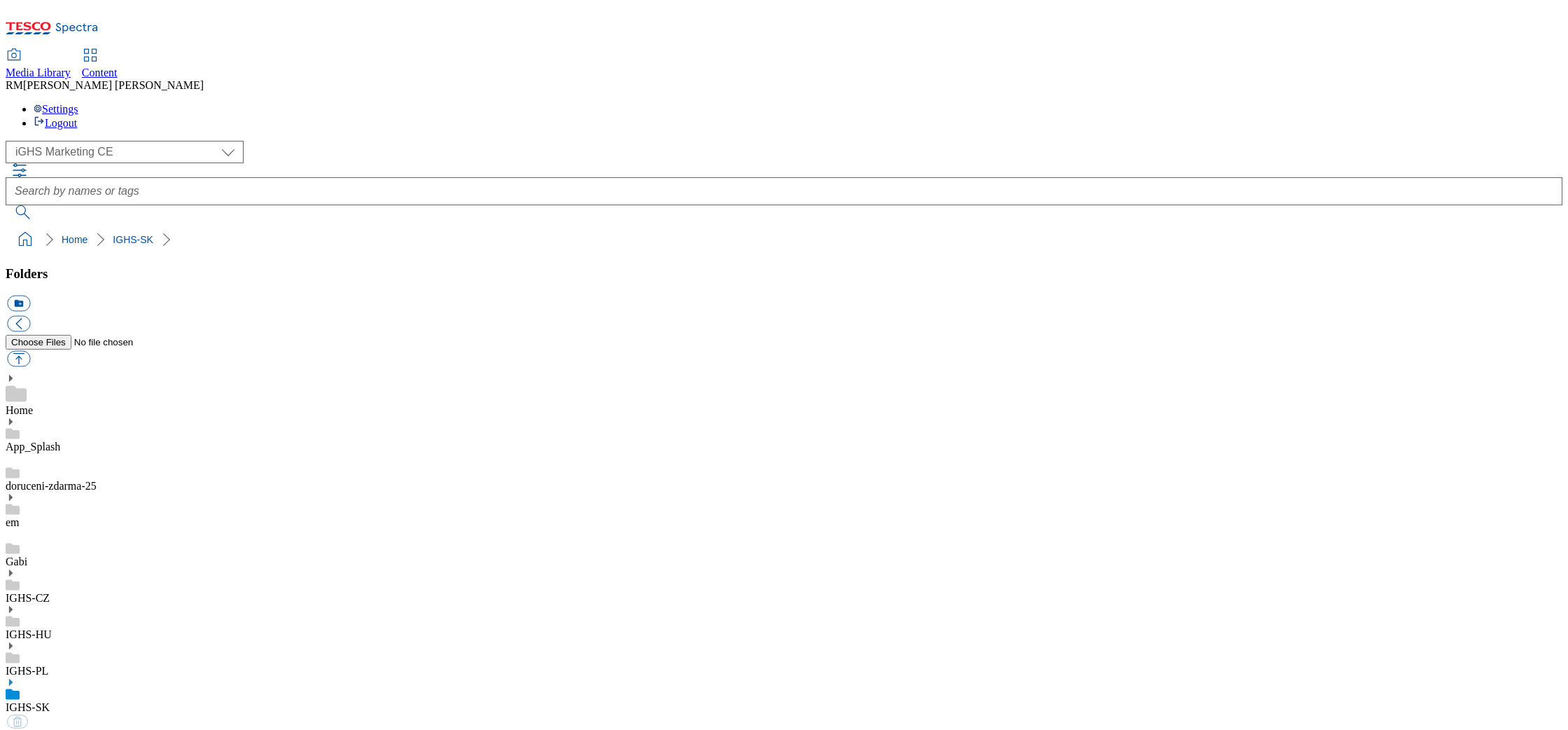
select select "flare-ighs-ce-mktg"
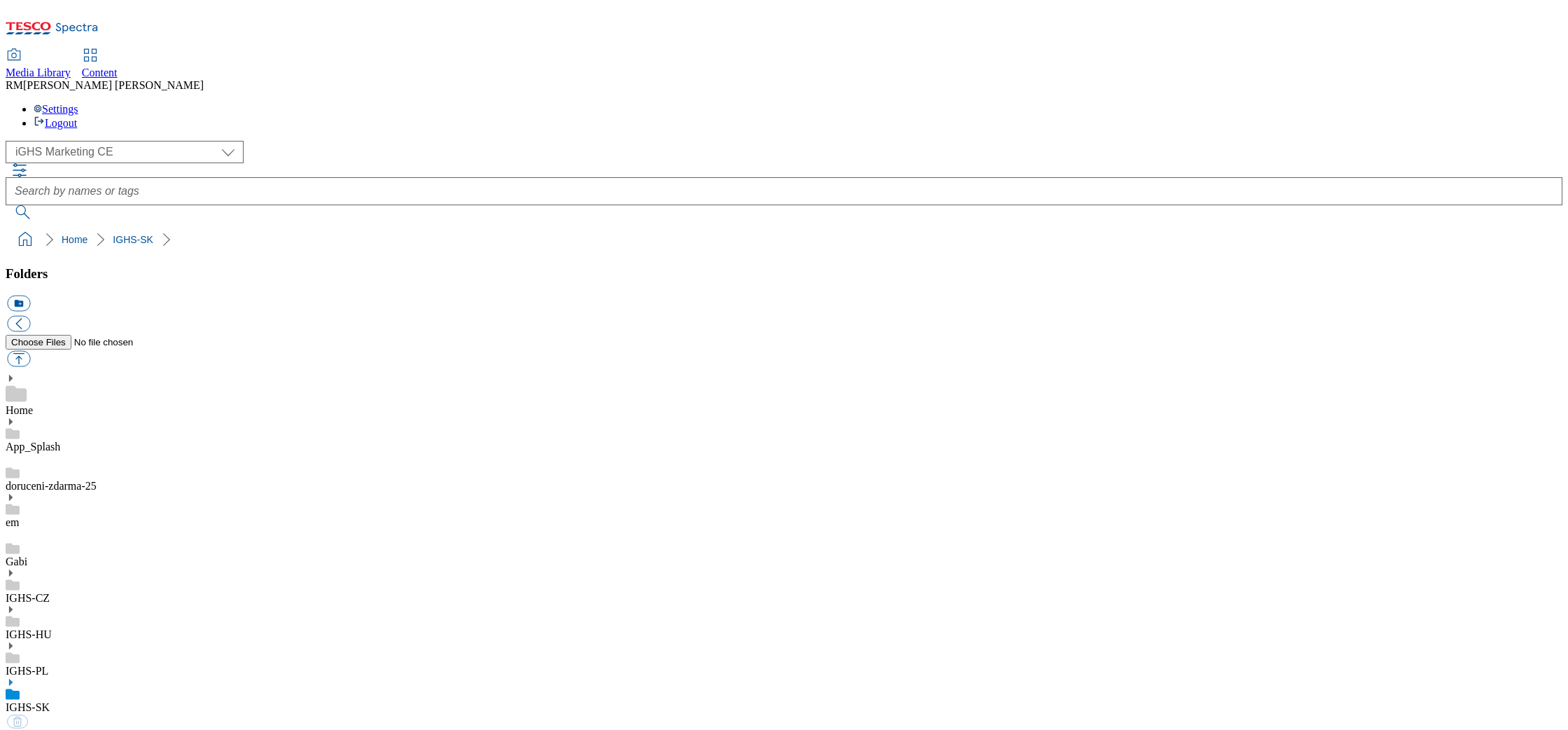
select select "flare-ighs-ce-mktg"
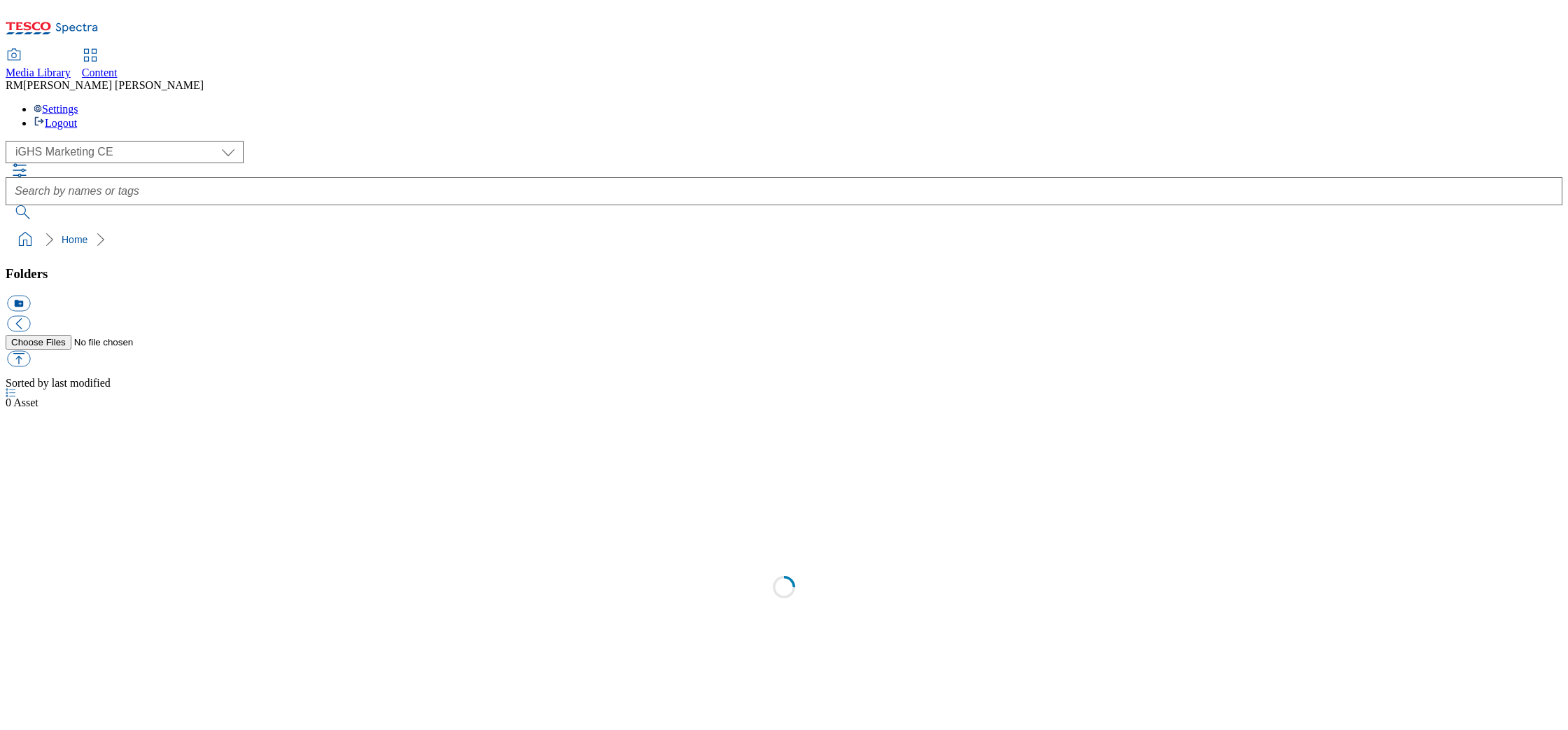
select select "flare-ighs-ce-mktg"
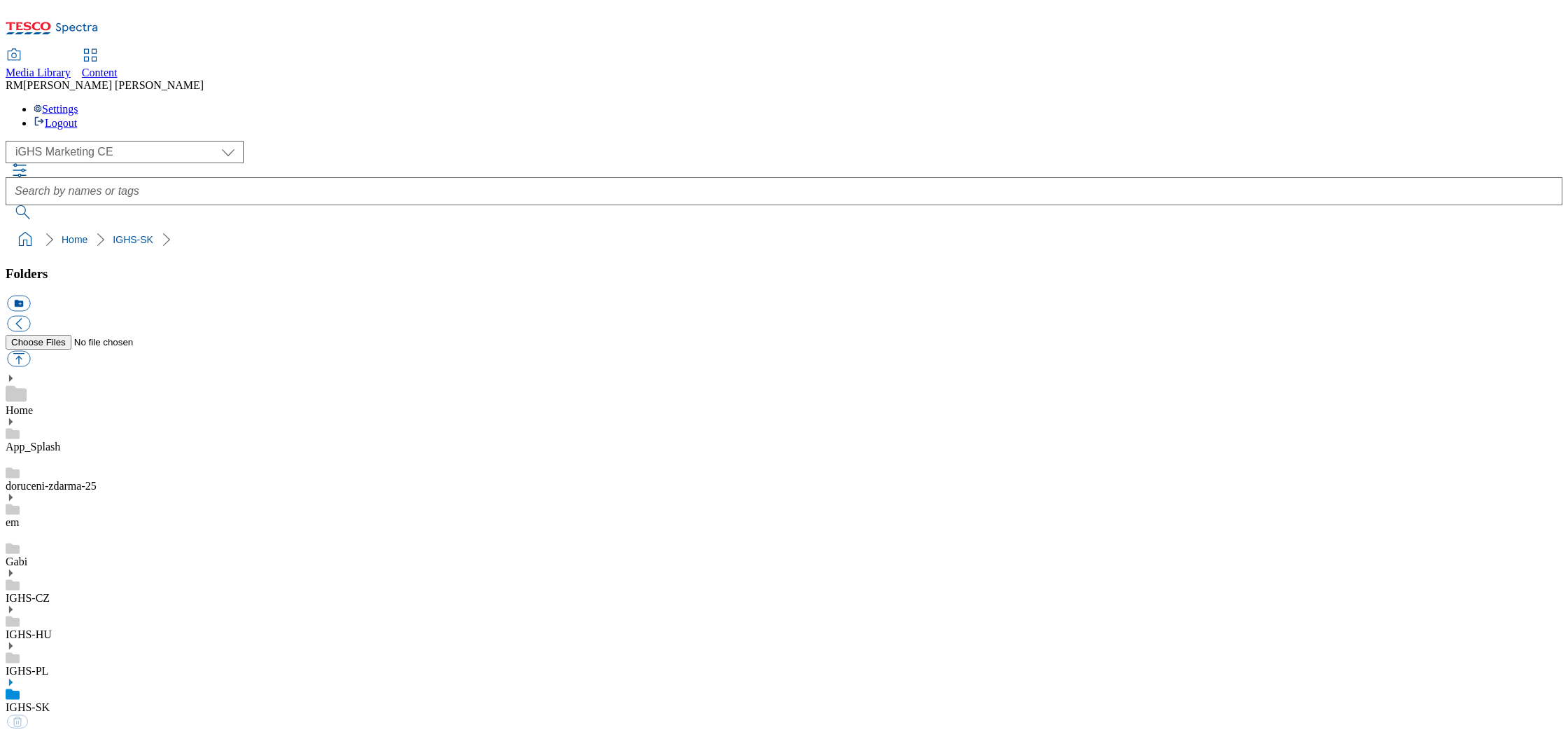
select select "flare-ighs-ce-mktg"
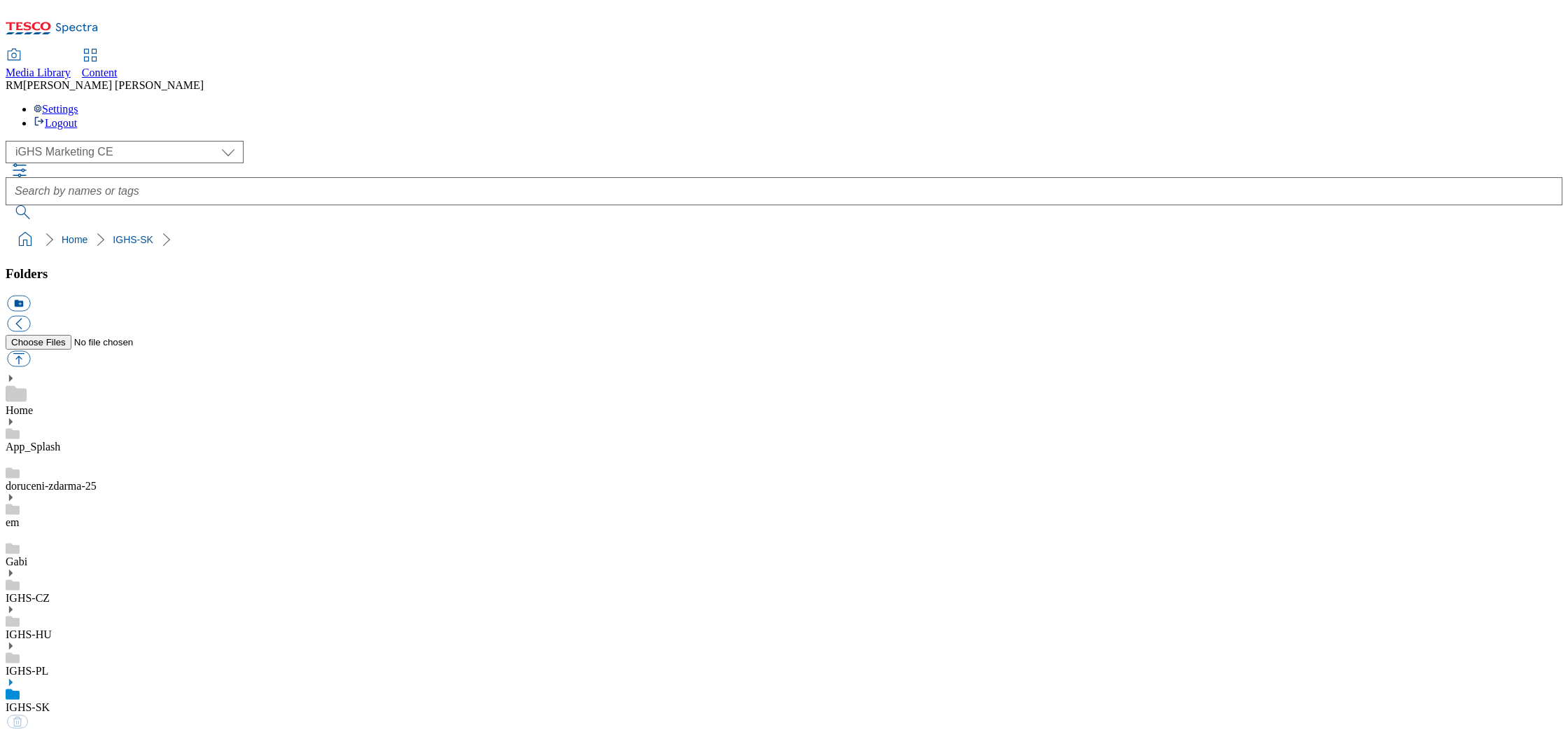
select select "flare-ighs-ce-mktg"
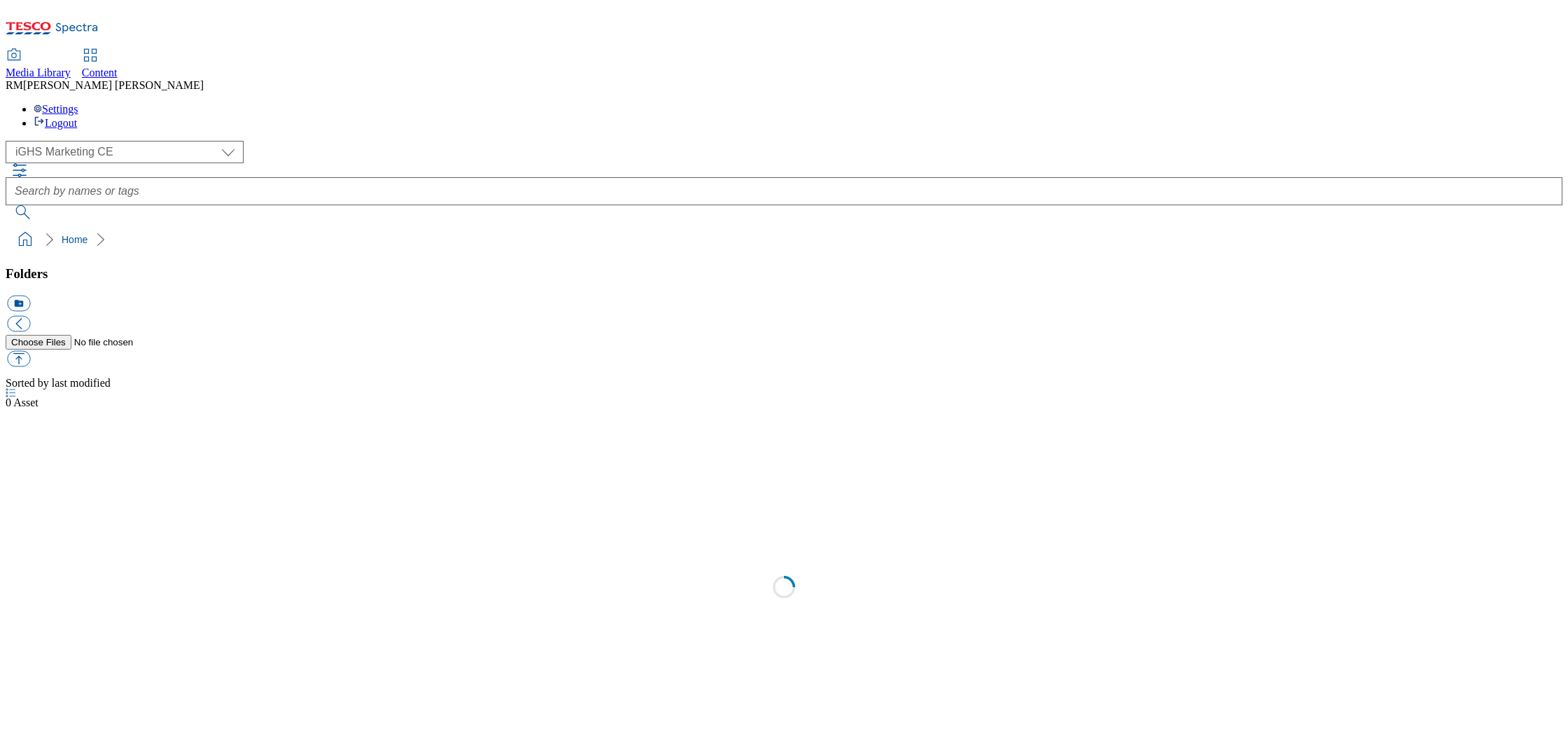
select select "flare-ighs-ce-mktg"
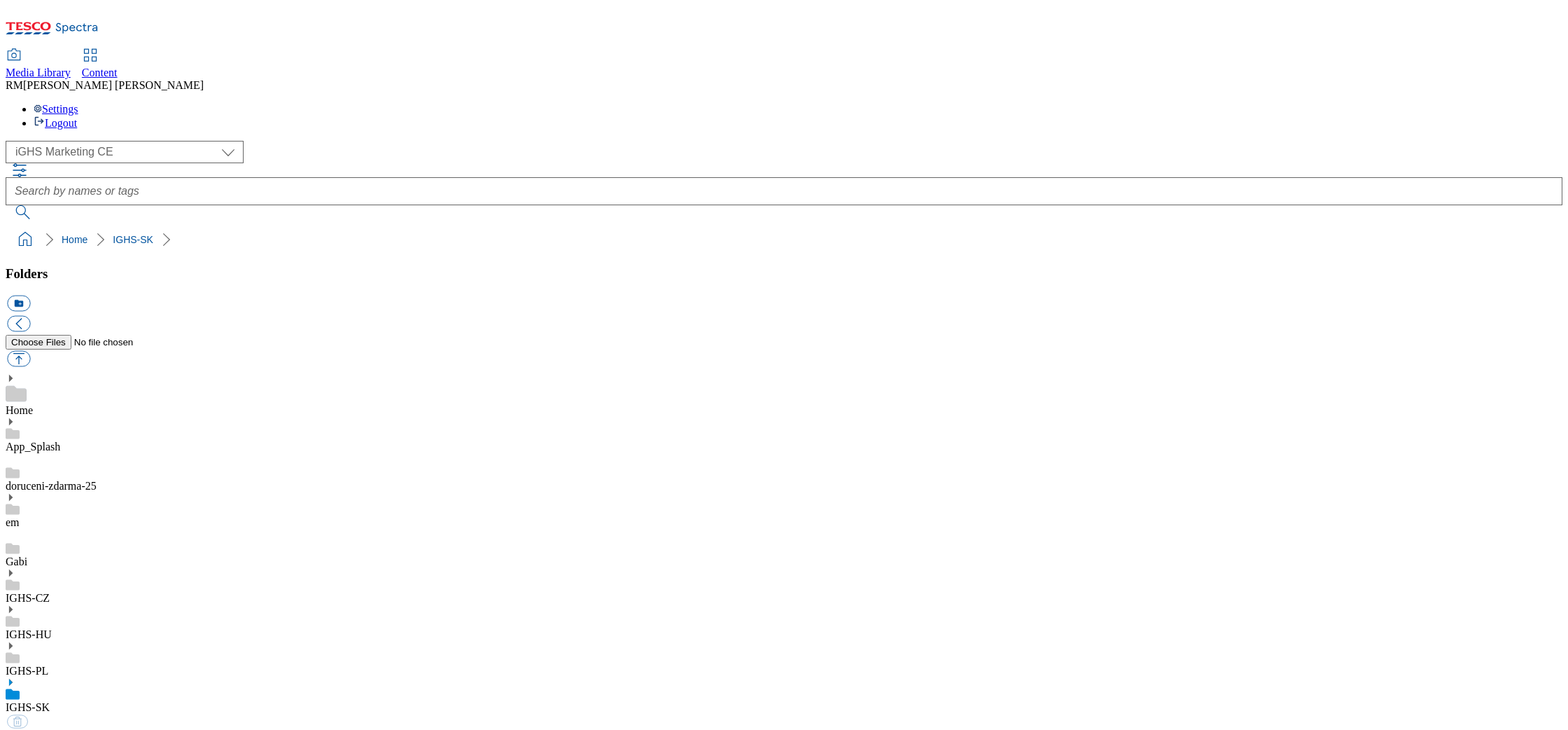
select select "flare-ighs-ce-mktg"
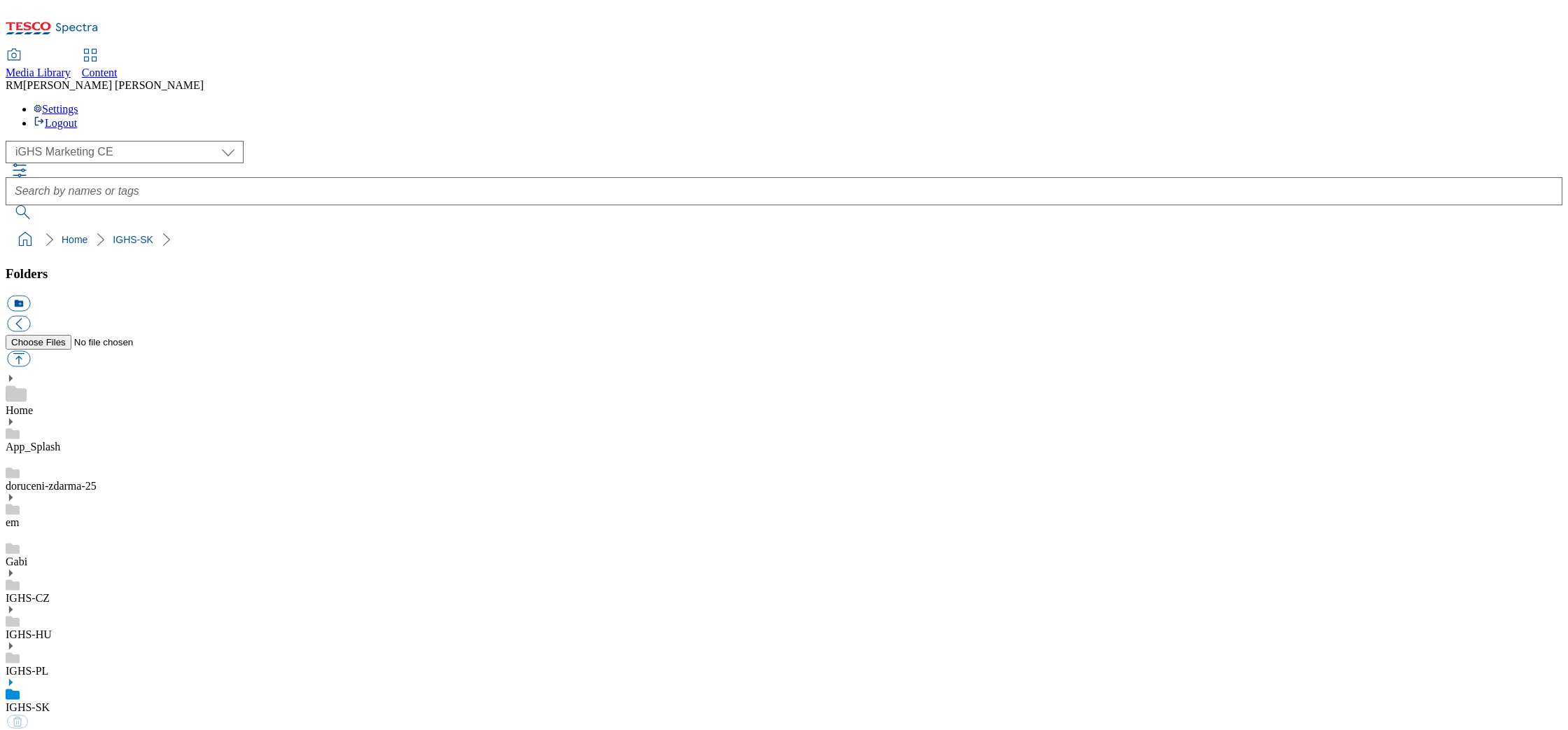
select select "flare-ighs-ce-mktg"
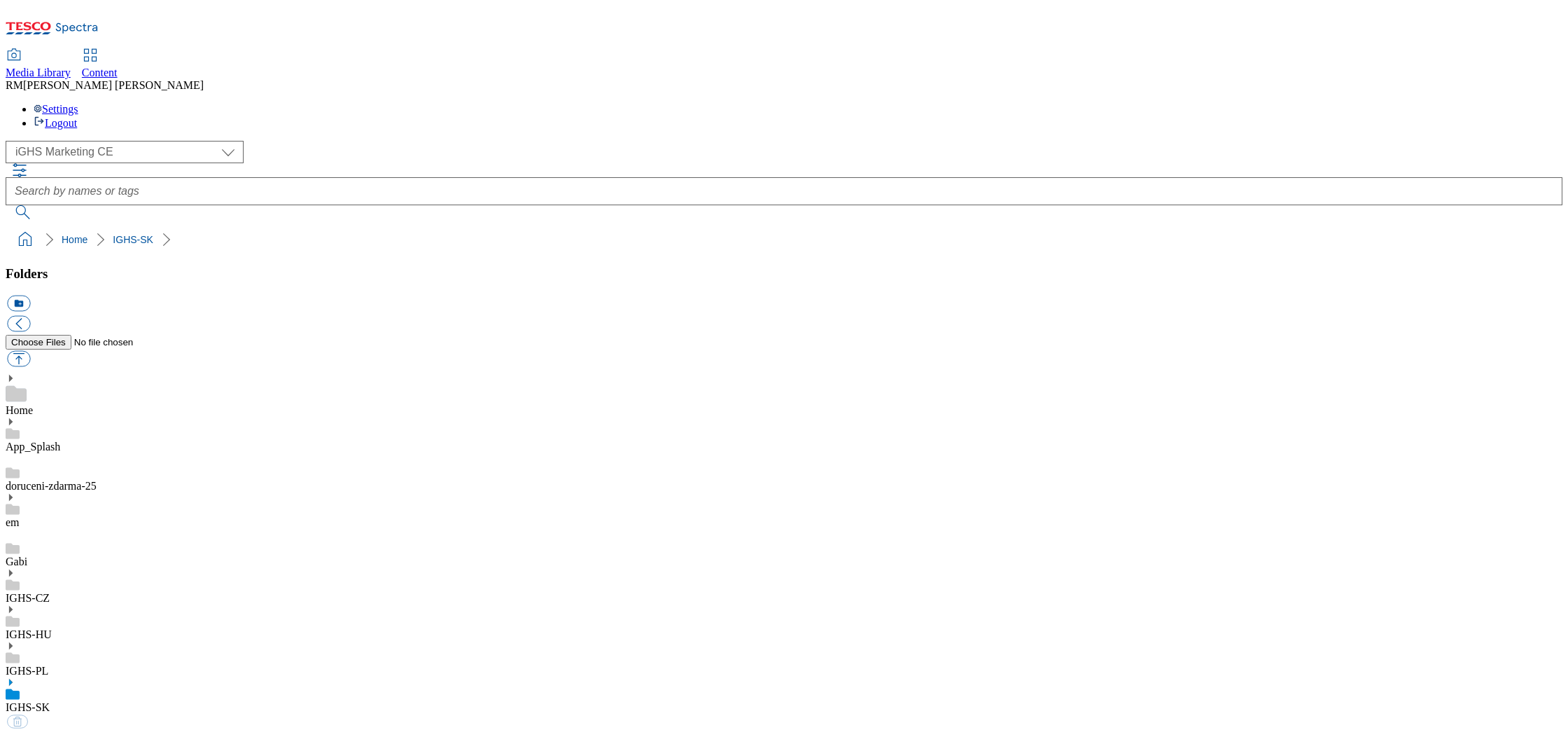
select select "flare-ighs-ce-mktg"
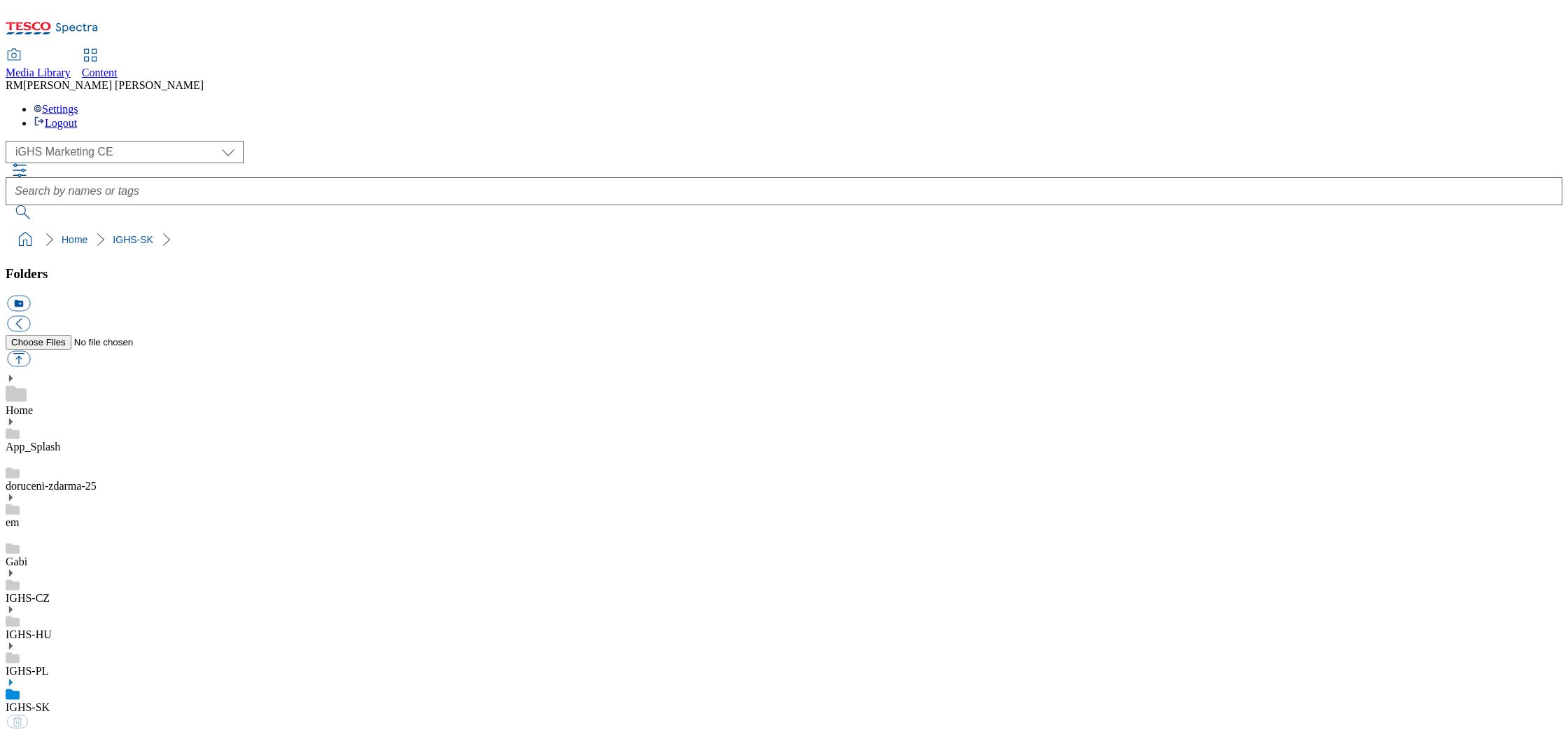
select select "flare-ighs-ce-mktg"
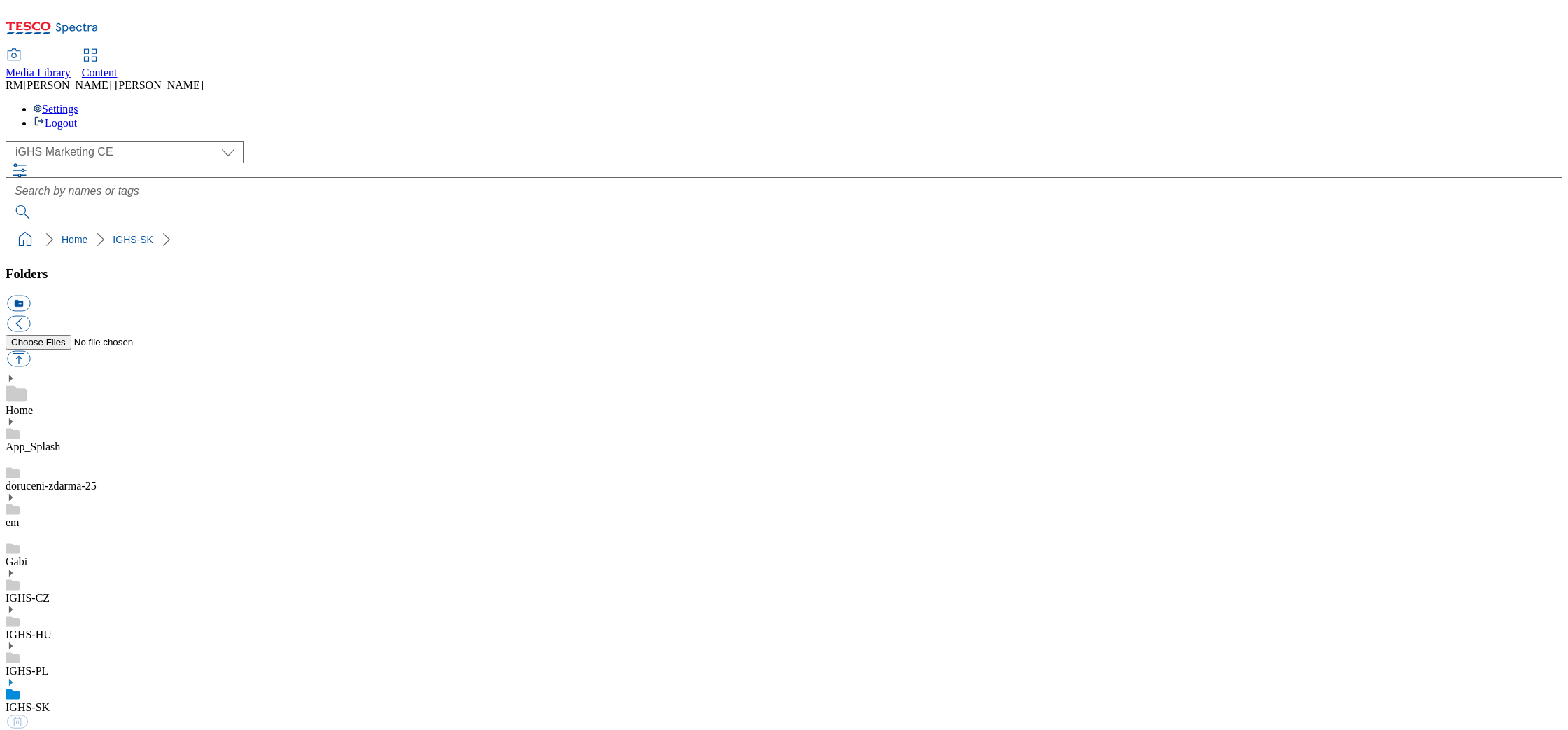
select select "flare-ighs-ce-mktg"
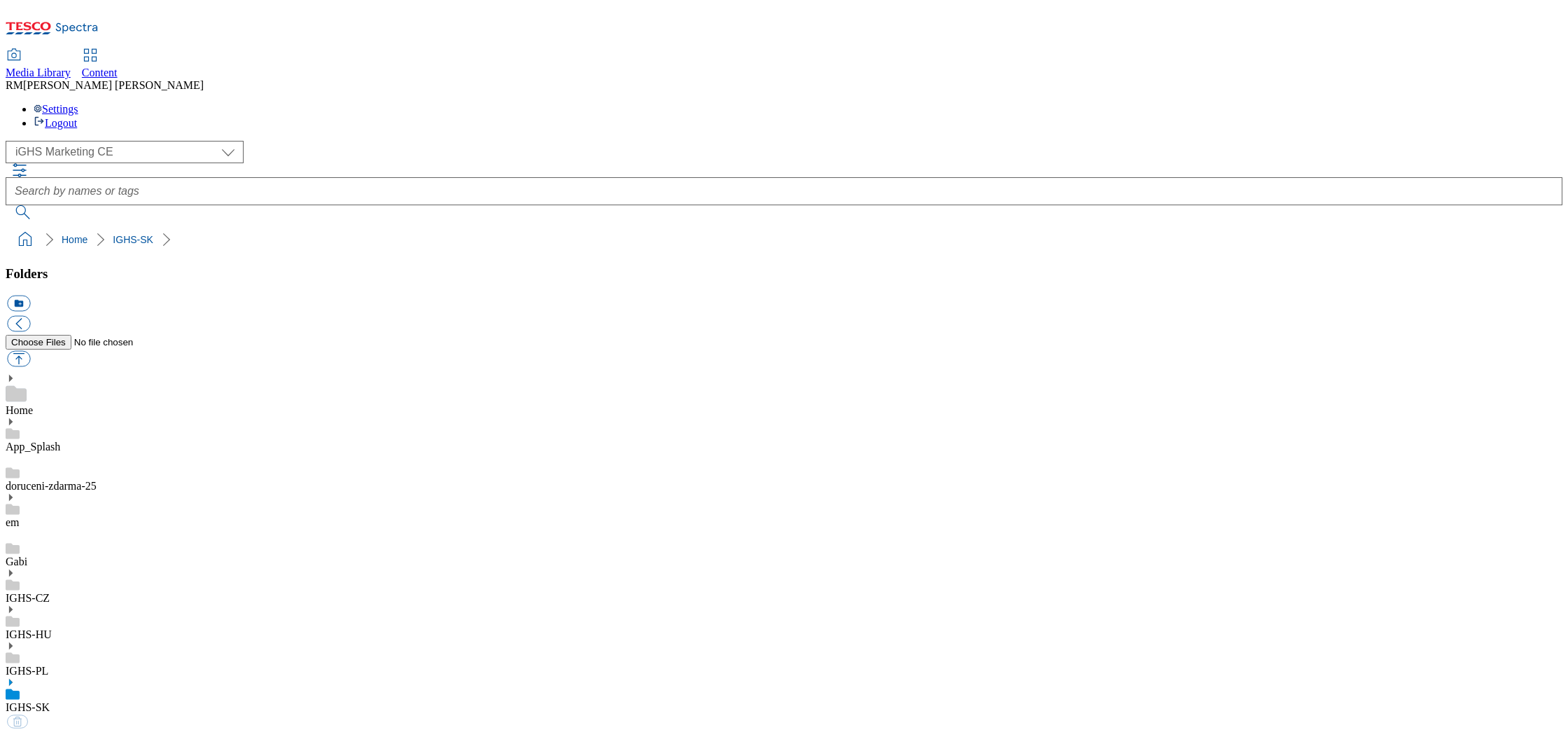
select select "flare-ighs-ce-mktg"
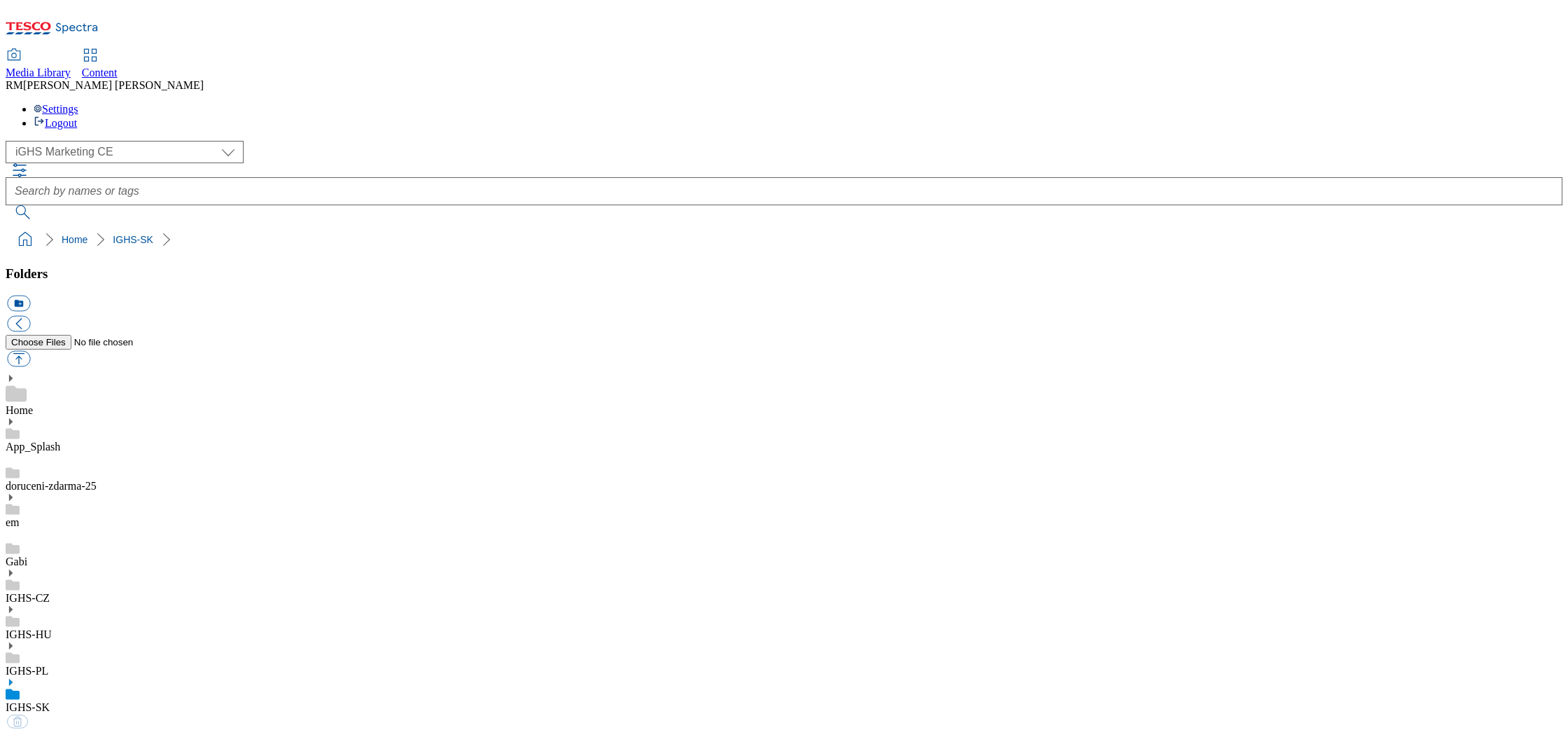
select select "flare-ighs-ce-mktg"
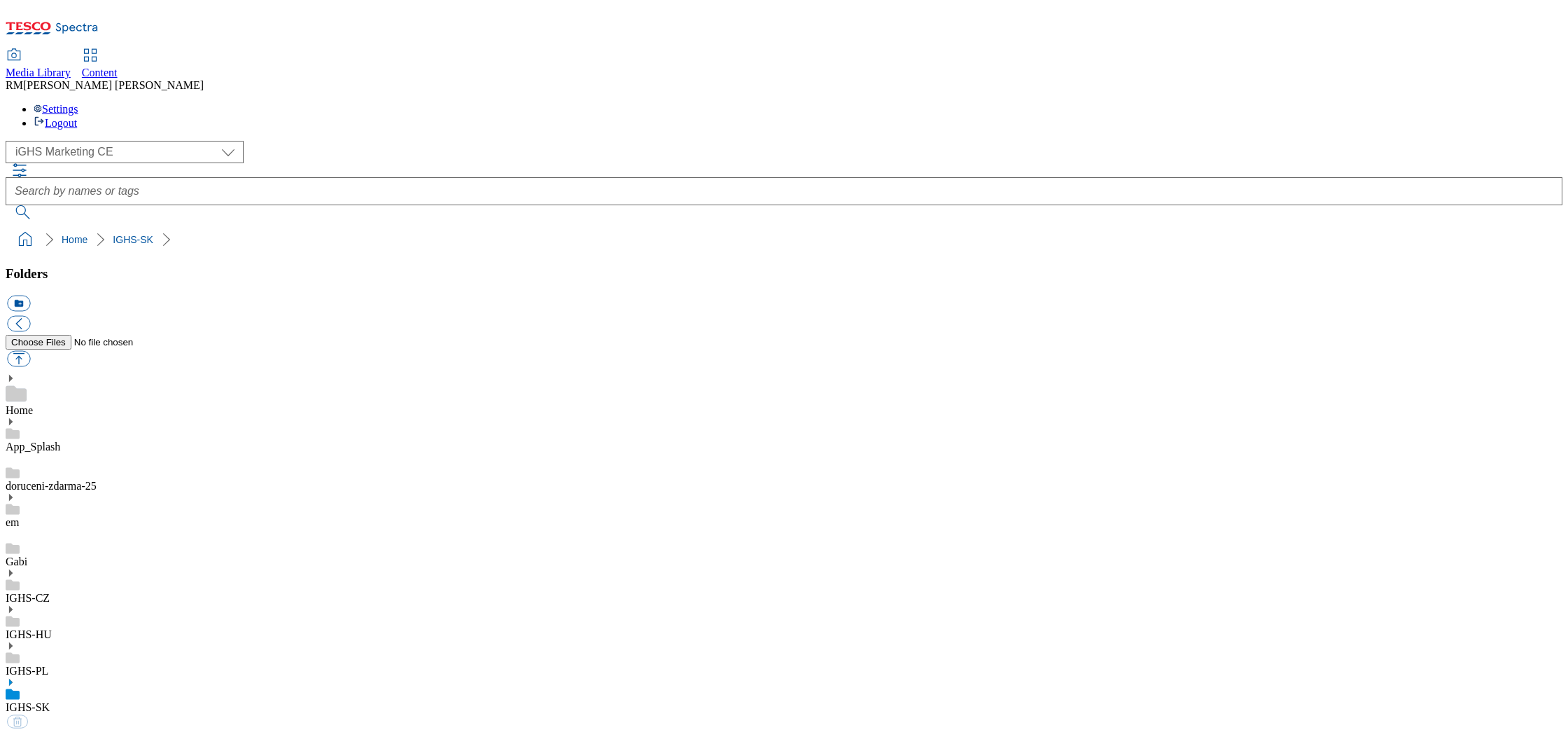
select select "flare-ighs-ce-mktg"
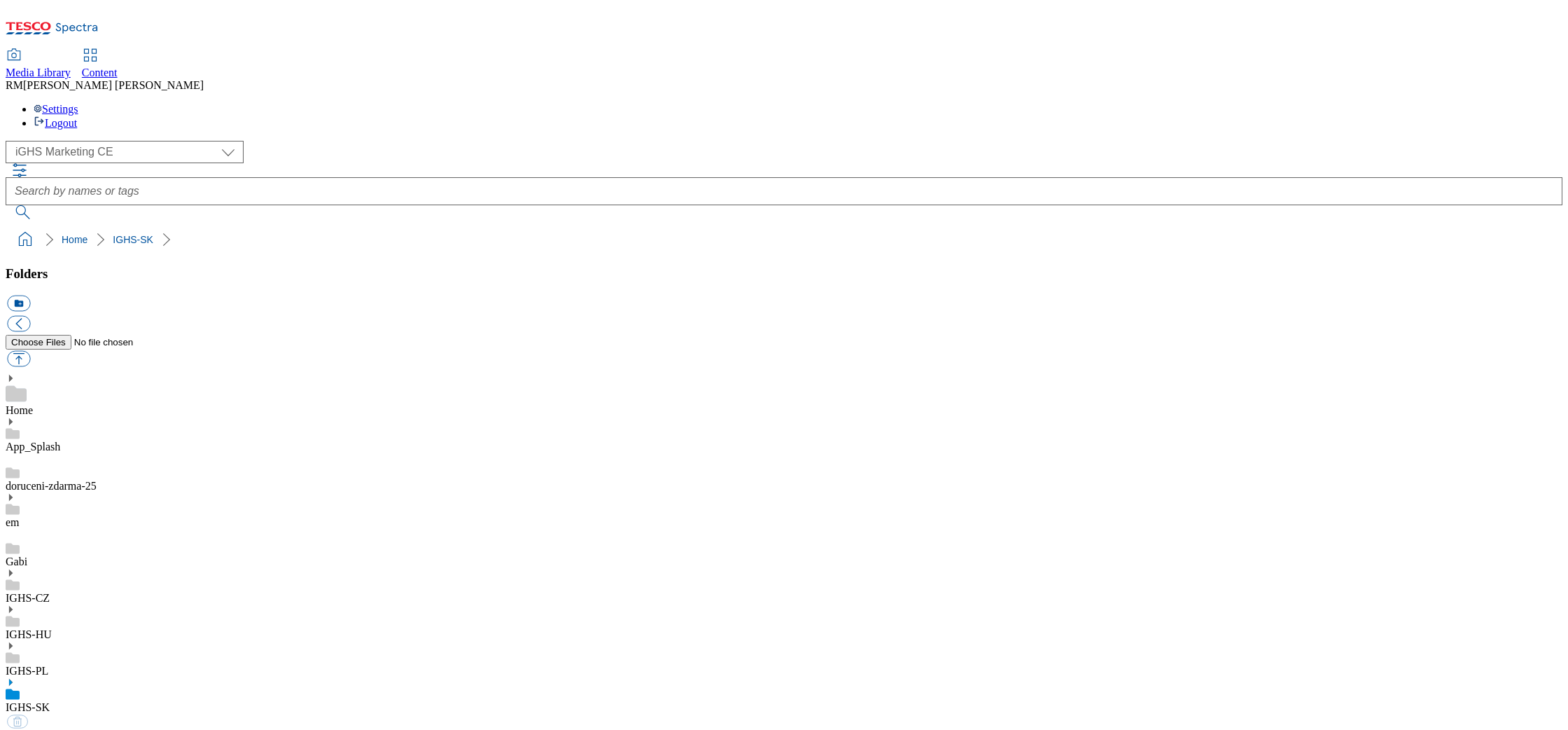
select select "flare-ighs-ce-mktg"
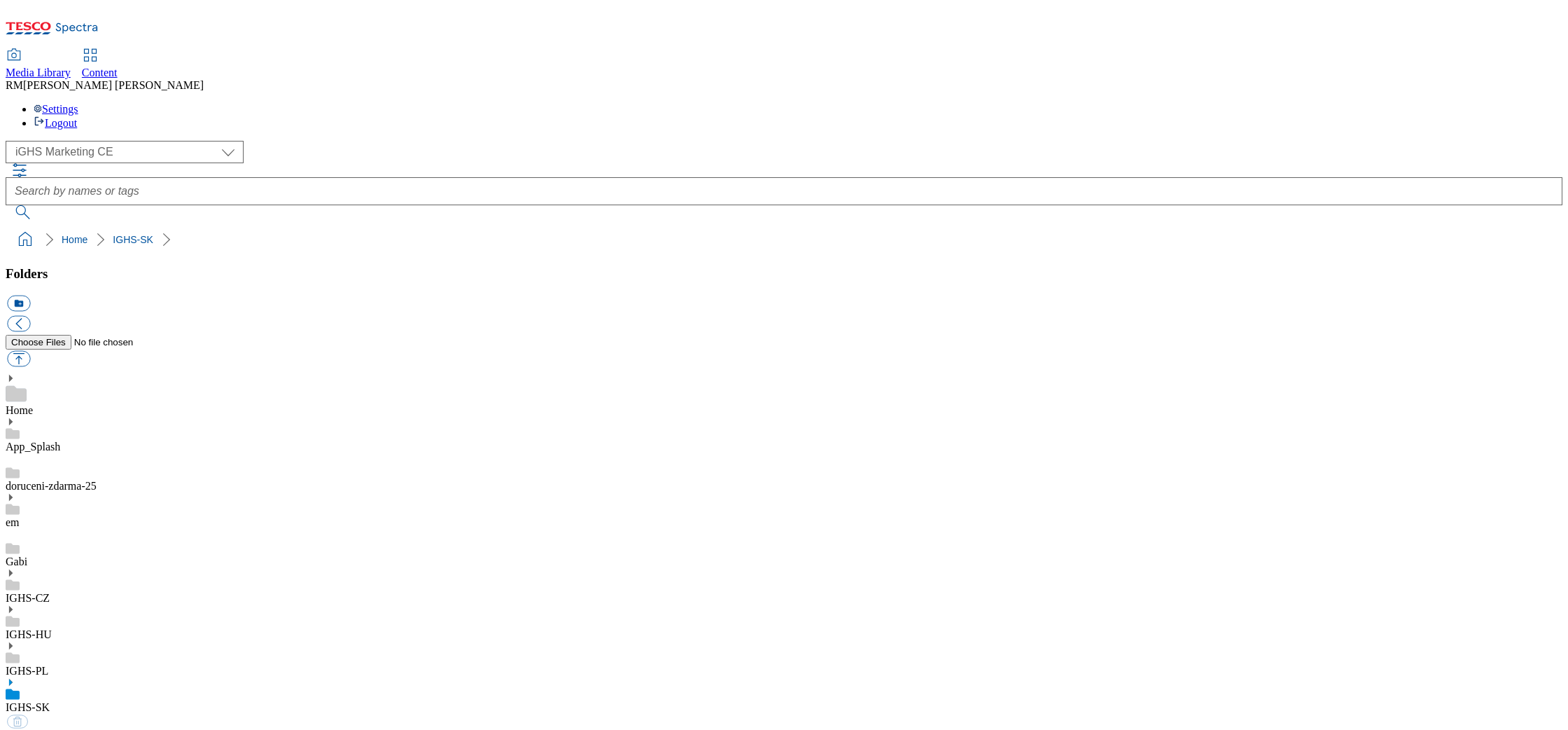
select select "flare-ighs-ce-mktg"
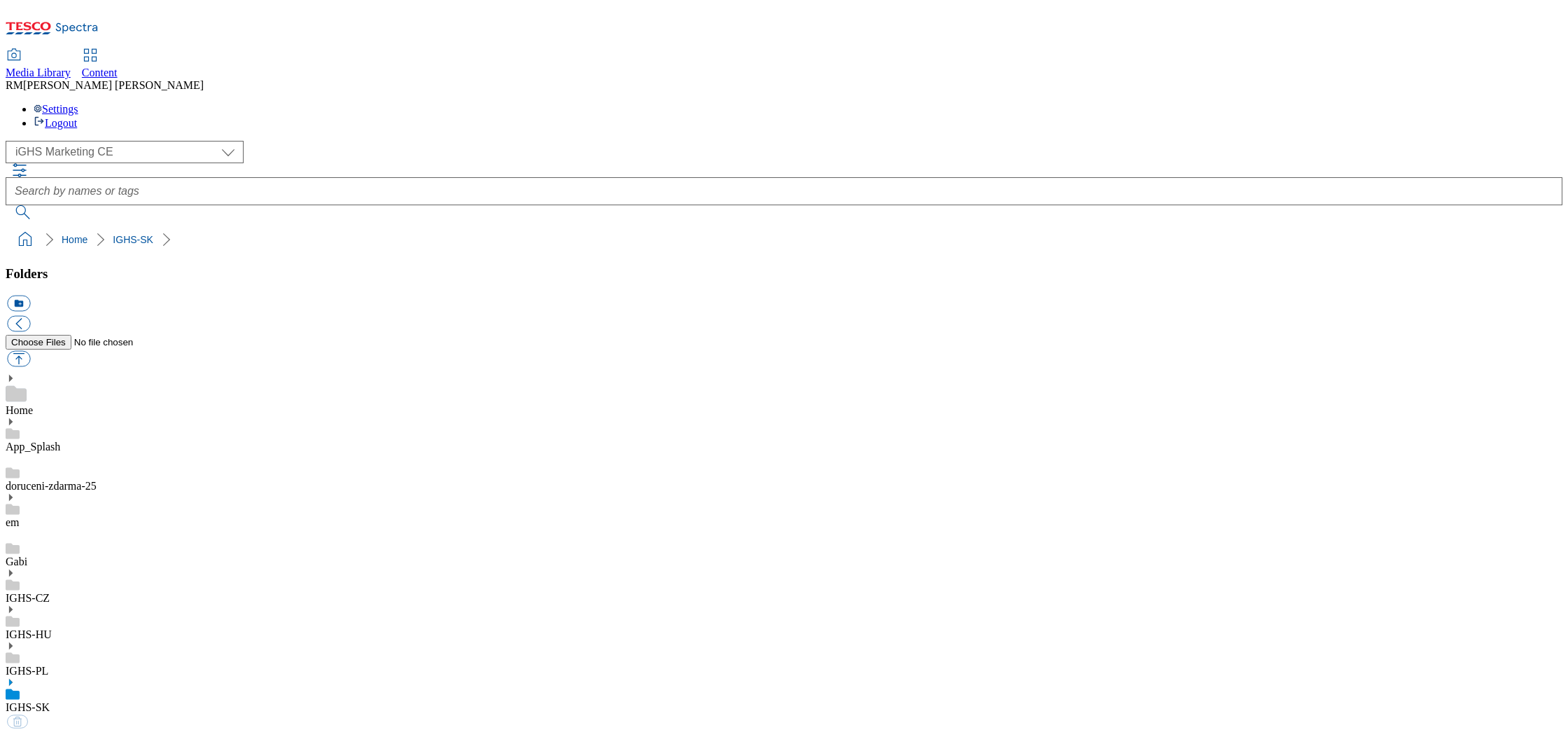
select select "flare-ighs-ce-mktg"
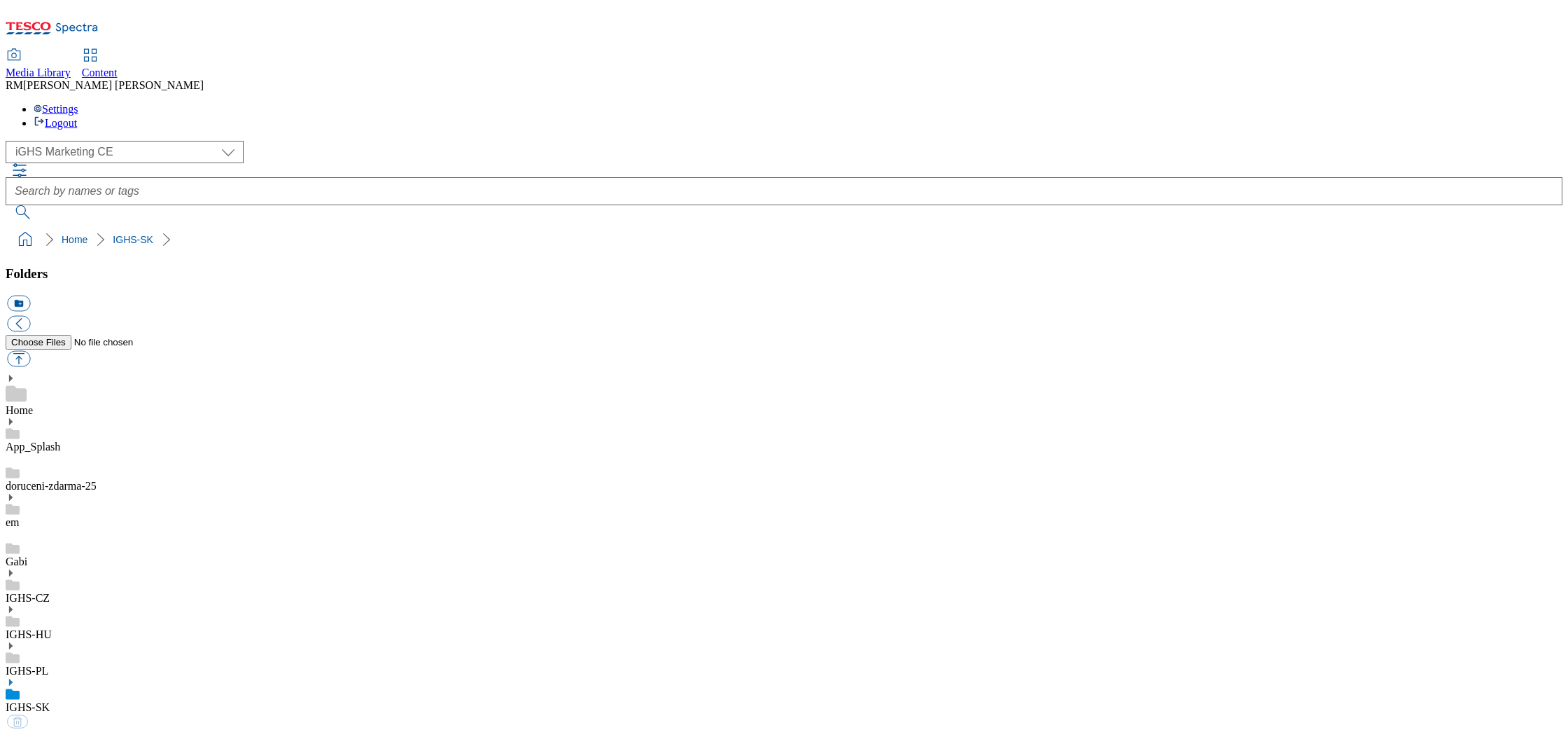
select select "flare-ighs-ce-mktg"
